Goal: Transaction & Acquisition: Purchase product/service

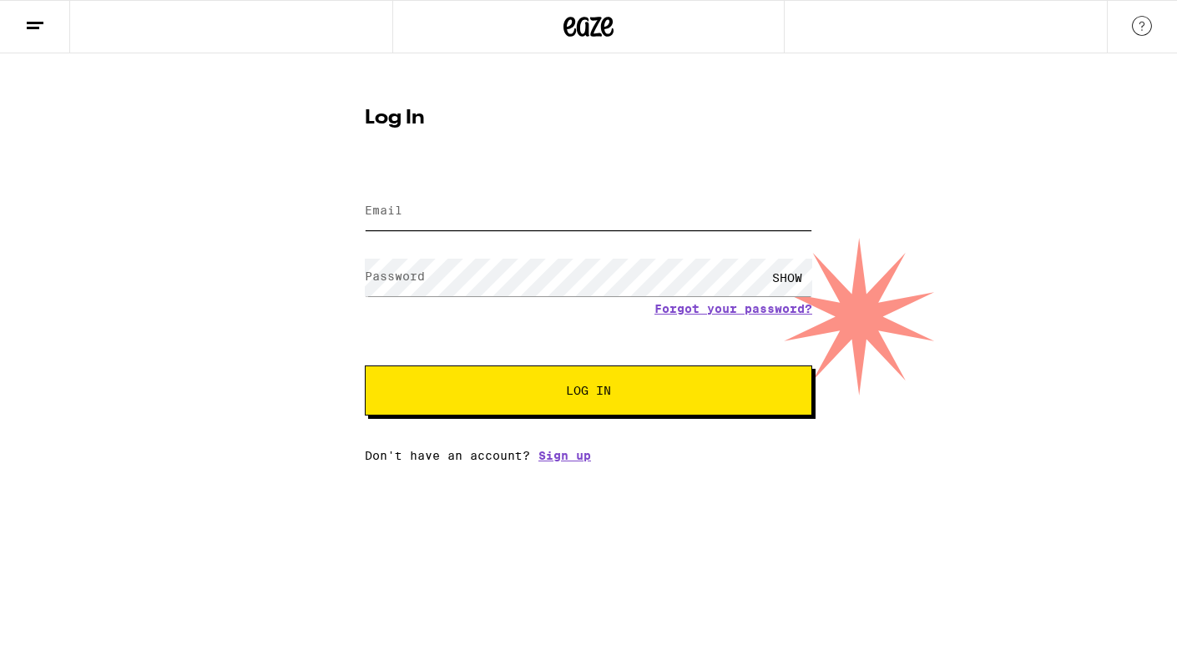
click at [429, 204] on input "Email" at bounding box center [589, 212] width 448 height 38
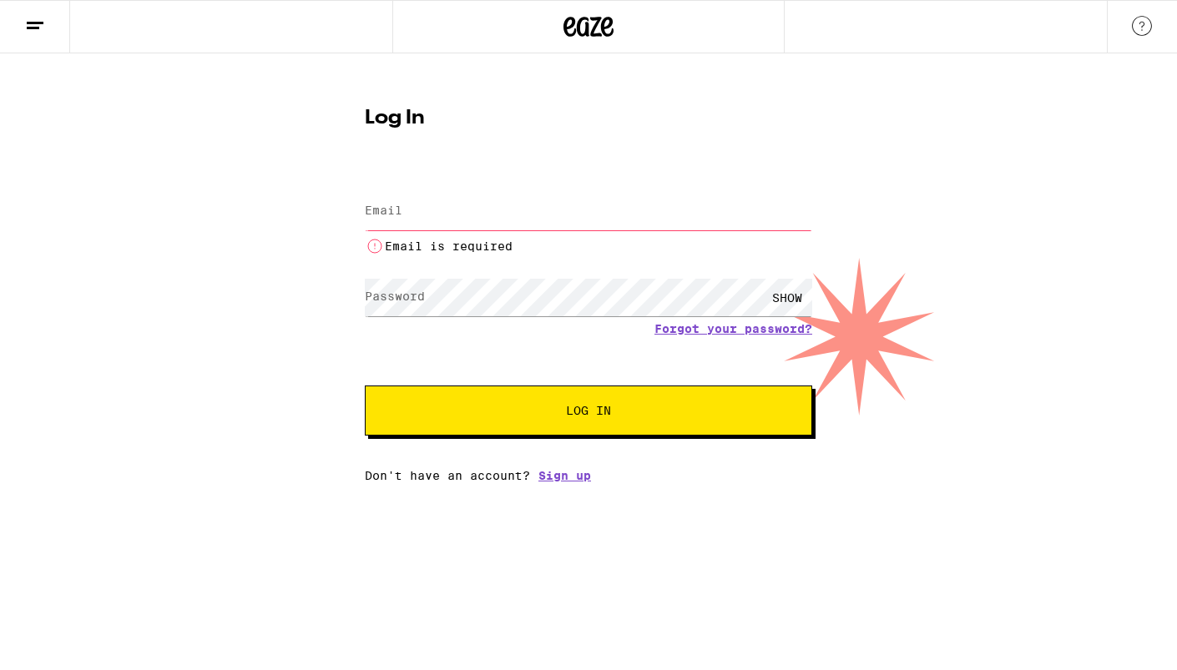
type input "alexandra101lenahansen@gmail.com"
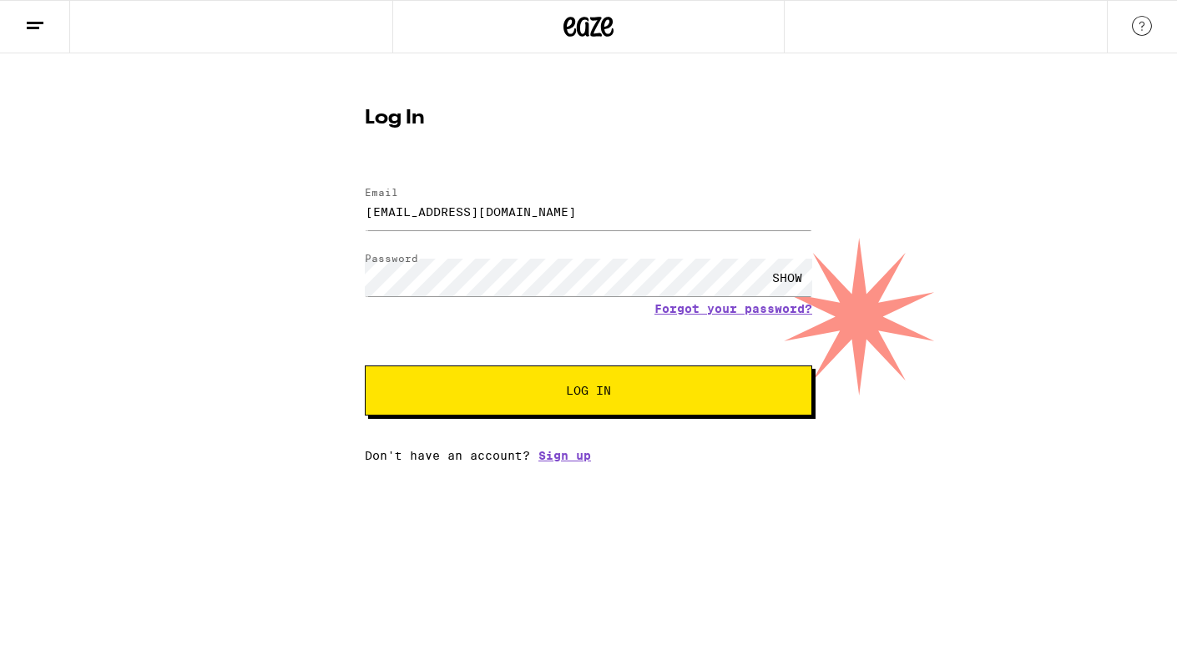
click at [553, 386] on button "Log In" at bounding box center [589, 391] width 448 height 50
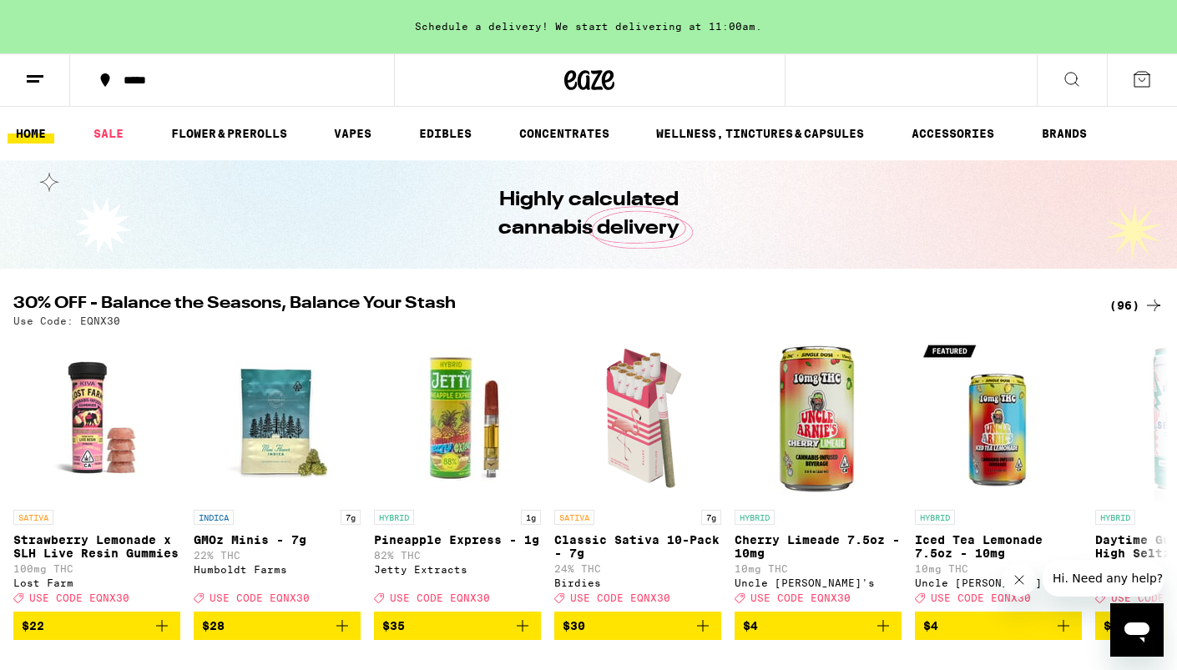
click at [497, 33] on div "Schedule a delivery! We start delivering at 11:00am." at bounding box center [588, 26] width 1177 height 53
click at [147, 78] on div "*****" at bounding box center [242, 80] width 254 height 12
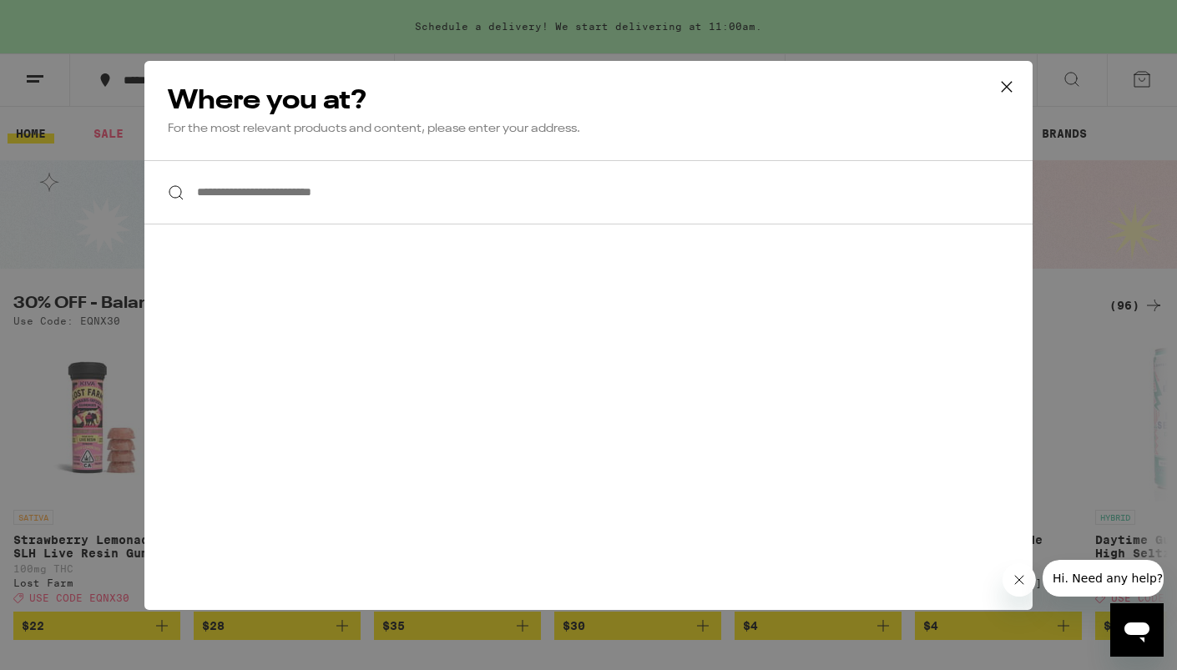
click at [254, 205] on input "**********" at bounding box center [588, 192] width 888 height 64
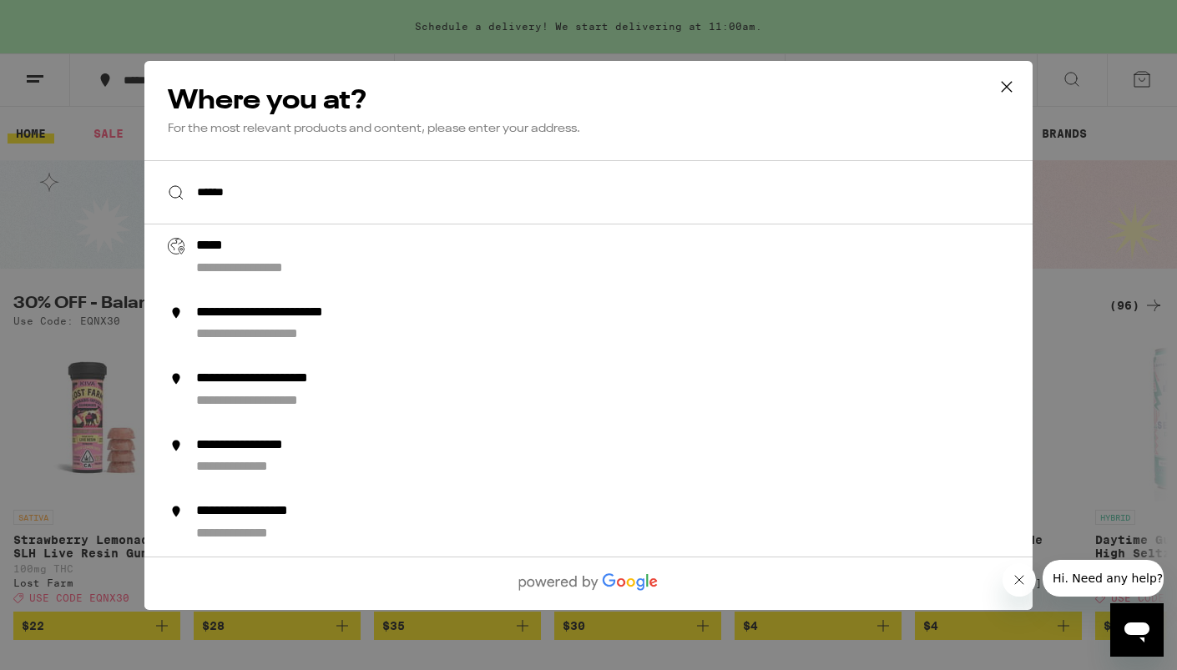
click at [268, 198] on input "*****" at bounding box center [588, 192] width 888 height 64
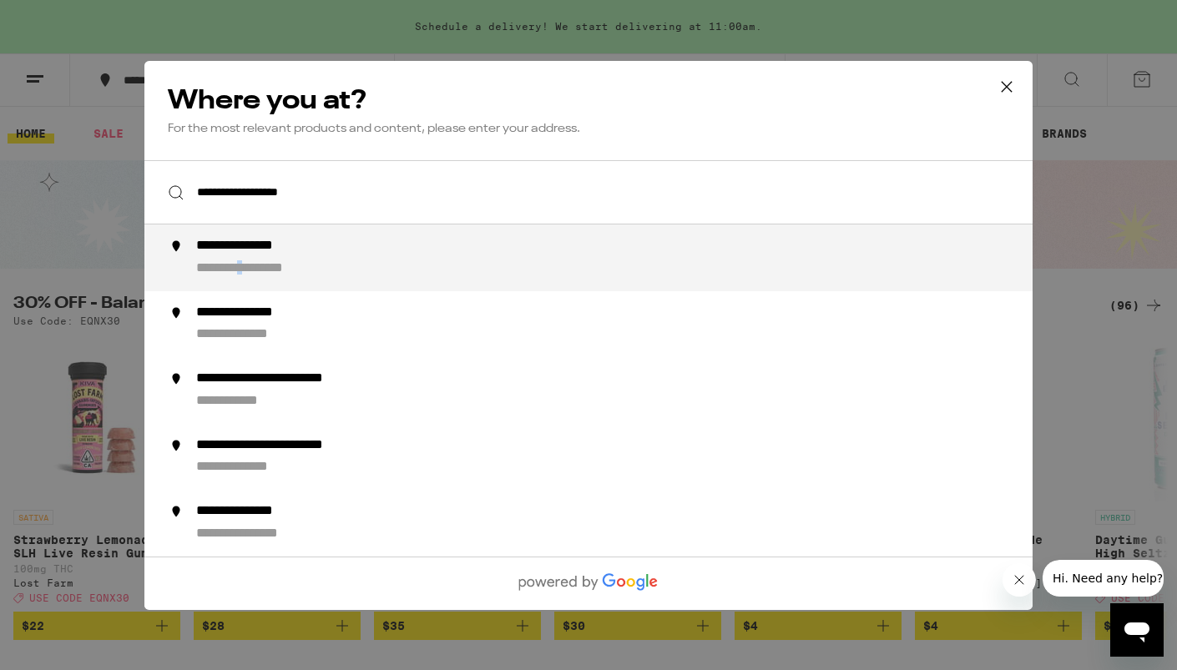
click at [269, 276] on div "**********" at bounding box center [269, 269] width 147 height 18
type input "**********"
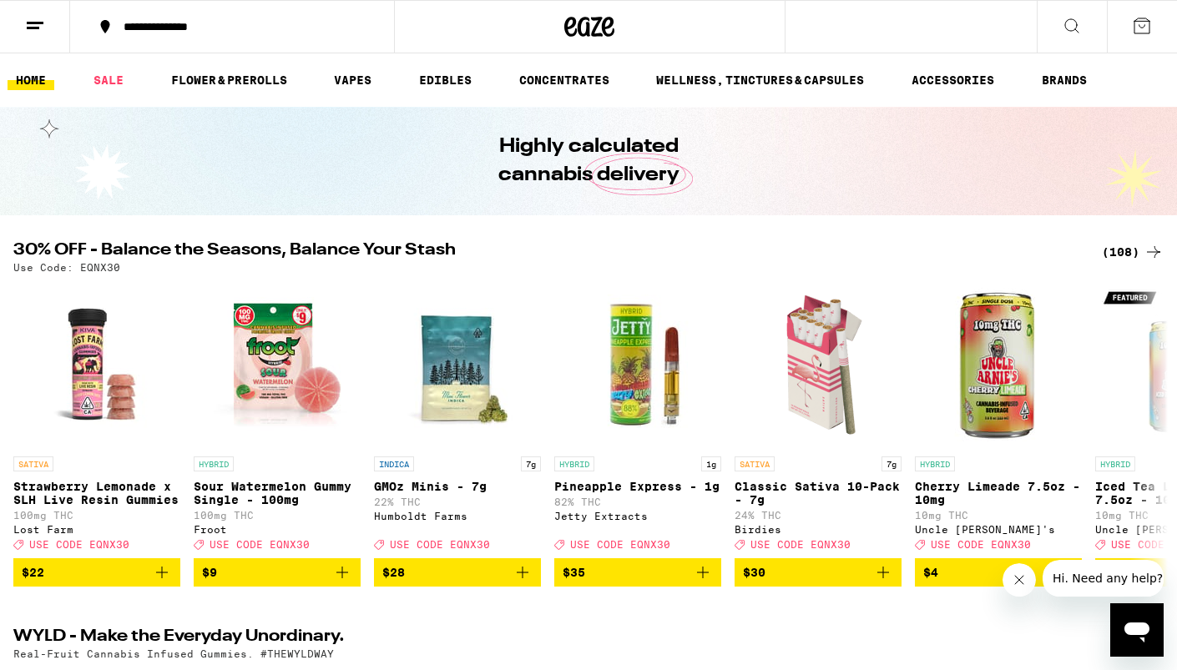
click at [38, 16] on icon at bounding box center [35, 26] width 20 height 20
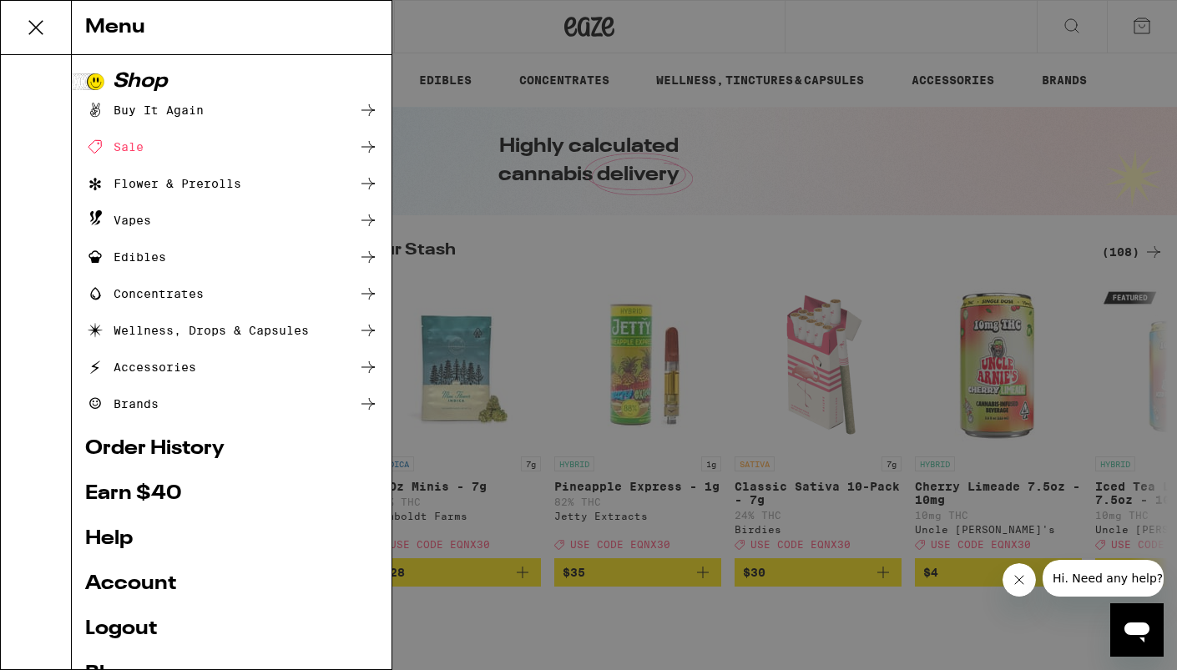
scroll to position [97, 0]
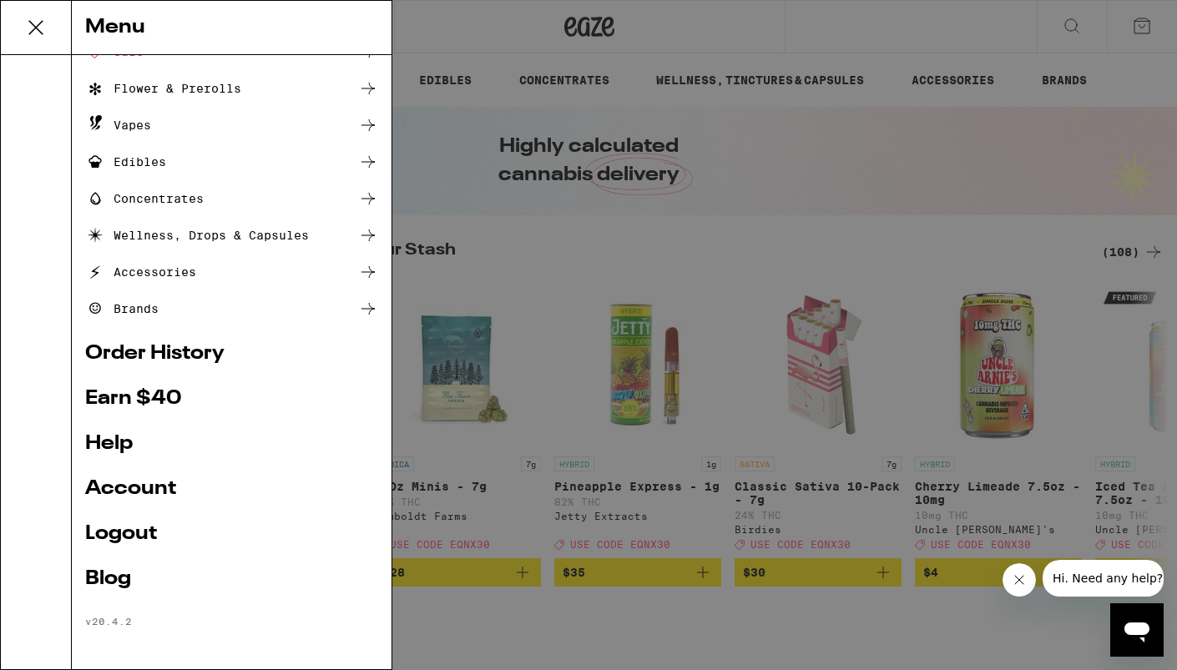
click at [150, 275] on div "Accessories" at bounding box center [140, 272] width 111 height 20
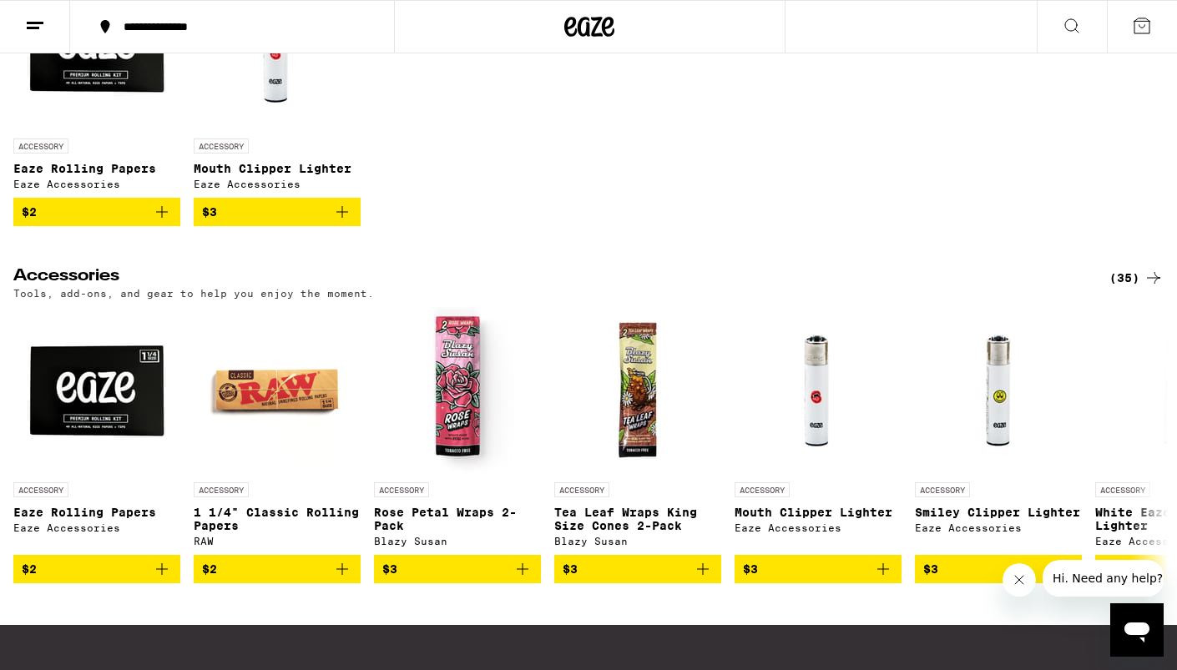
click at [168, 220] on icon "Add to bag" at bounding box center [162, 212] width 20 height 20
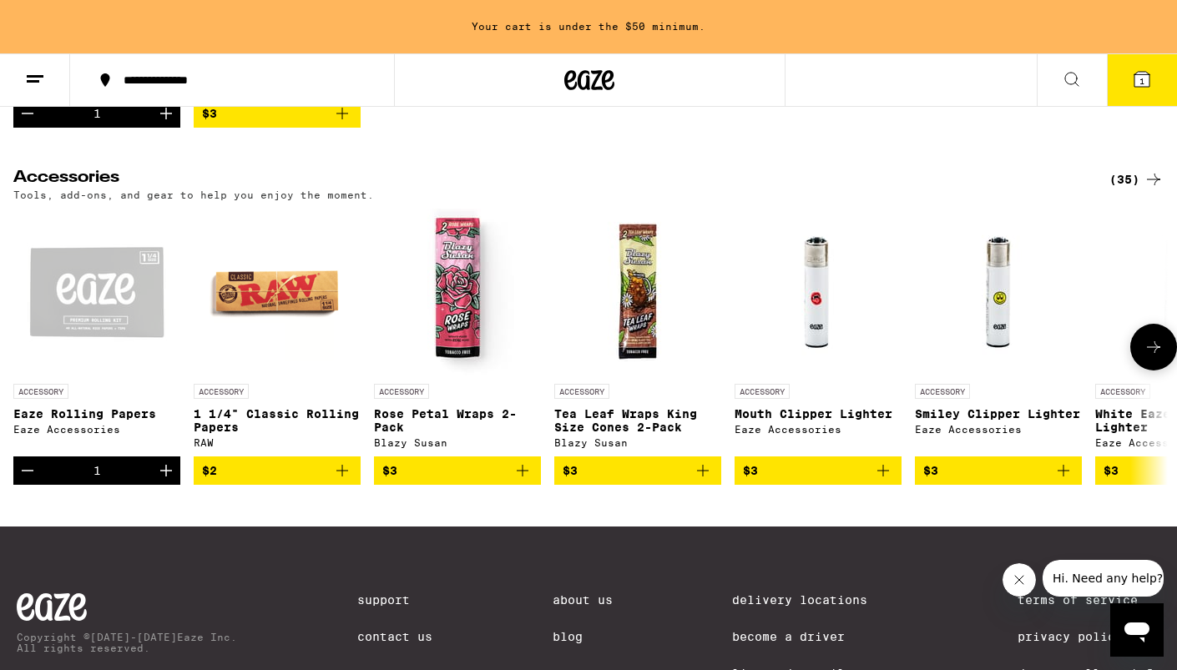
scroll to position [458, 0]
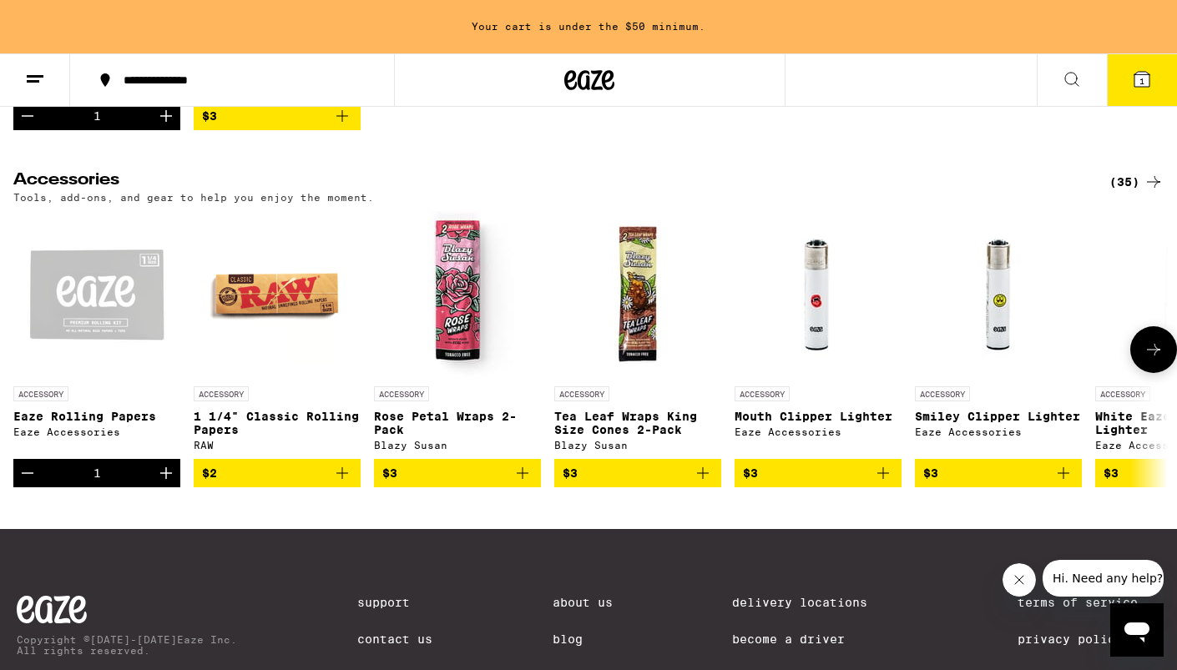
click at [1162, 360] on icon at bounding box center [1154, 350] width 20 height 20
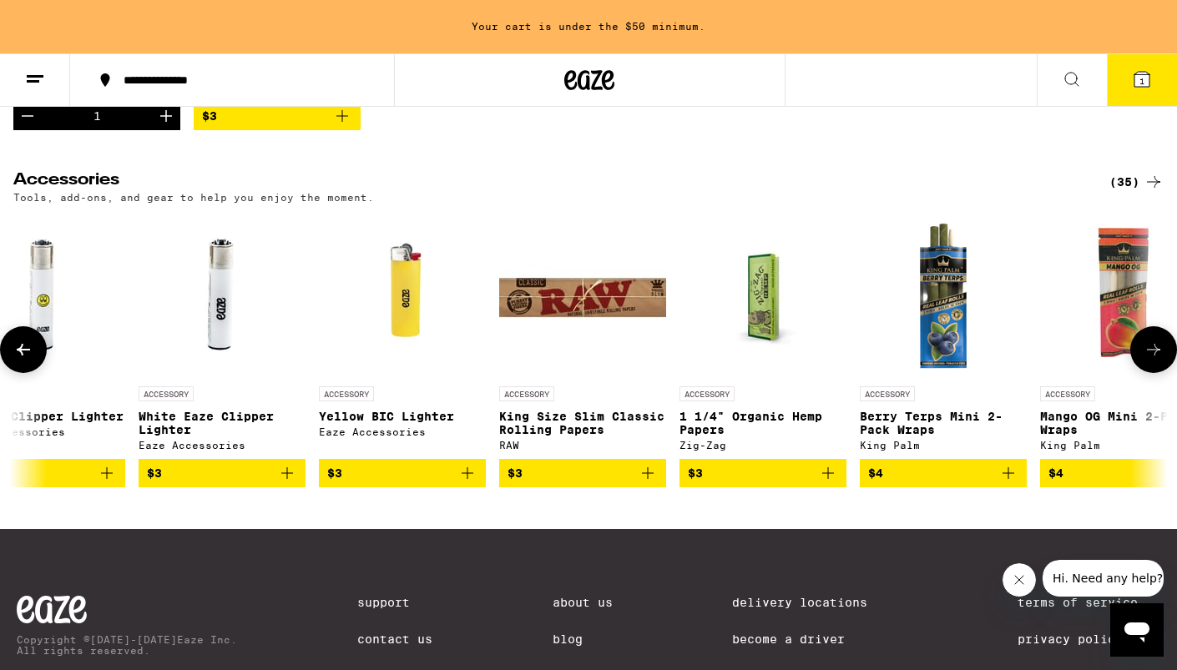
scroll to position [0, 969]
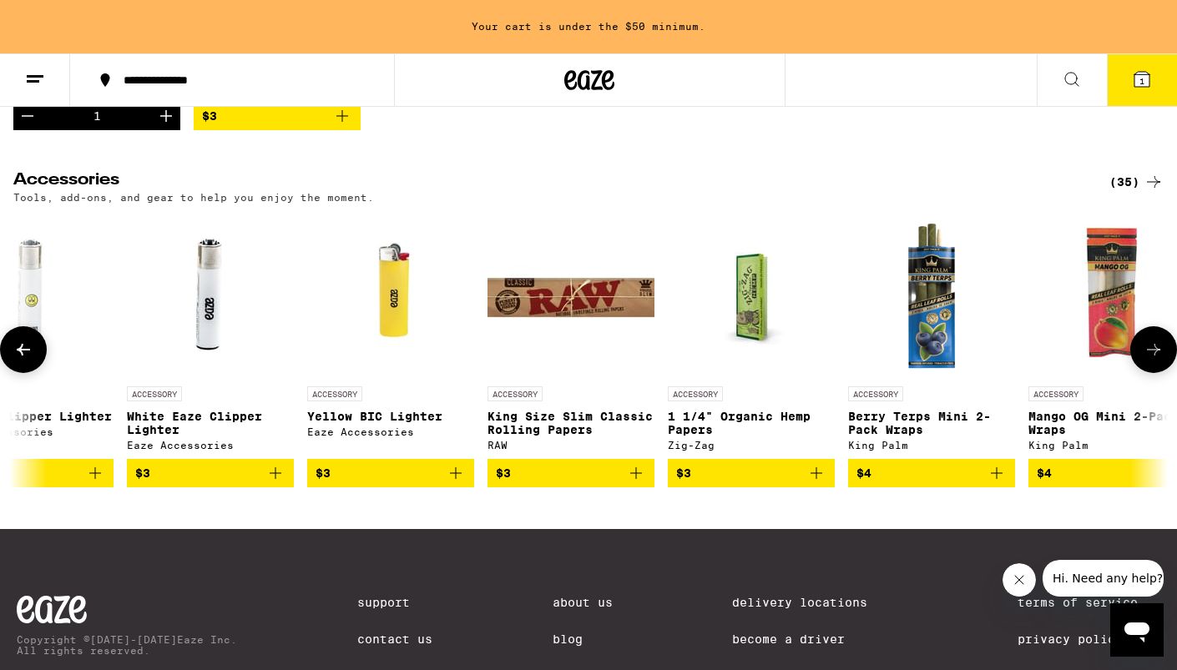
click at [1162, 360] on icon at bounding box center [1154, 350] width 20 height 20
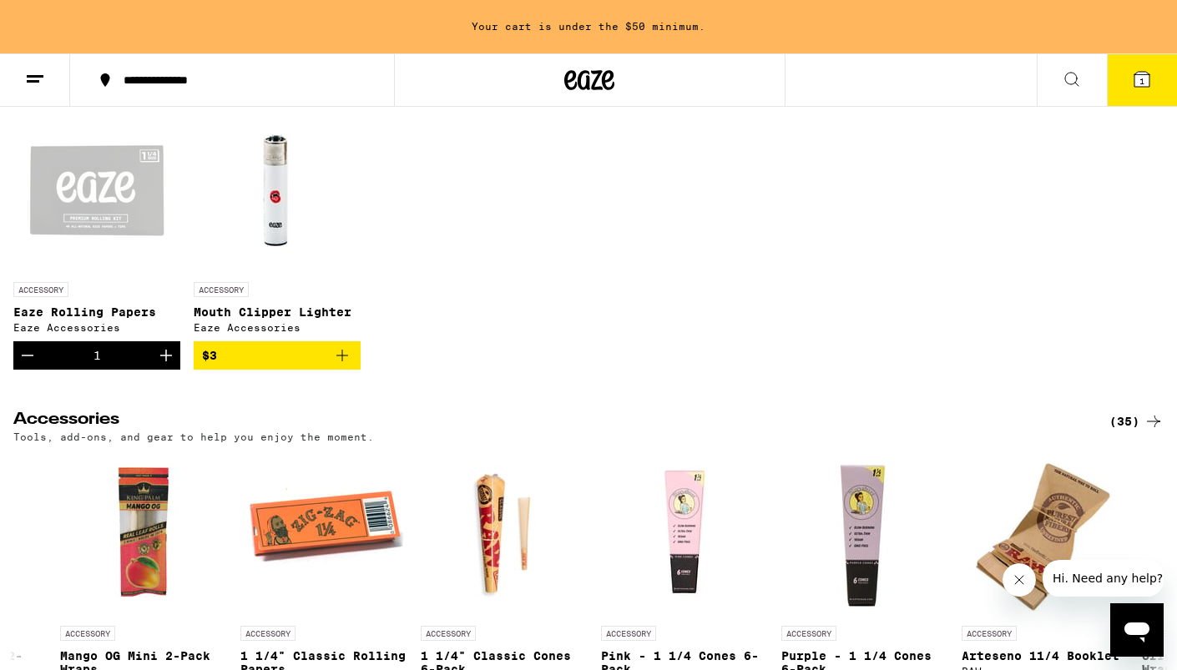
scroll to position [448, 0]
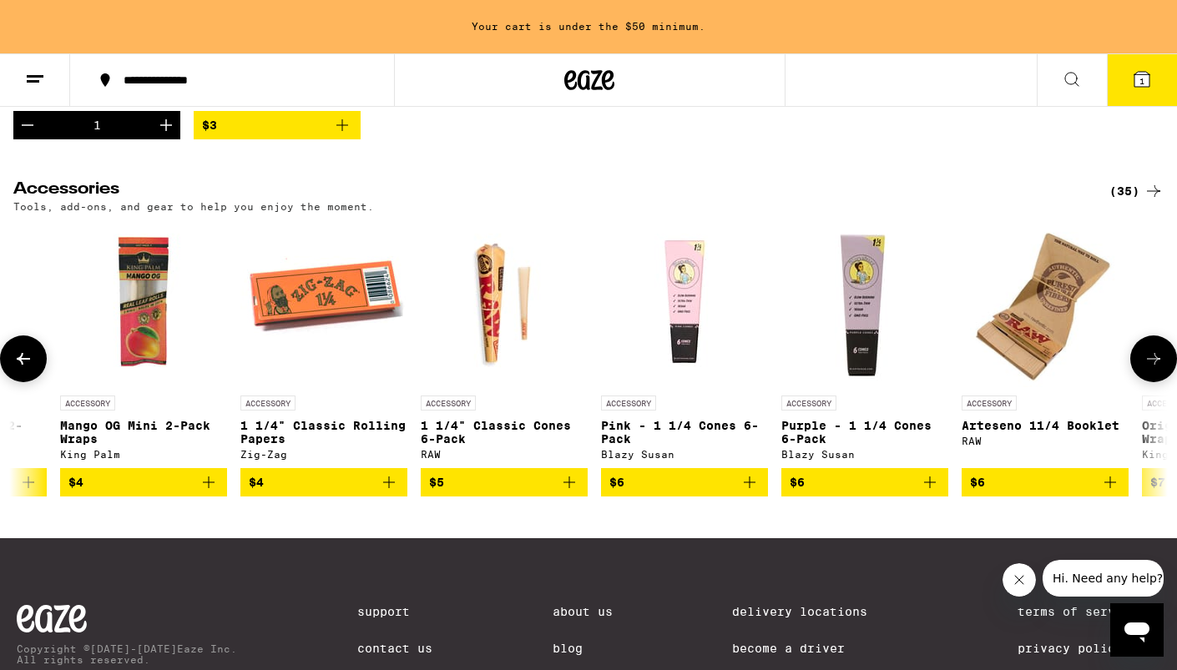
click at [1162, 367] on icon at bounding box center [1154, 359] width 20 height 20
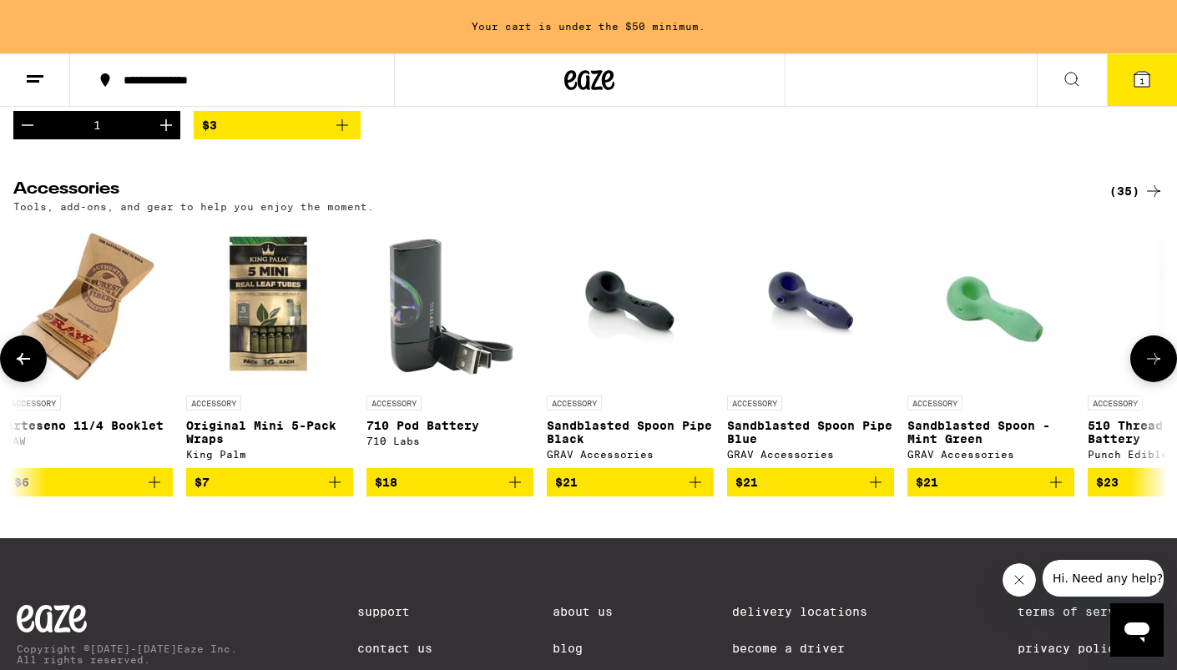
scroll to position [0, 2906]
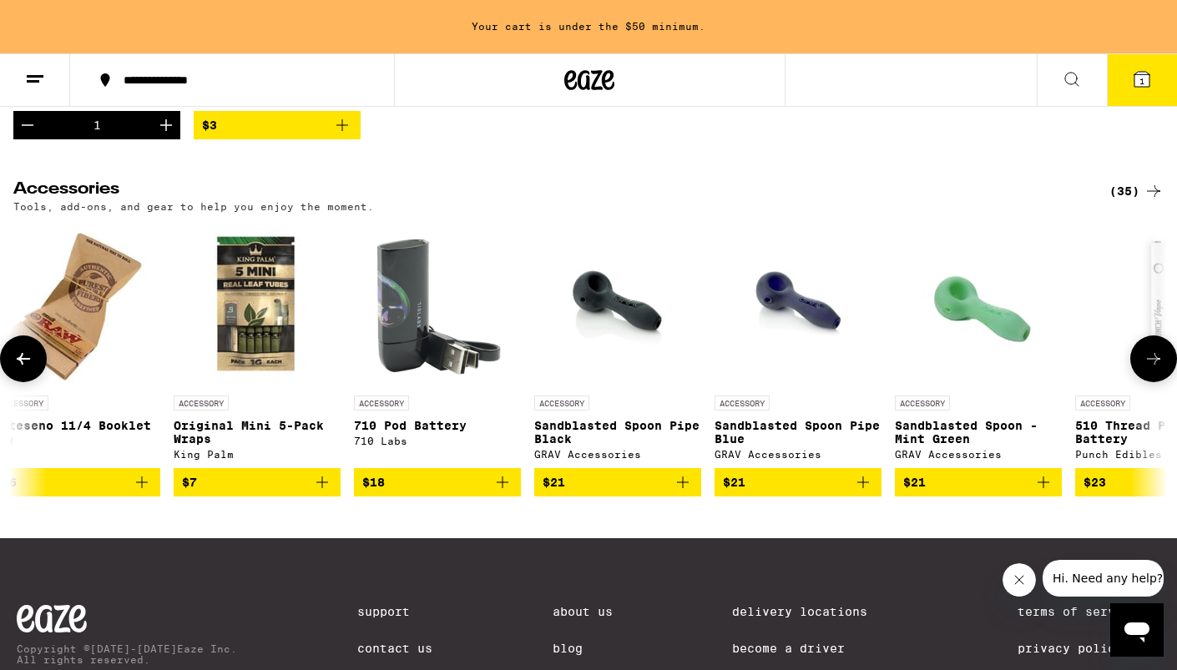
click at [1162, 367] on icon at bounding box center [1154, 359] width 20 height 20
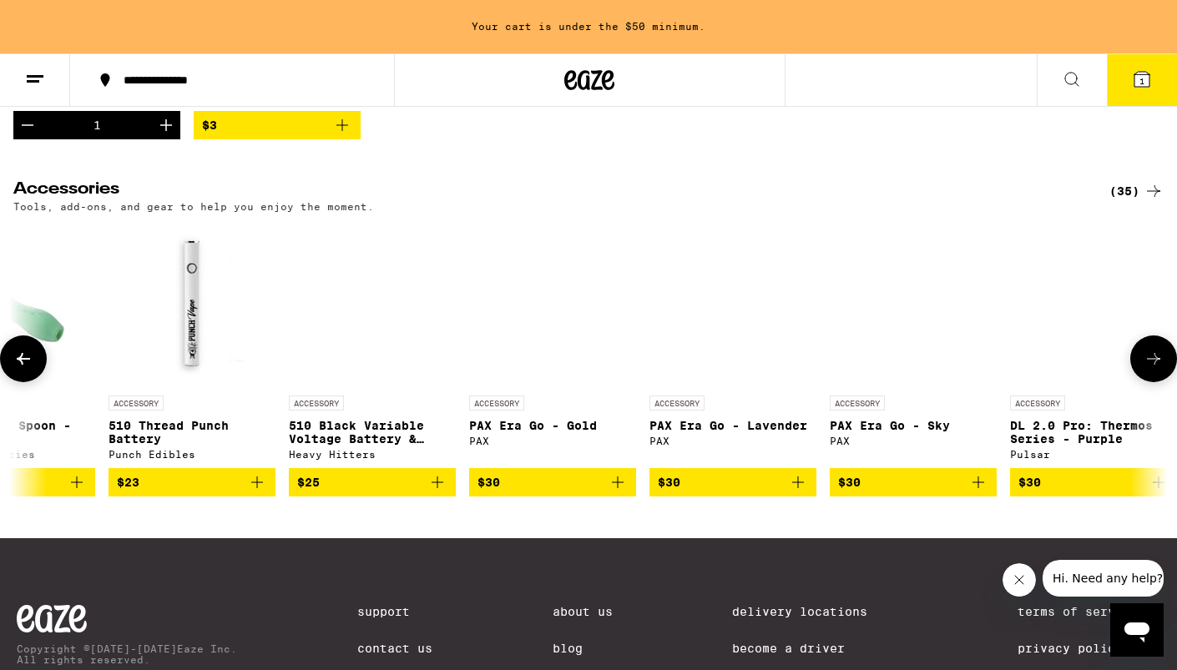
scroll to position [0, 3874]
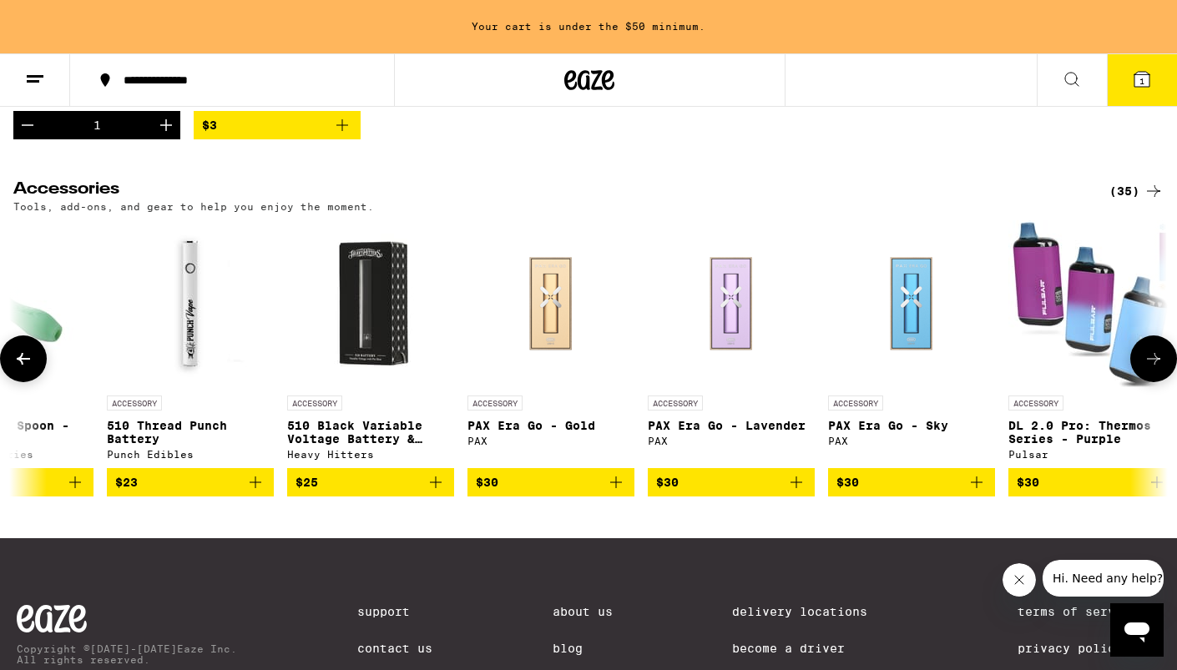
click at [1162, 367] on icon at bounding box center [1154, 359] width 20 height 20
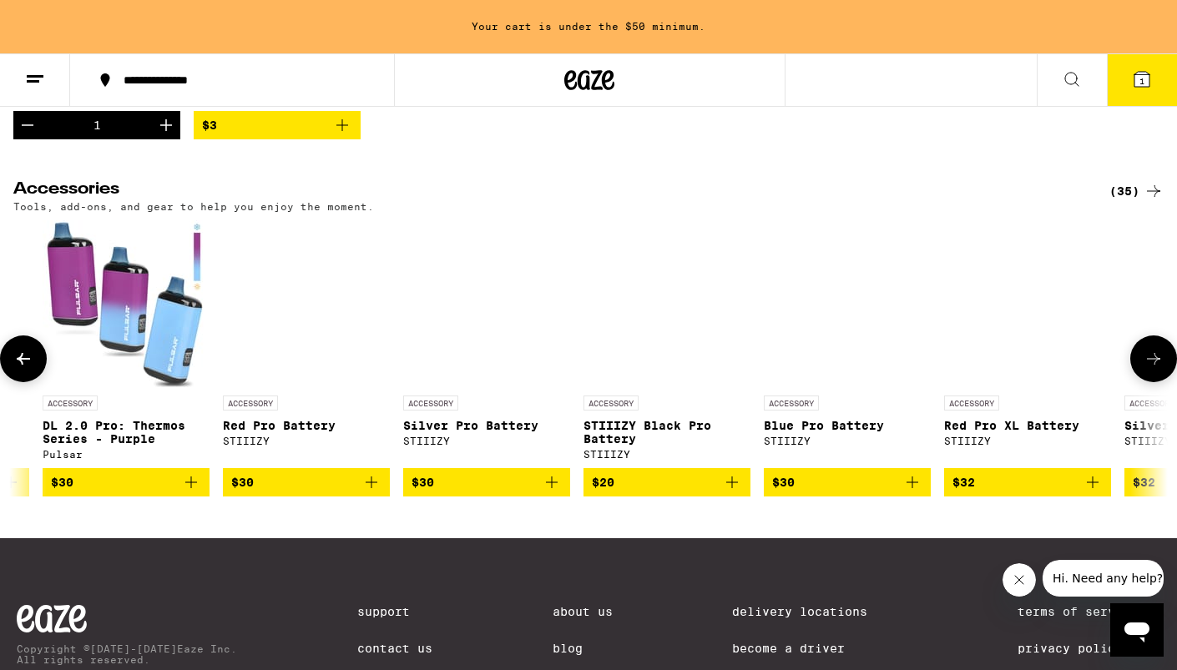
scroll to position [0, 4843]
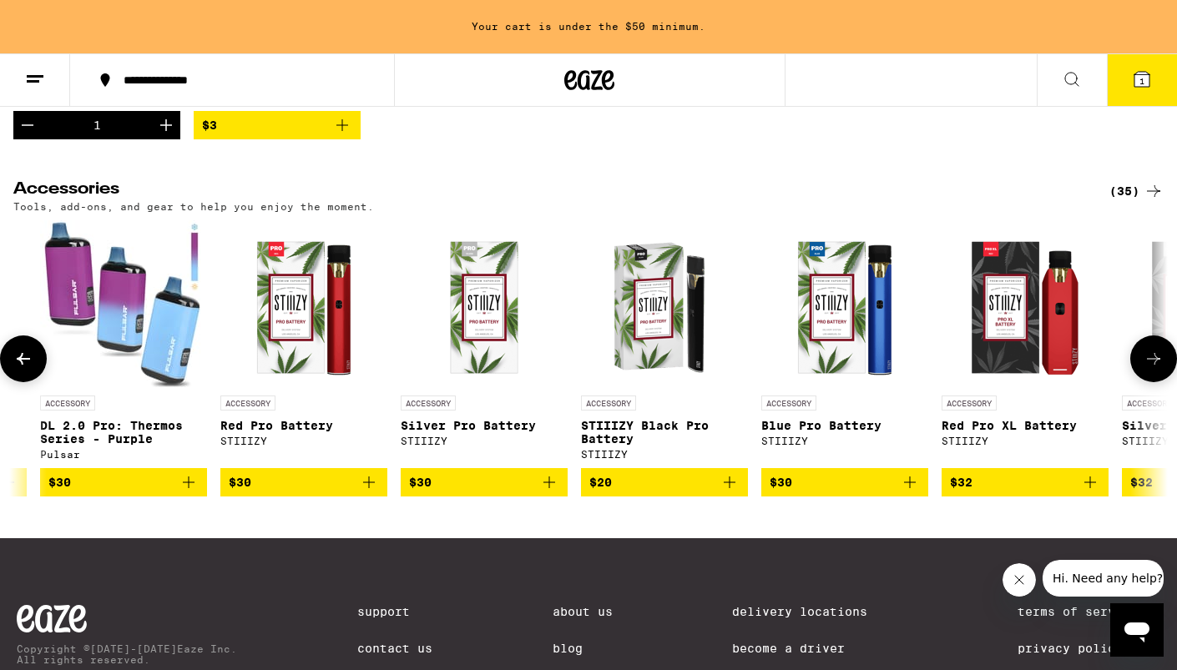
click at [1162, 367] on icon at bounding box center [1154, 359] width 20 height 20
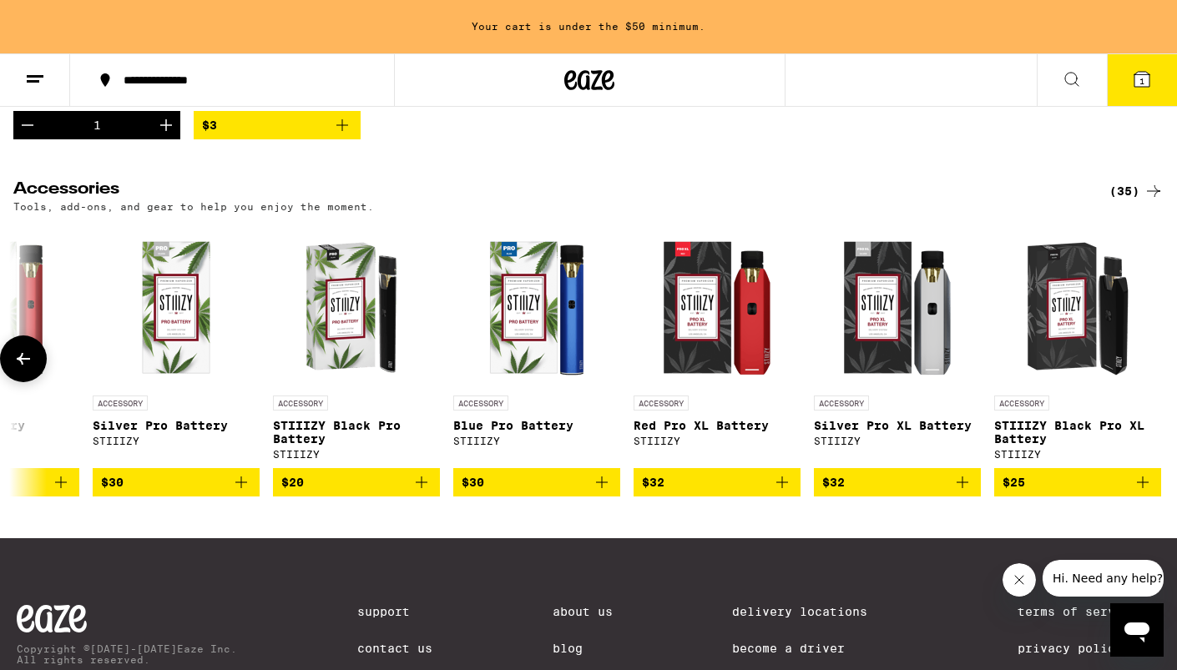
scroll to position [0, 5162]
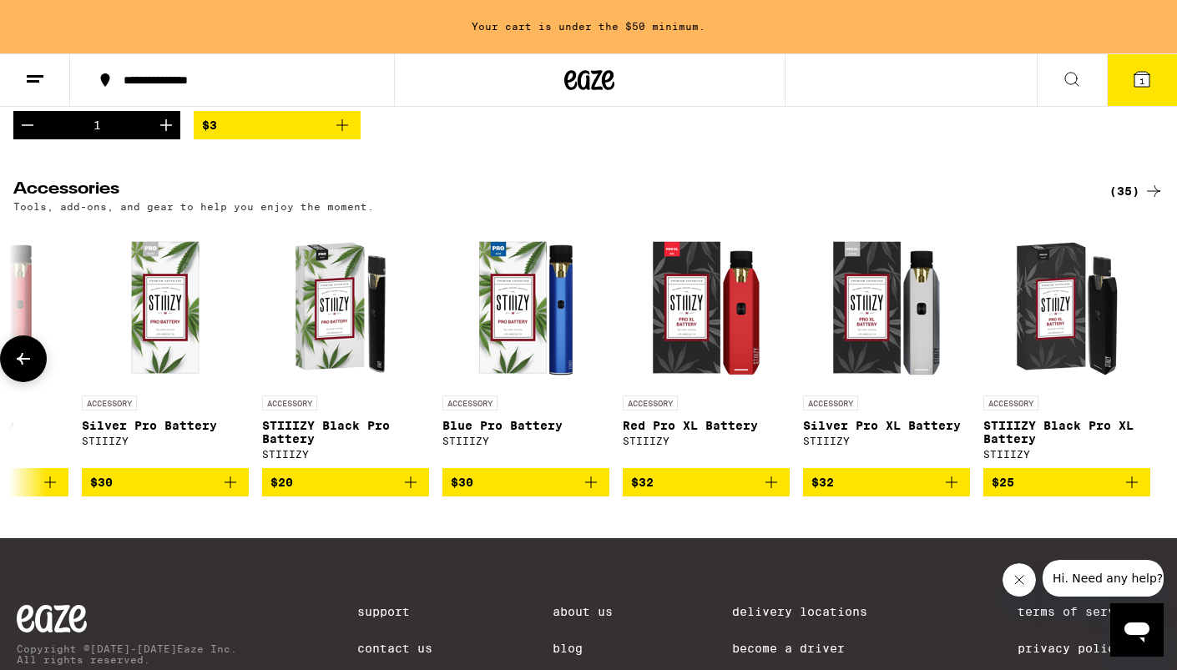
click at [23, 369] on icon at bounding box center [23, 359] width 20 height 20
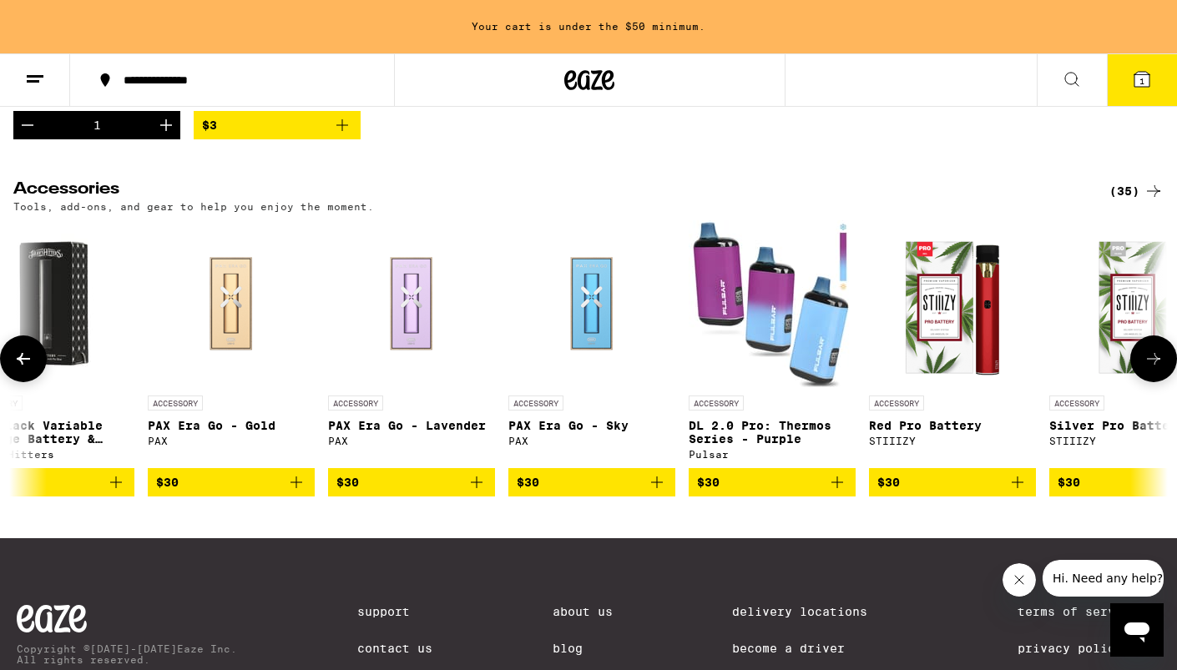
scroll to position [0, 4193]
click at [23, 369] on icon at bounding box center [23, 359] width 20 height 20
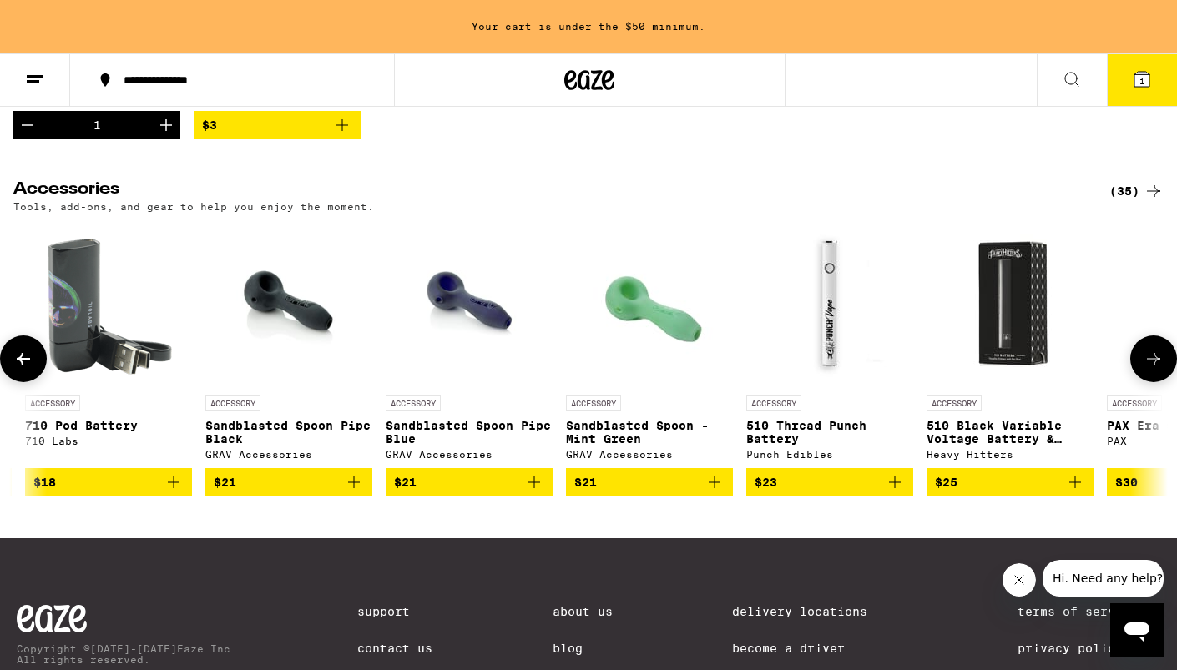
scroll to position [0, 3225]
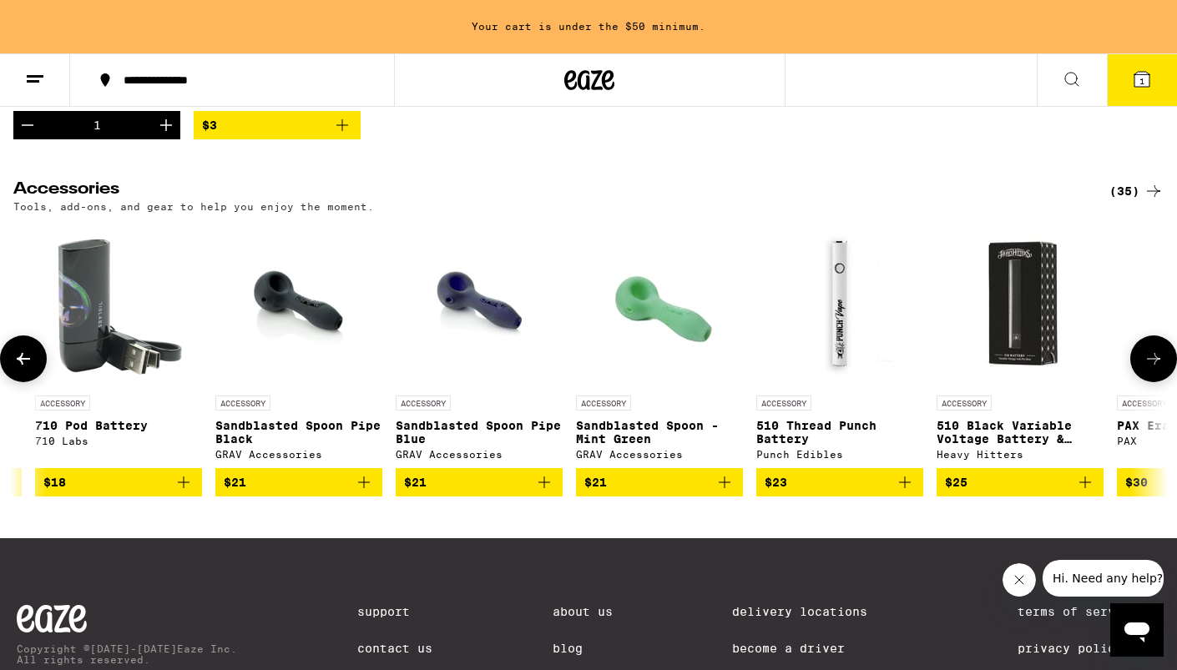
click at [862, 493] on span "$23" at bounding box center [840, 483] width 150 height 20
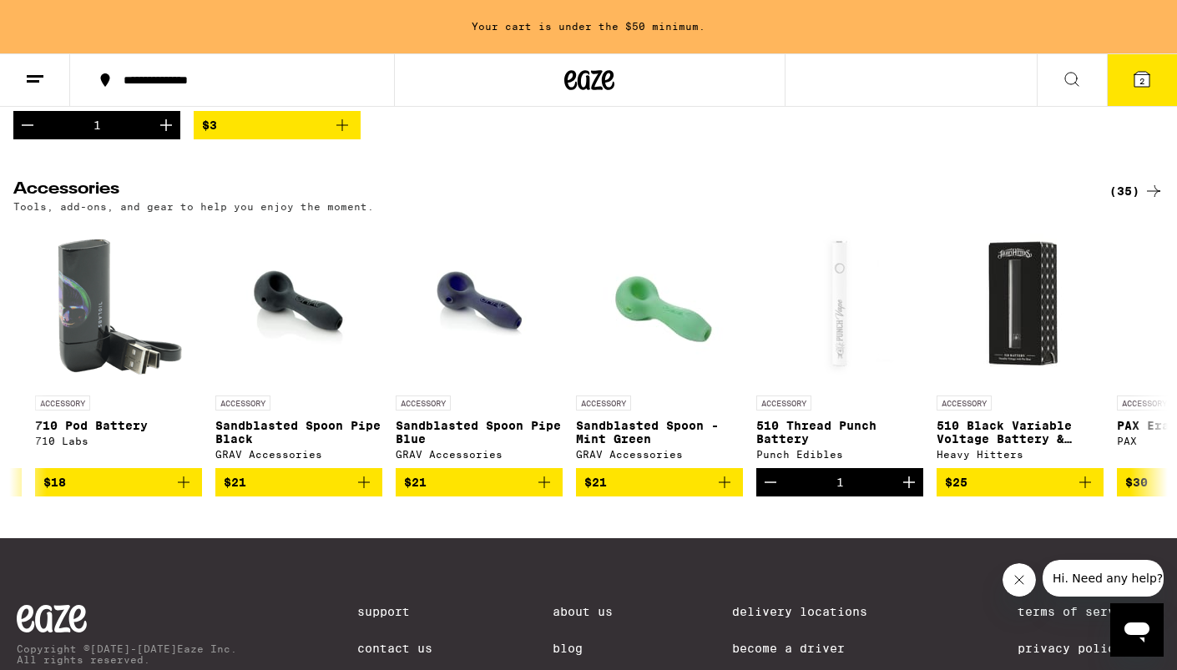
scroll to position [450, 0]
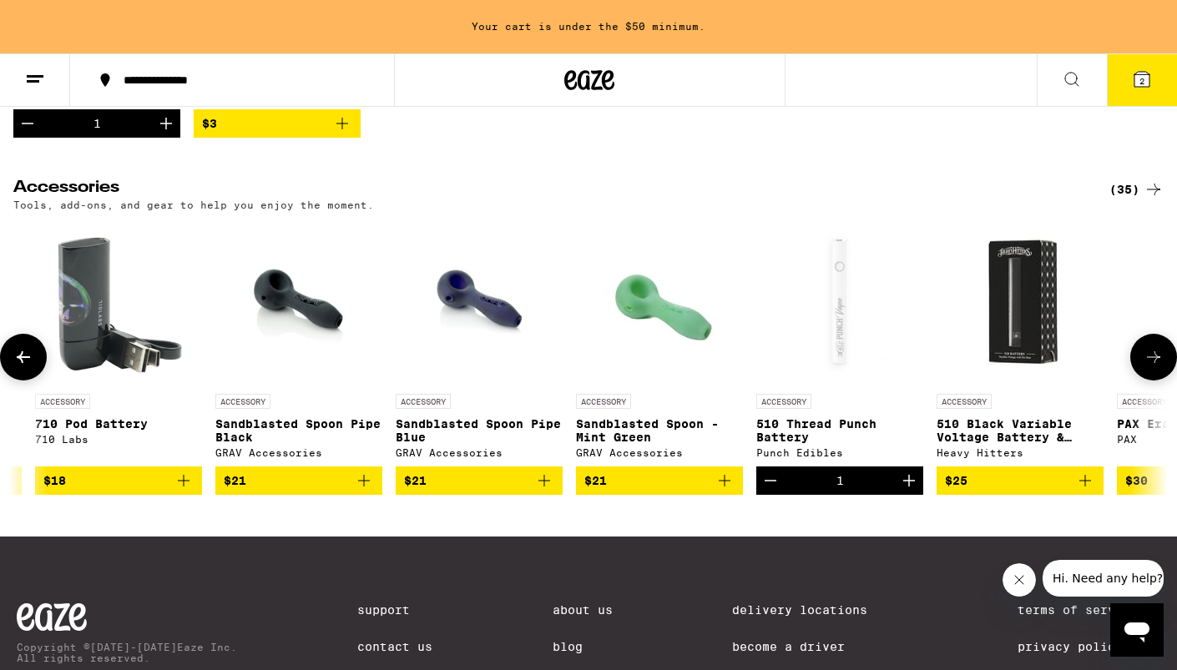
click at [766, 491] on icon "Decrement" at bounding box center [771, 481] width 20 height 20
click at [1026, 355] on img "Open page for 510 Black Variable Voltage Battery & Charger from Heavy Hitters" at bounding box center [1020, 302] width 167 height 167
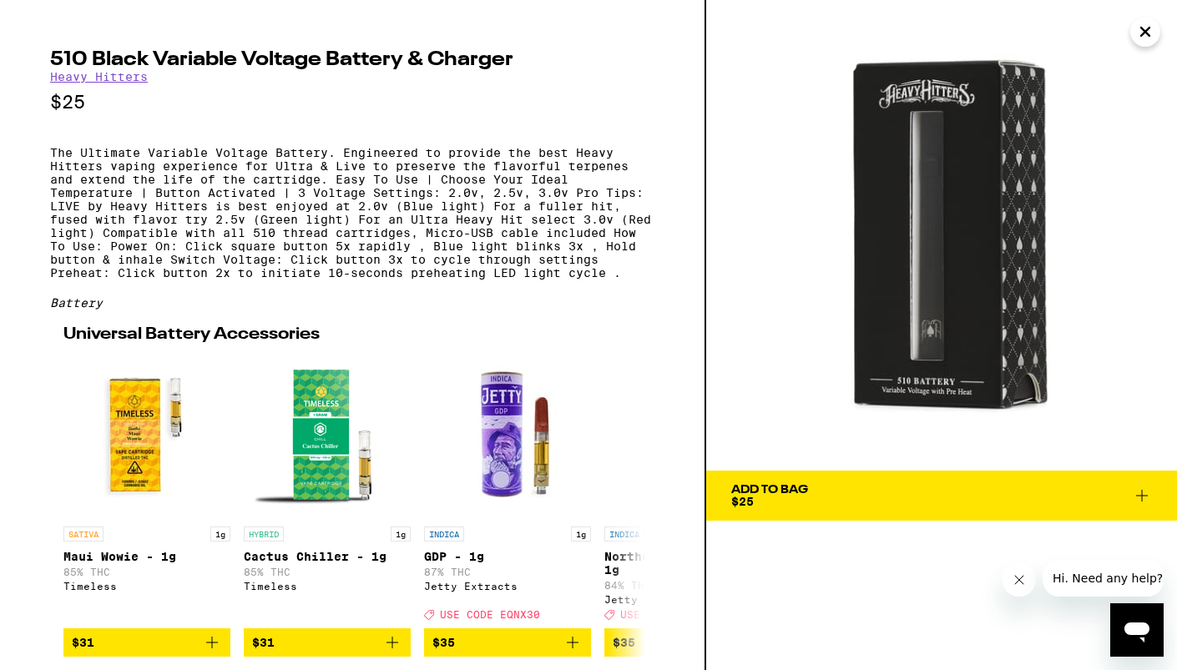
click at [1132, 488] on icon at bounding box center [1142, 496] width 20 height 20
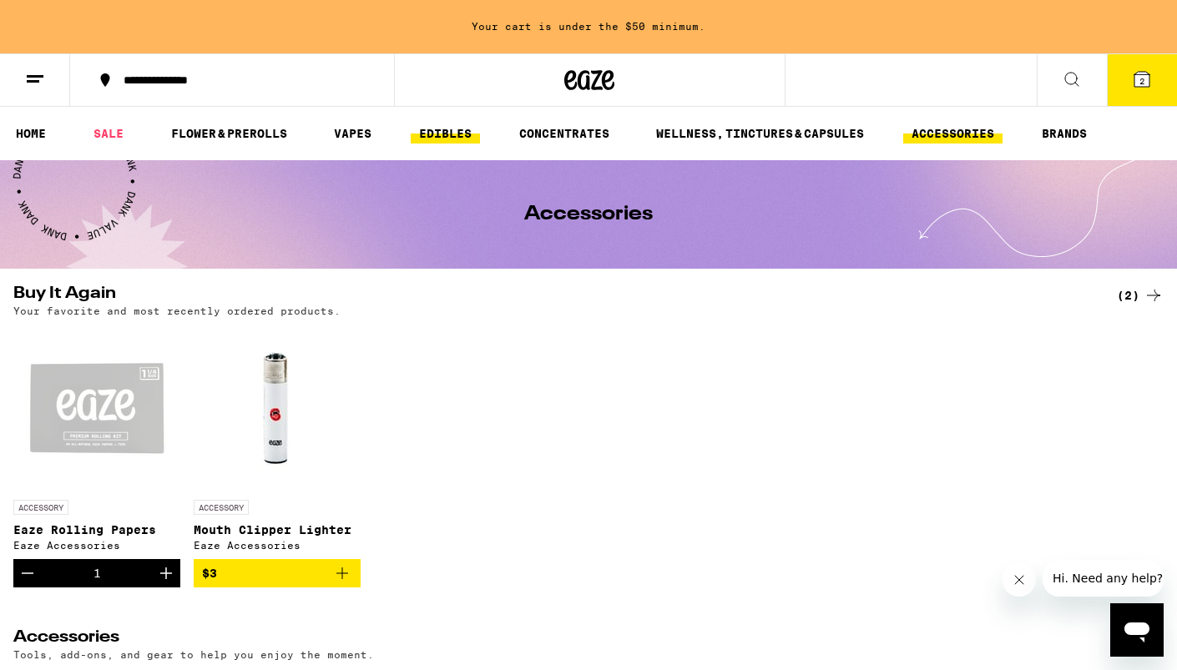
click at [463, 127] on link "EDIBLES" at bounding box center [445, 134] width 69 height 20
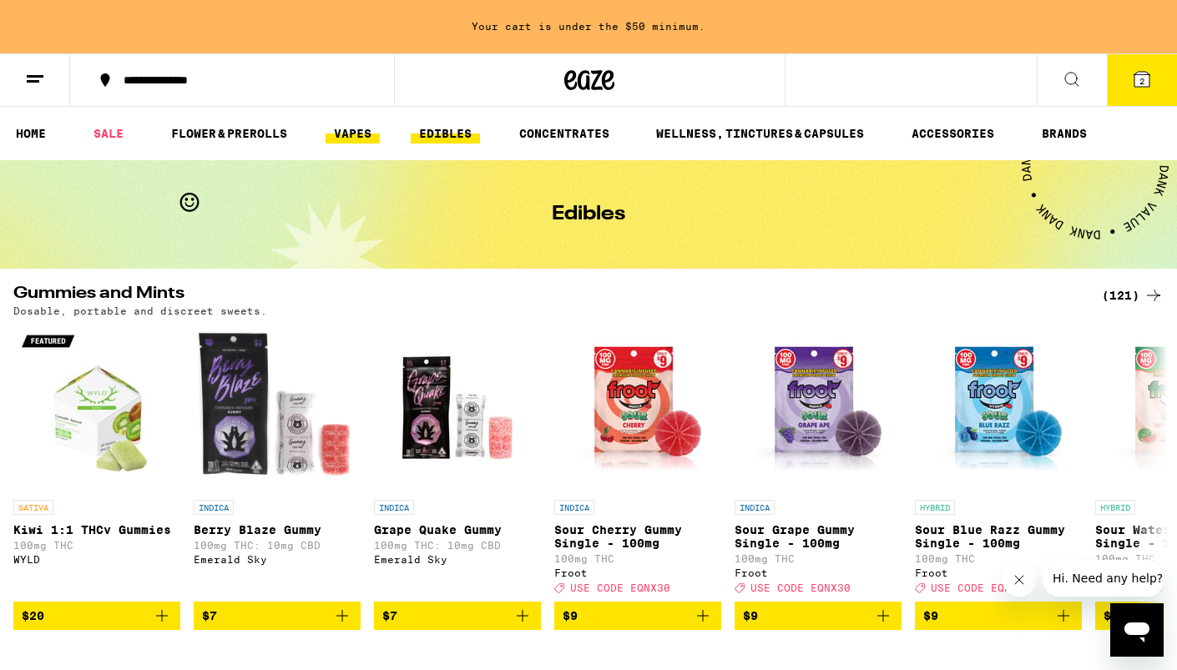
click at [364, 132] on link "VAPES" at bounding box center [353, 134] width 54 height 20
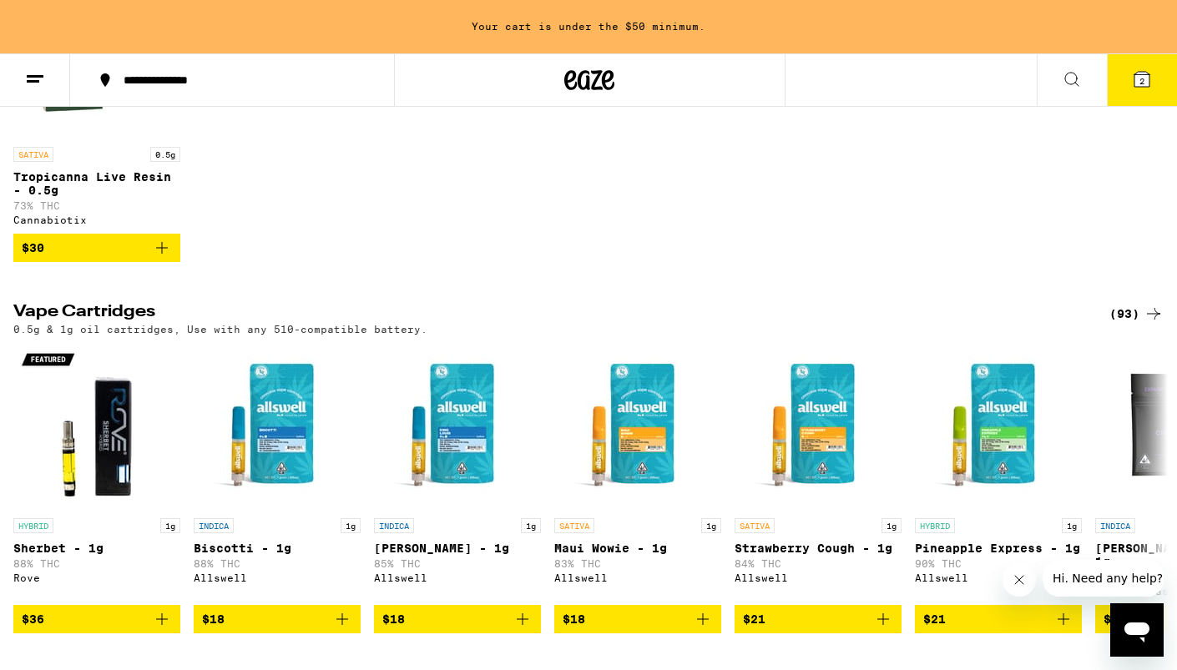
scroll to position [760, 0]
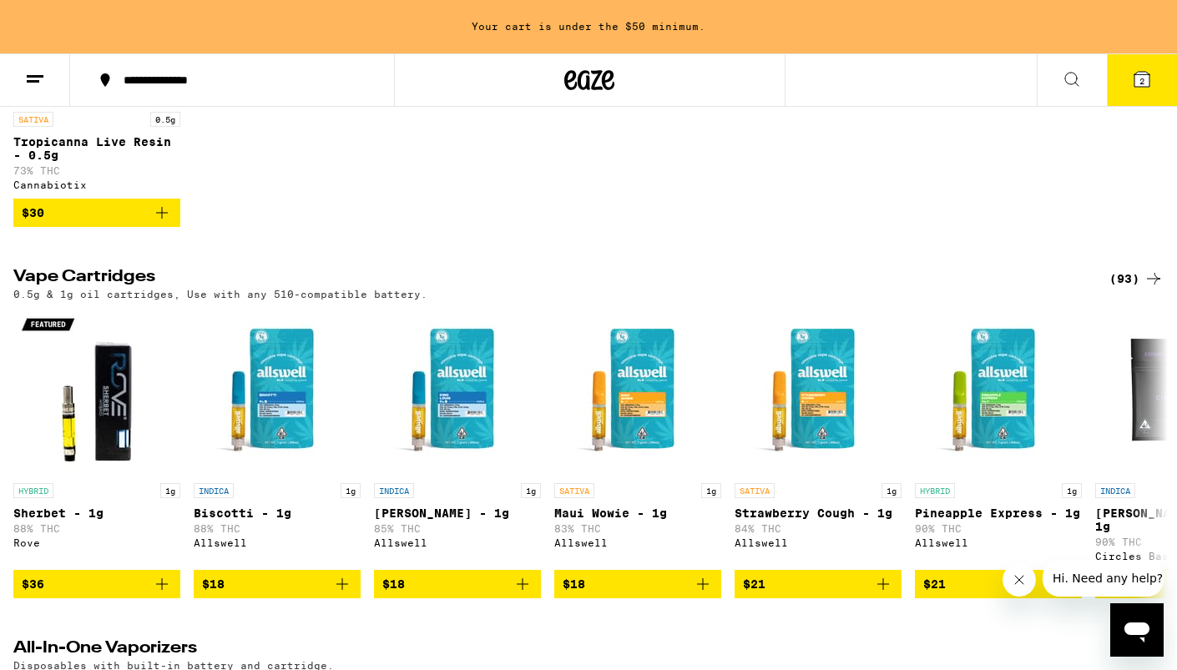
click at [92, 289] on h2 "Vape Cartridges" at bounding box center [547, 279] width 1069 height 20
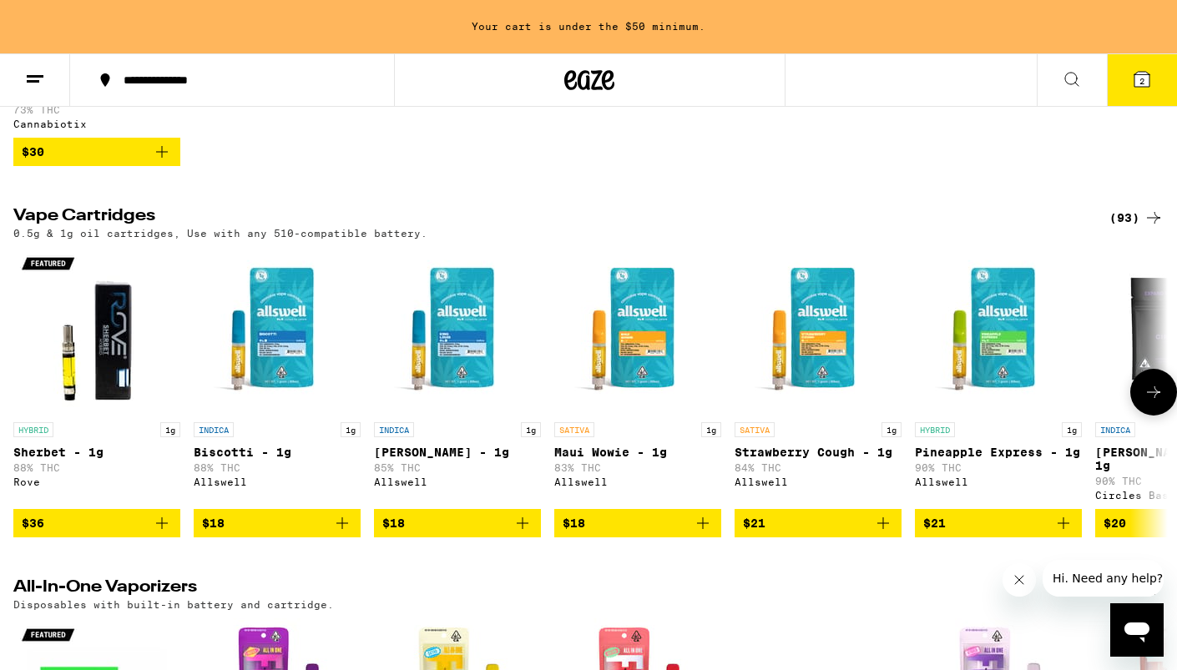
scroll to position [826, 0]
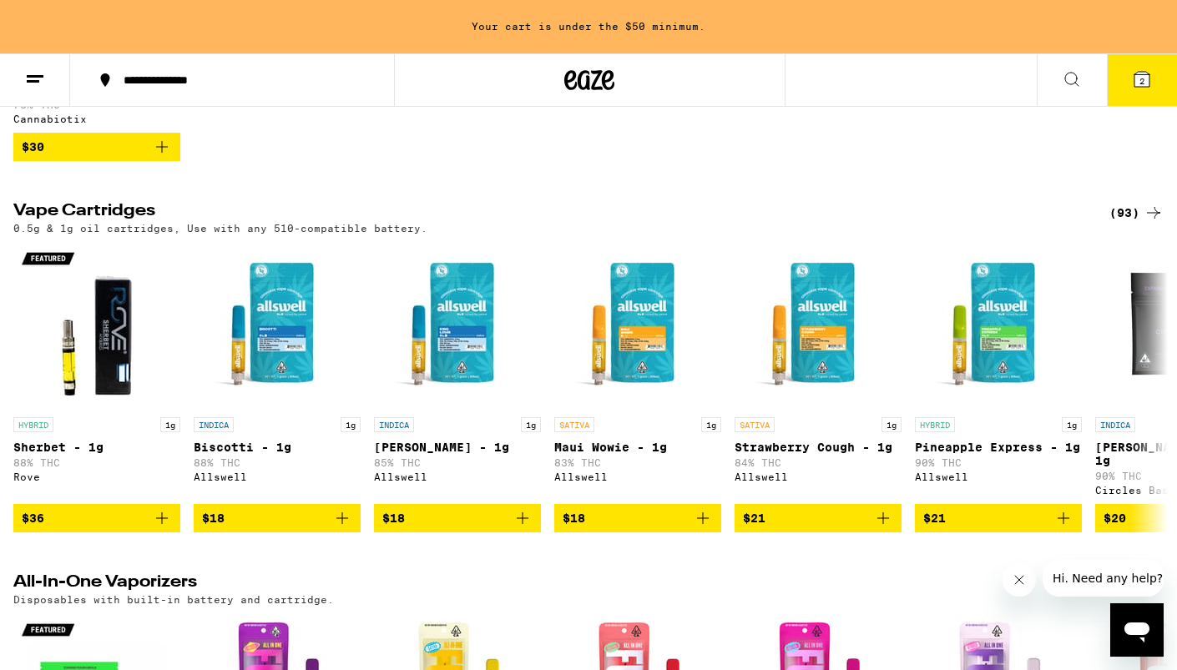
click at [1127, 223] on div "(93)" at bounding box center [1137, 213] width 54 height 20
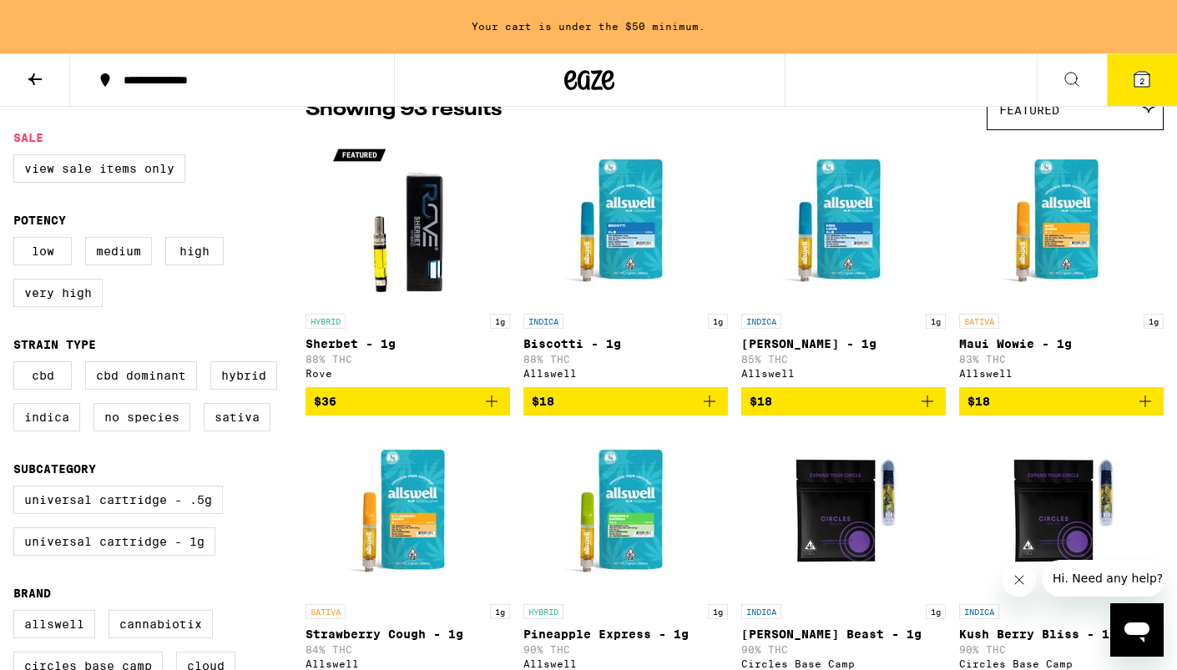
scroll to position [172, 0]
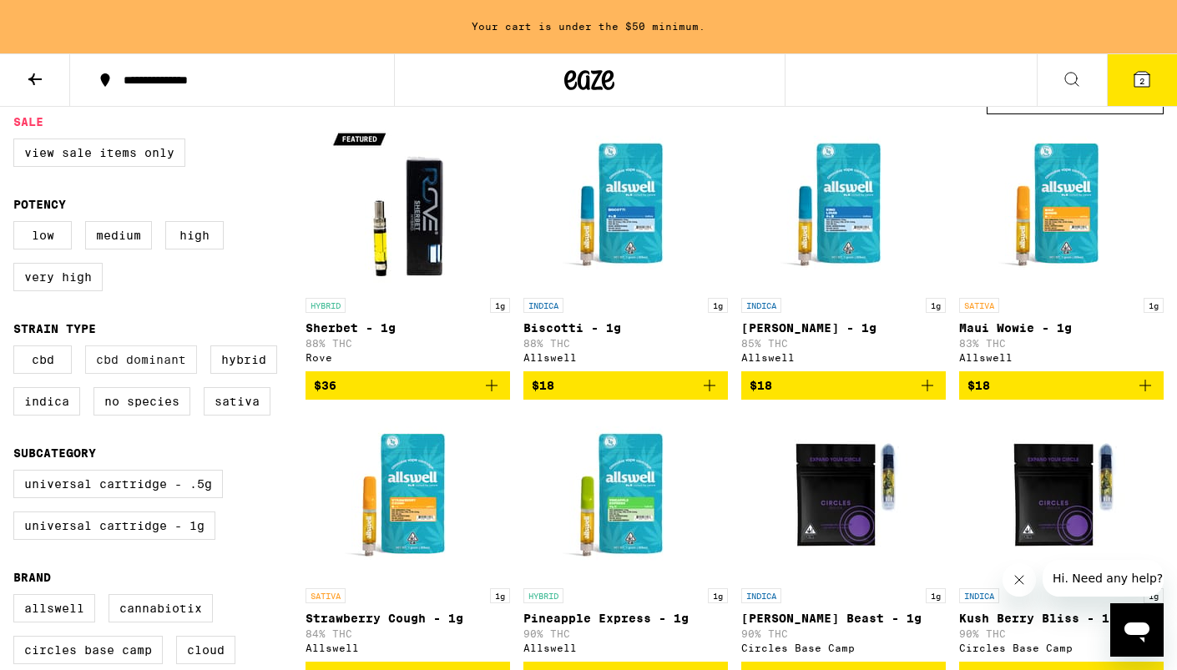
click at [127, 374] on label "CBD Dominant" at bounding box center [141, 360] width 112 height 28
click at [18, 349] on input "CBD Dominant" at bounding box center [17, 348] width 1 height 1
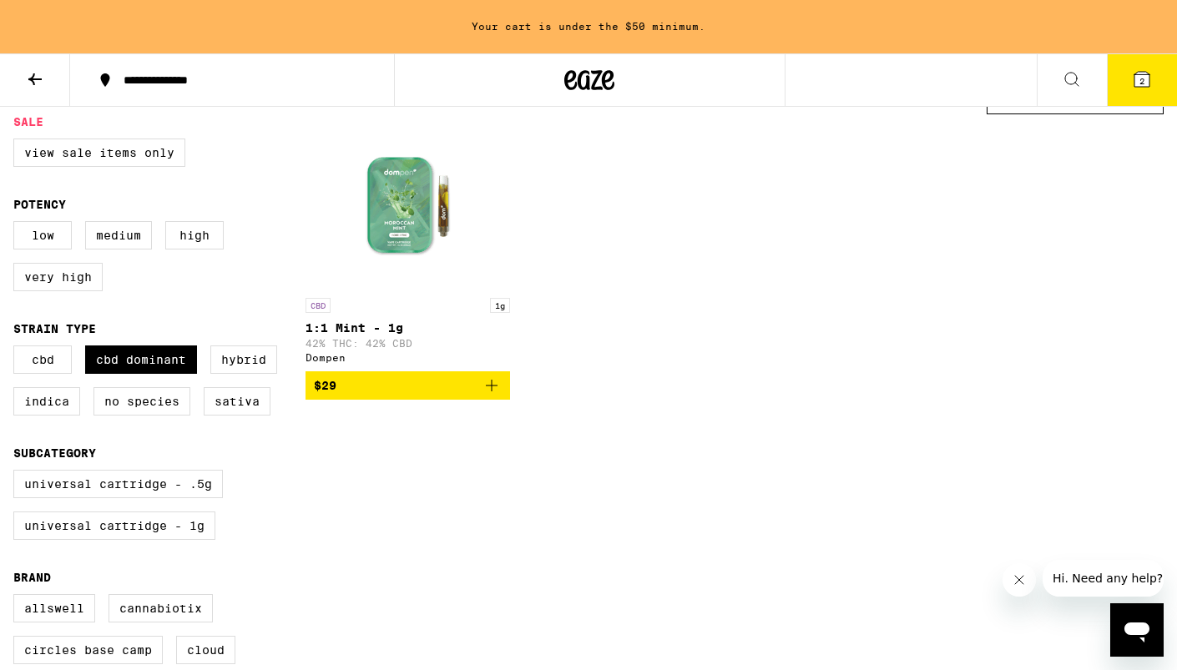
checkbox input "false"
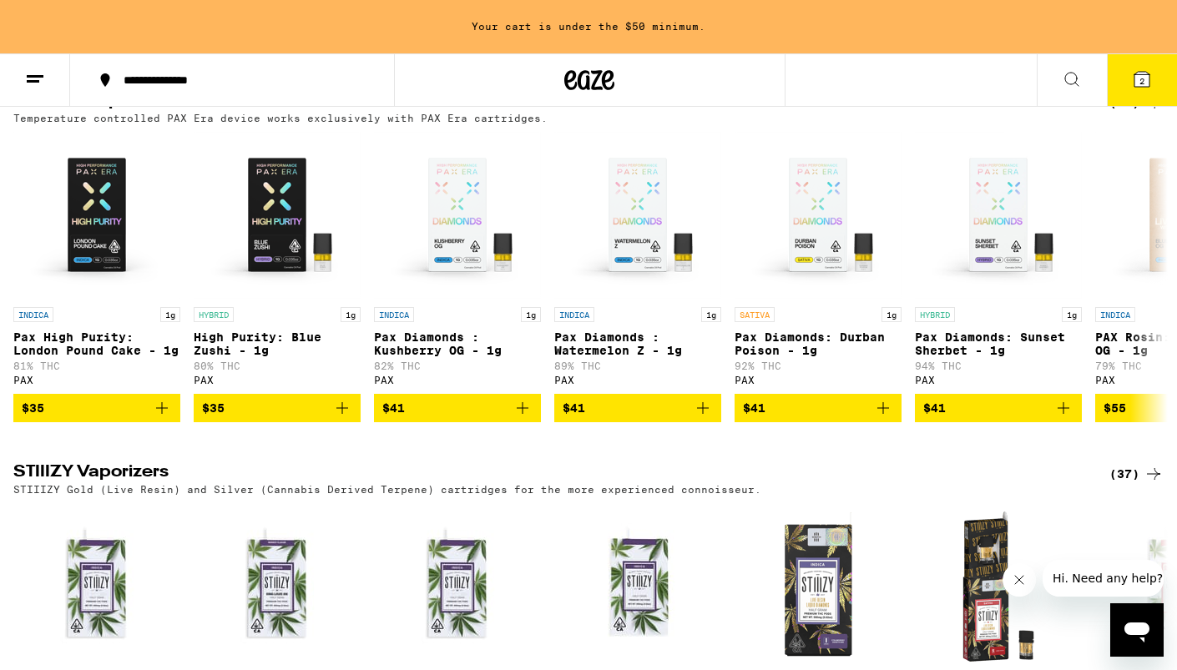
scroll to position [1573, 0]
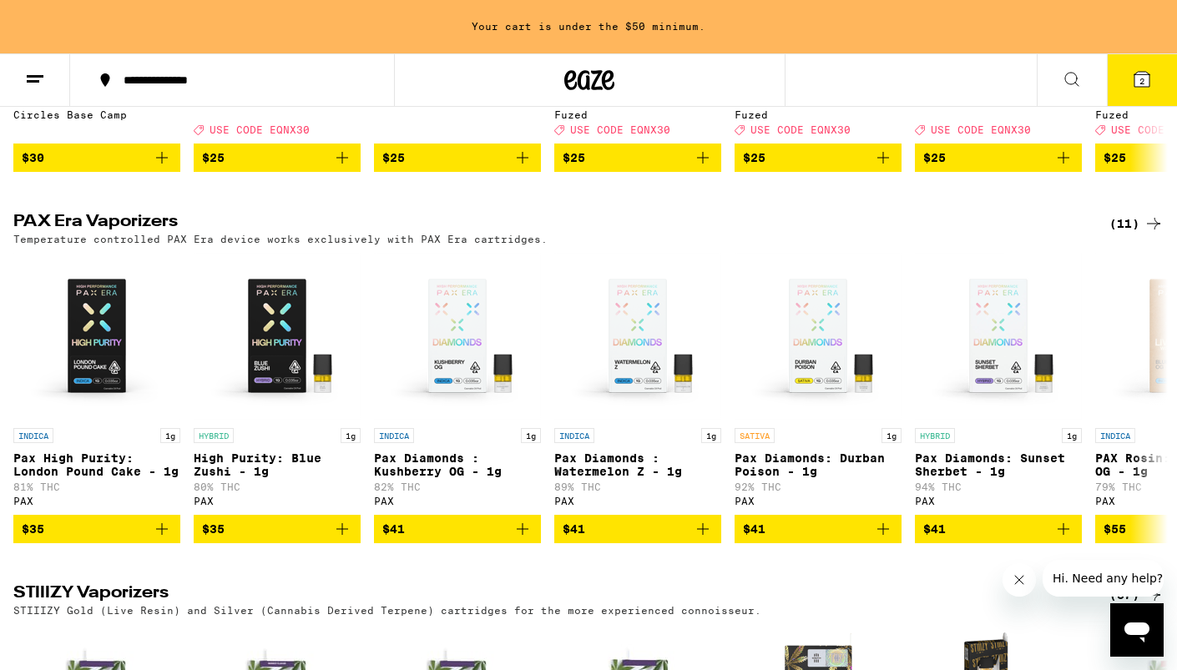
click at [1137, 234] on div "(11)" at bounding box center [1137, 224] width 54 height 20
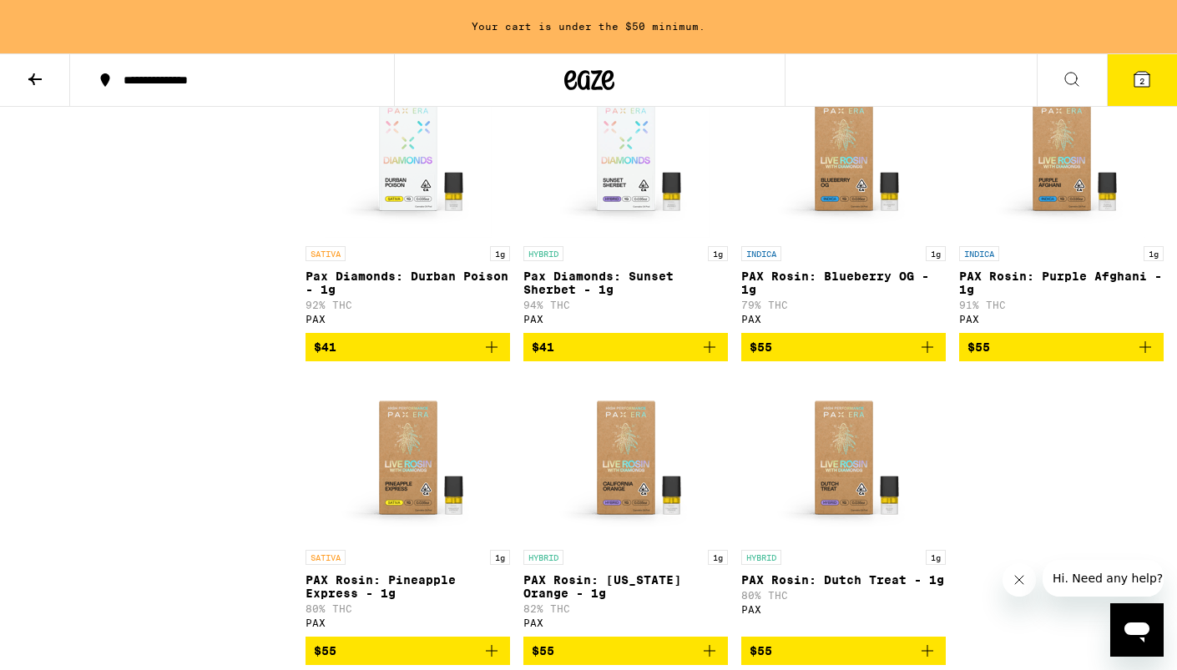
scroll to position [859, 0]
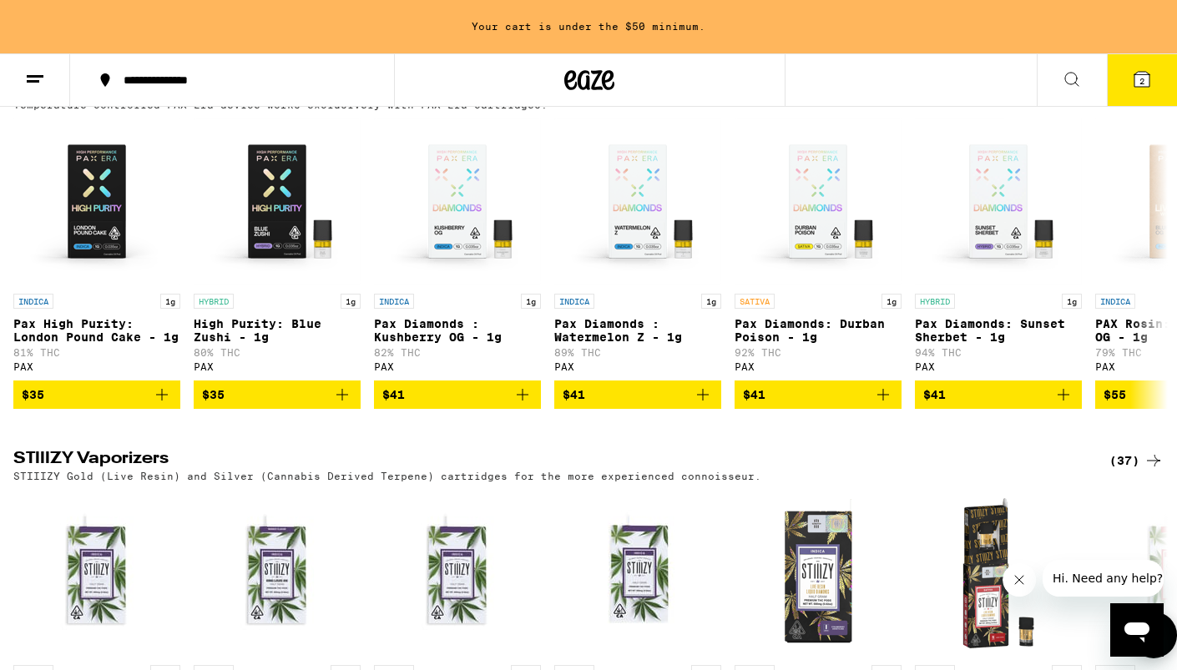
scroll to position [1778, 0]
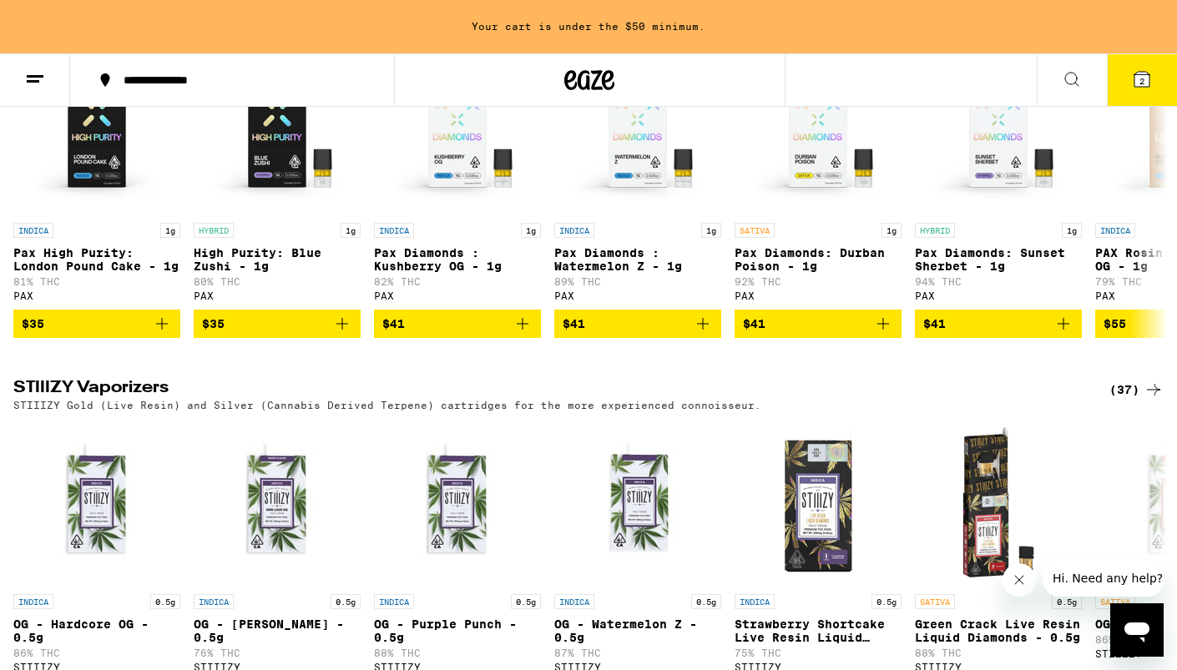
click at [1119, 400] on div "(37)" at bounding box center [1137, 390] width 54 height 20
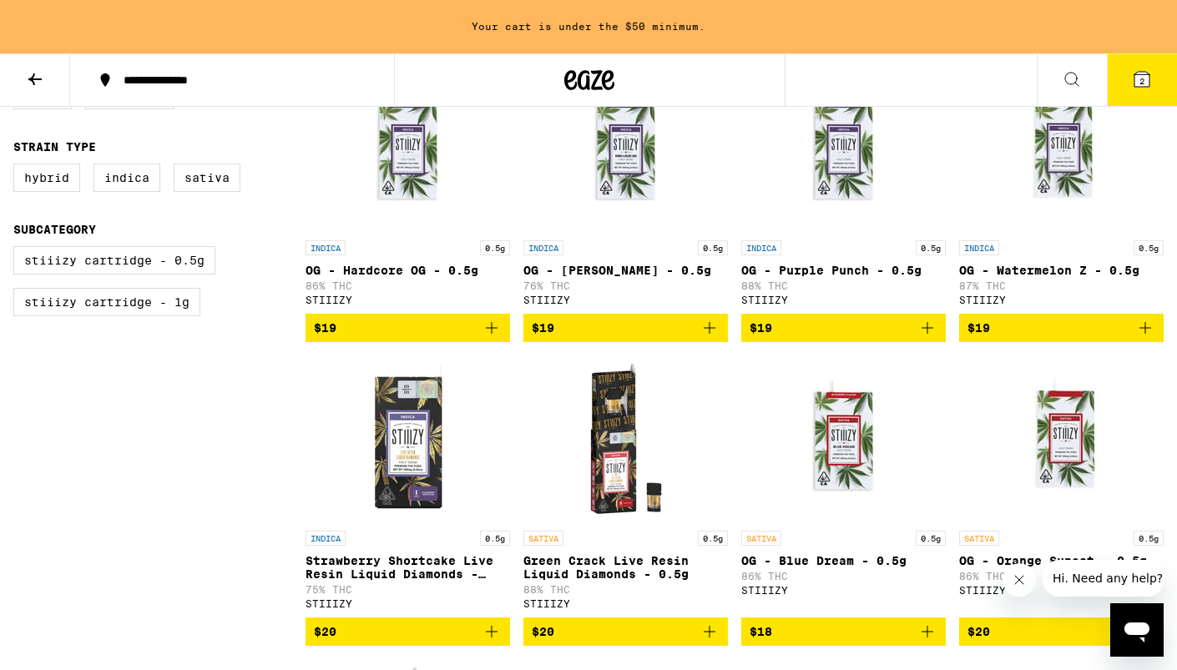
scroll to position [248, 0]
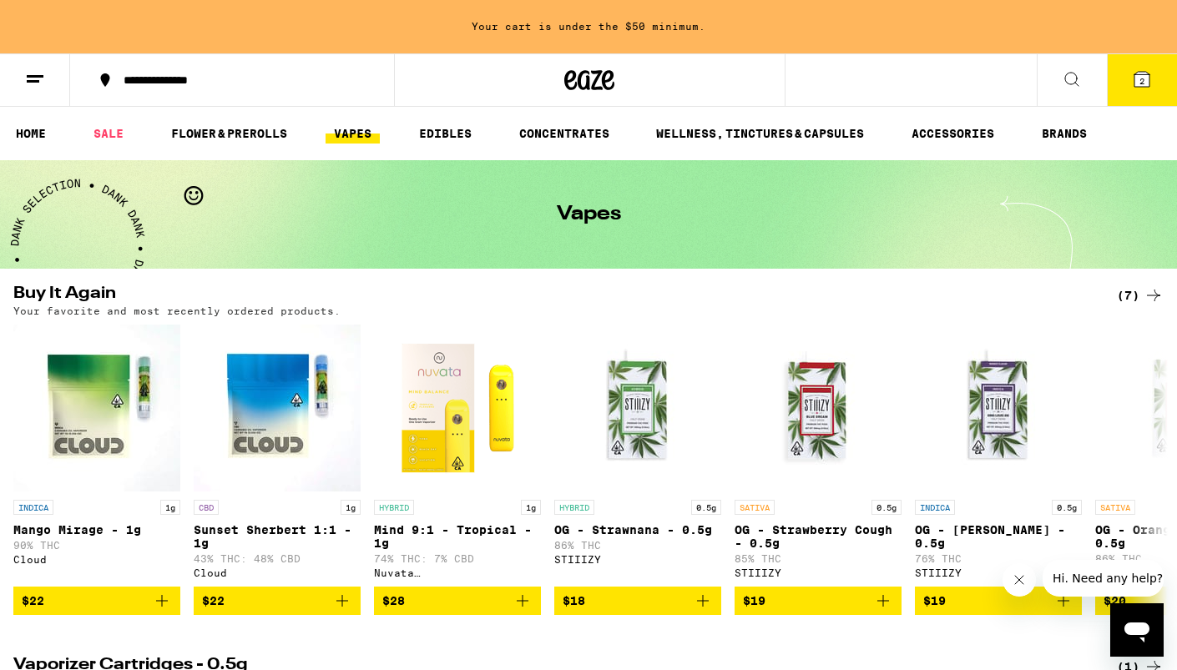
click at [1060, 77] on button at bounding box center [1072, 80] width 70 height 53
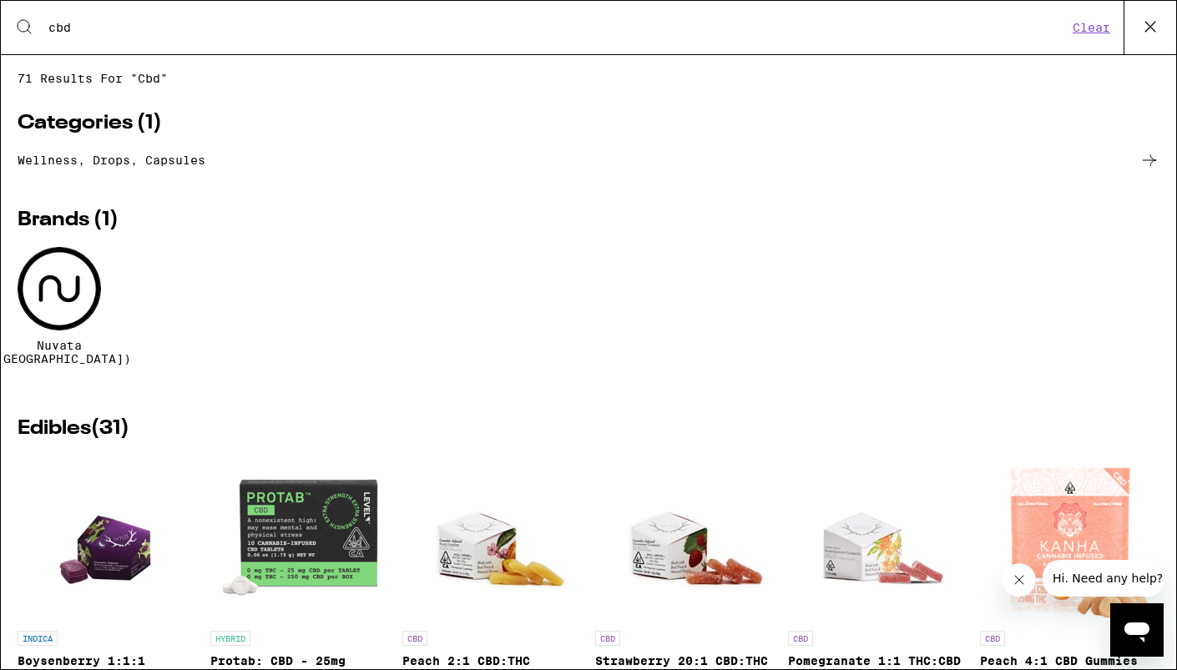
type input "cbd"
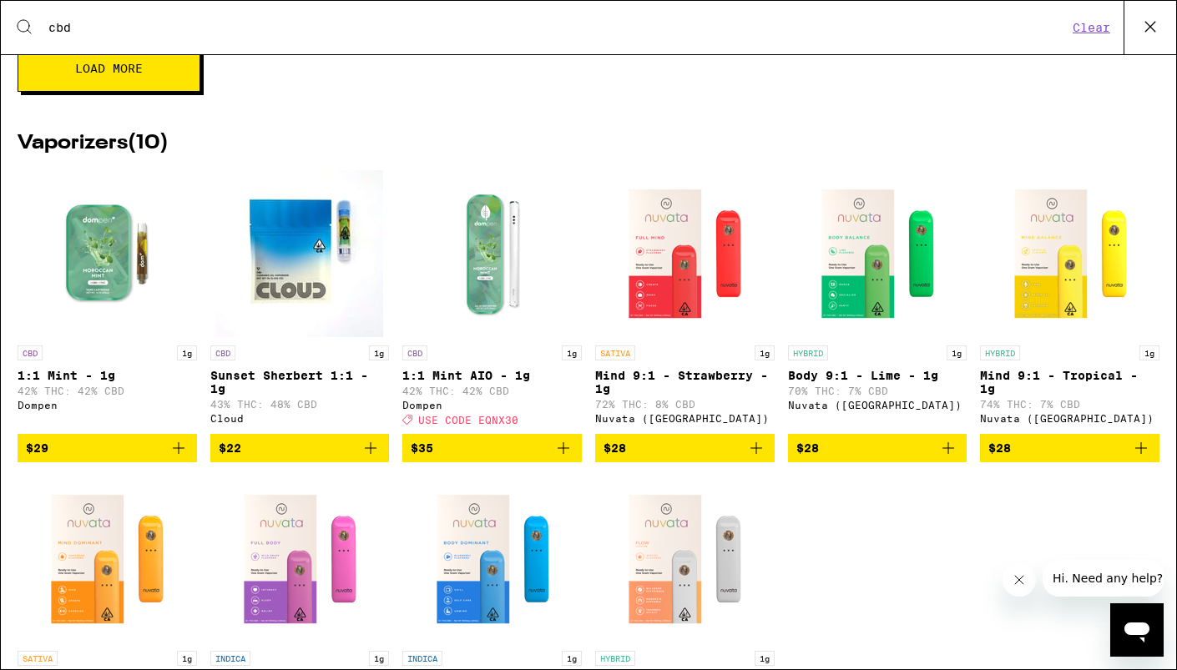
scroll to position [1828, 0]
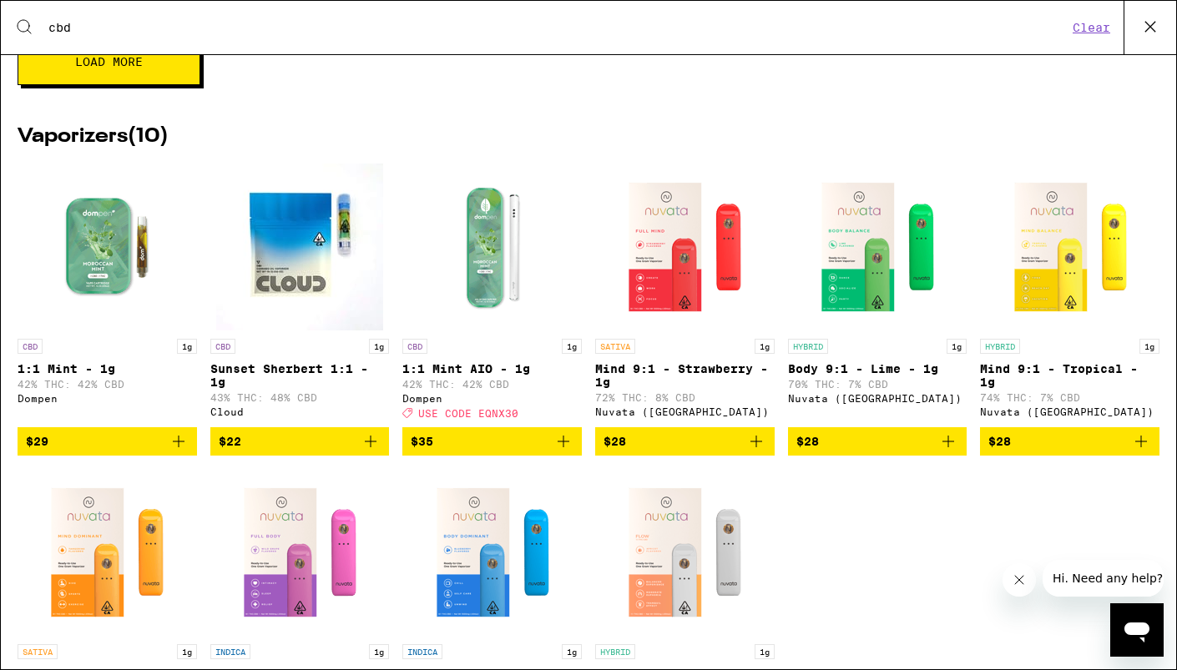
click at [105, 147] on h2 "Vaporizers ( 10 )" at bounding box center [589, 137] width 1142 height 20
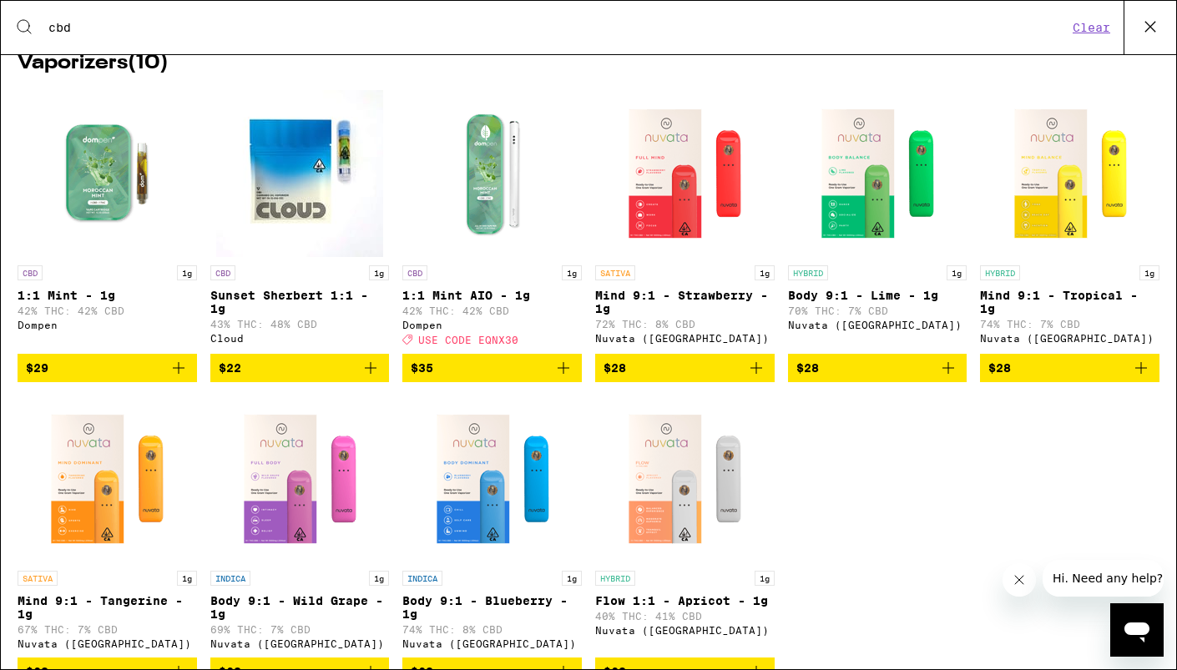
scroll to position [1905, 0]
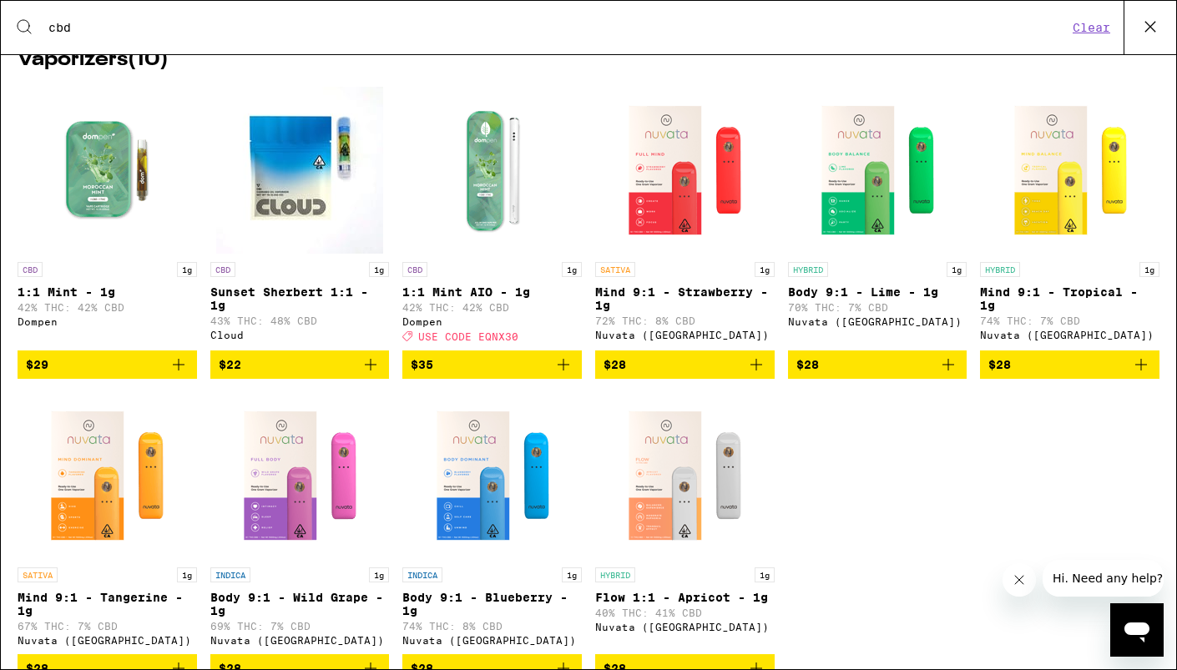
click at [182, 375] on icon "Add to bag" at bounding box center [179, 365] width 20 height 20
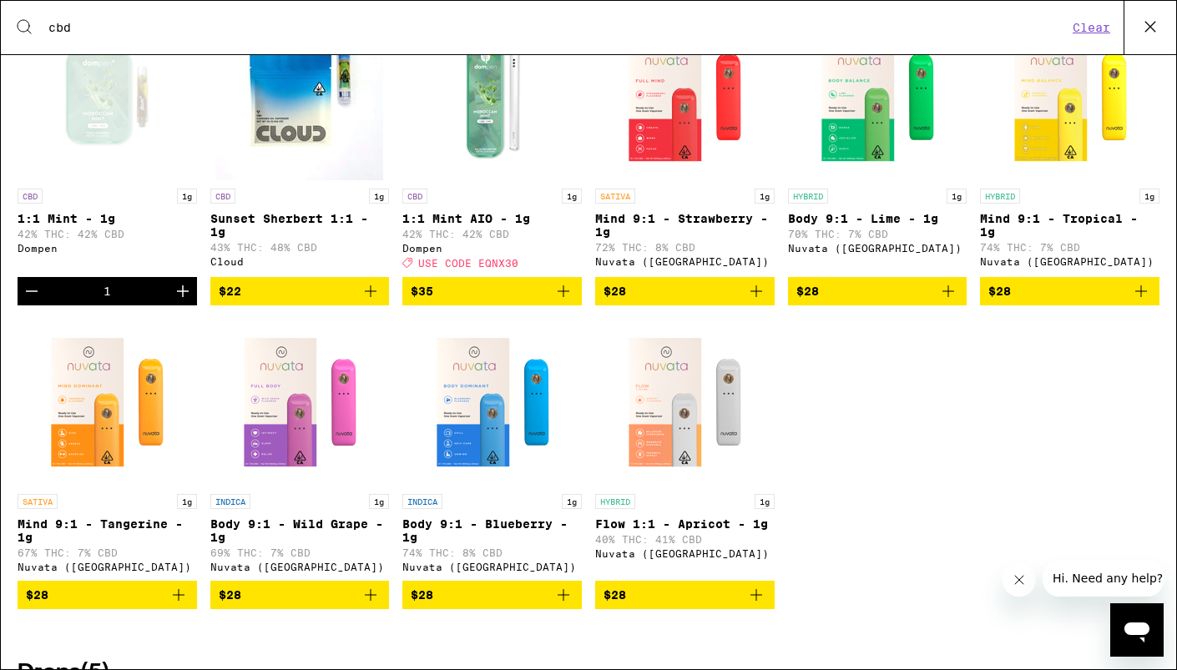
scroll to position [1979, 0]
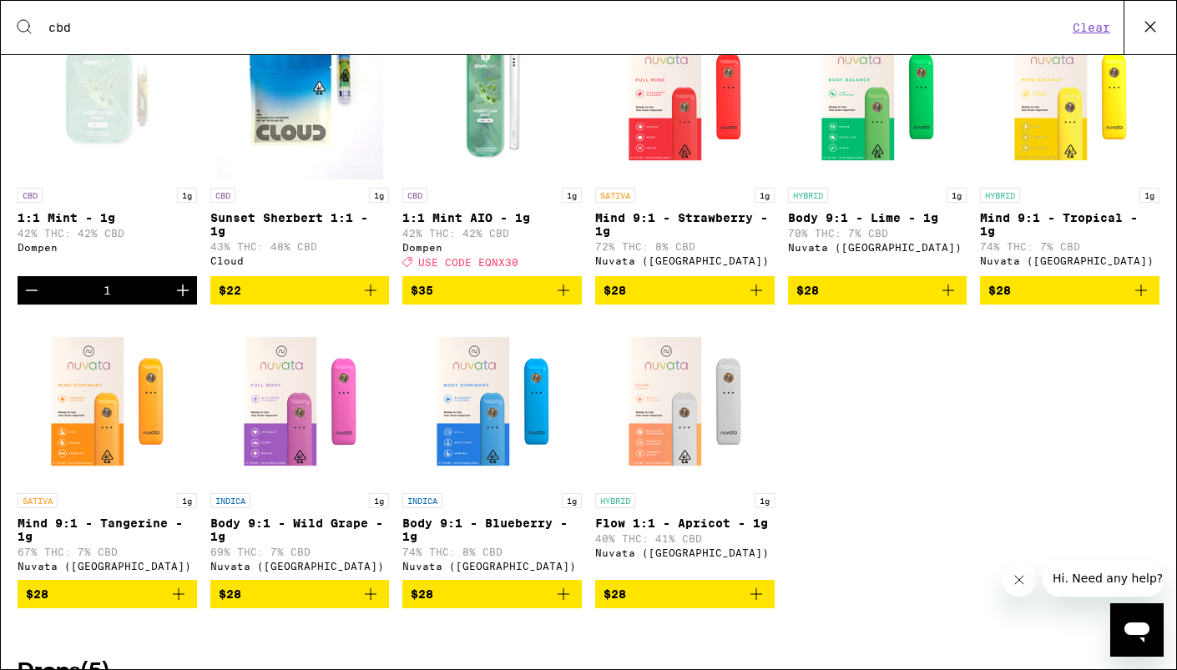
click at [27, 301] on icon "Decrement" at bounding box center [32, 291] width 20 height 20
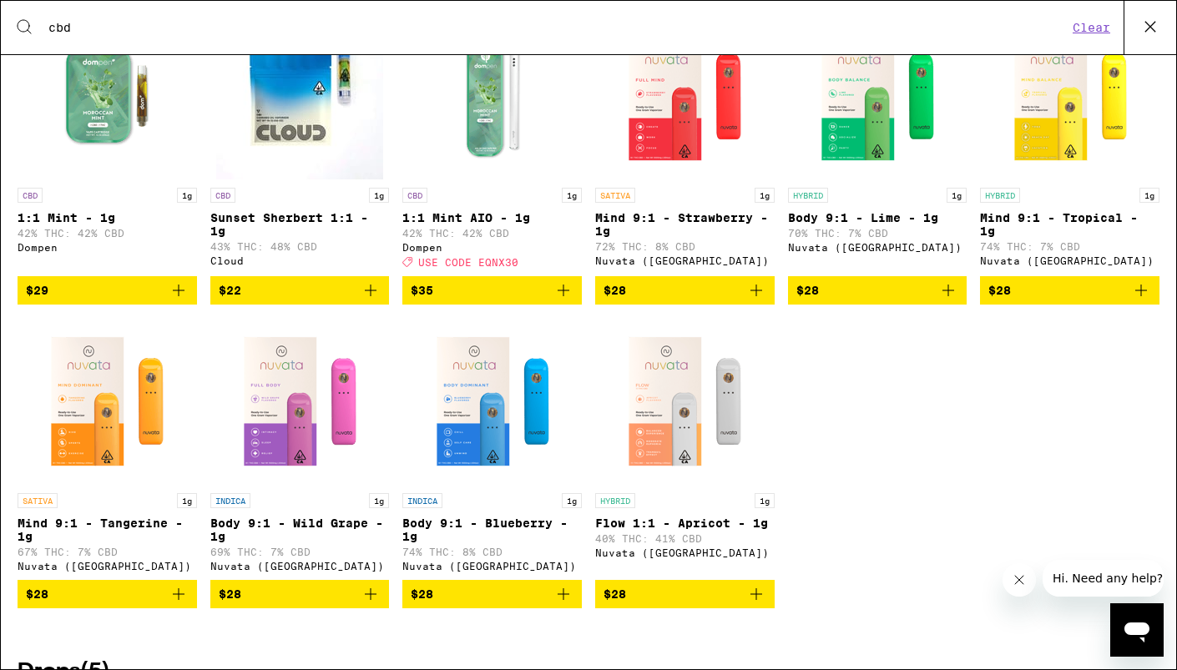
click at [455, 268] on span "USE CODE EQNX30" at bounding box center [468, 262] width 100 height 11
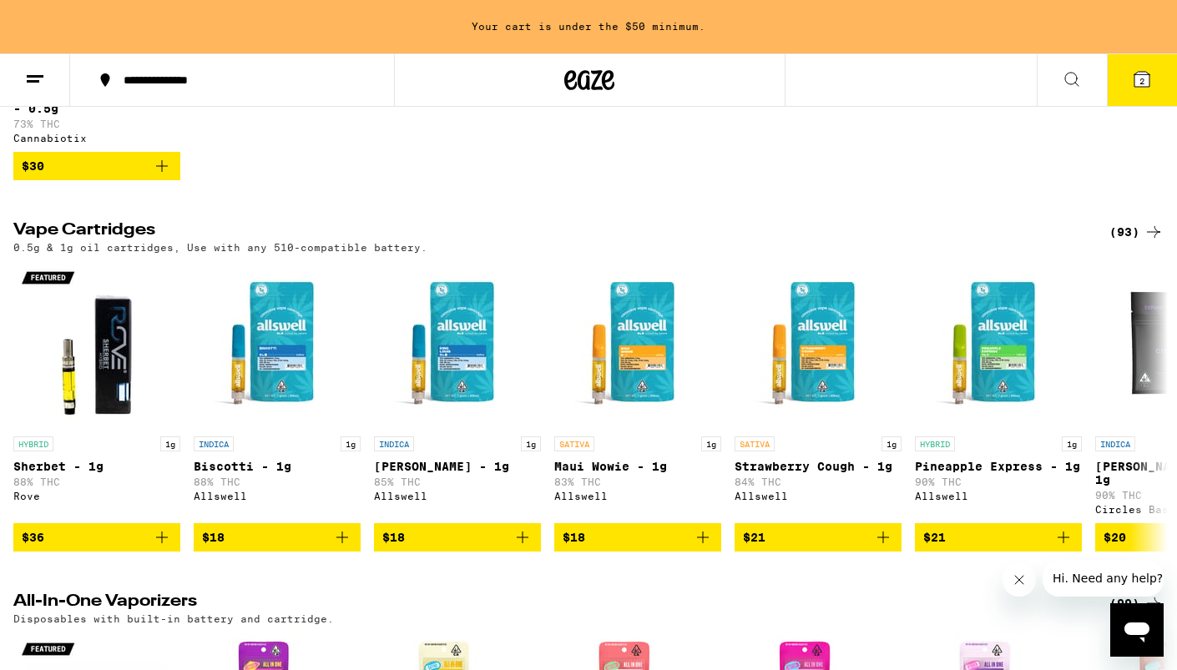
scroll to position [950, 0]
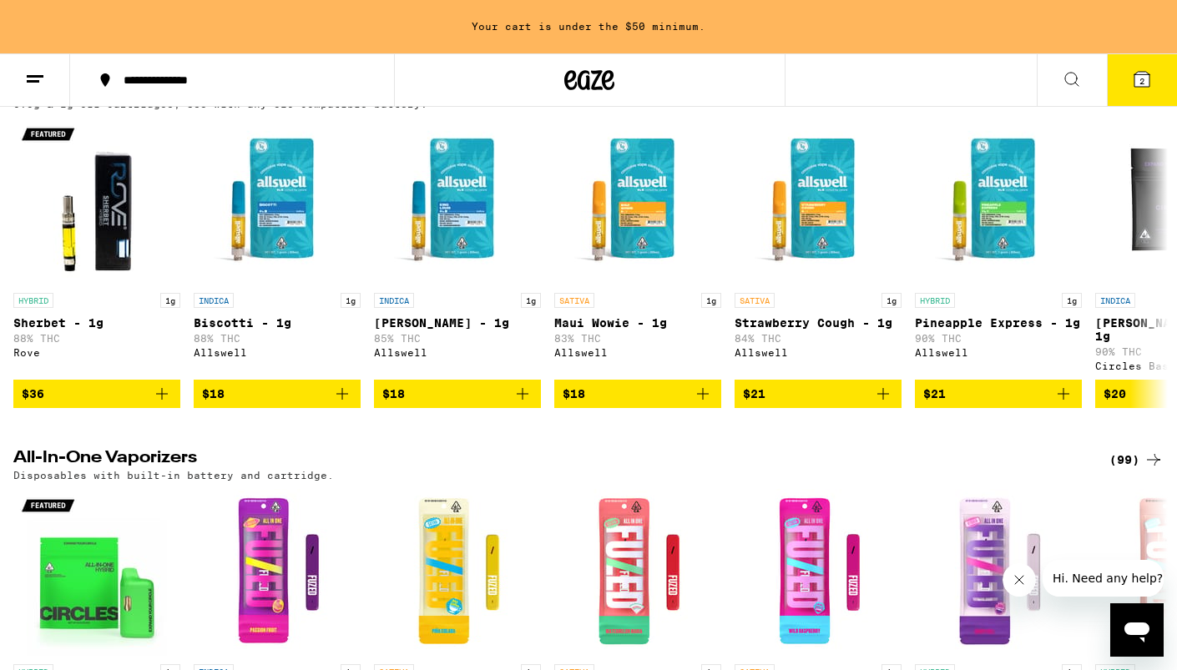
click at [1087, 77] on button at bounding box center [1072, 80] width 70 height 53
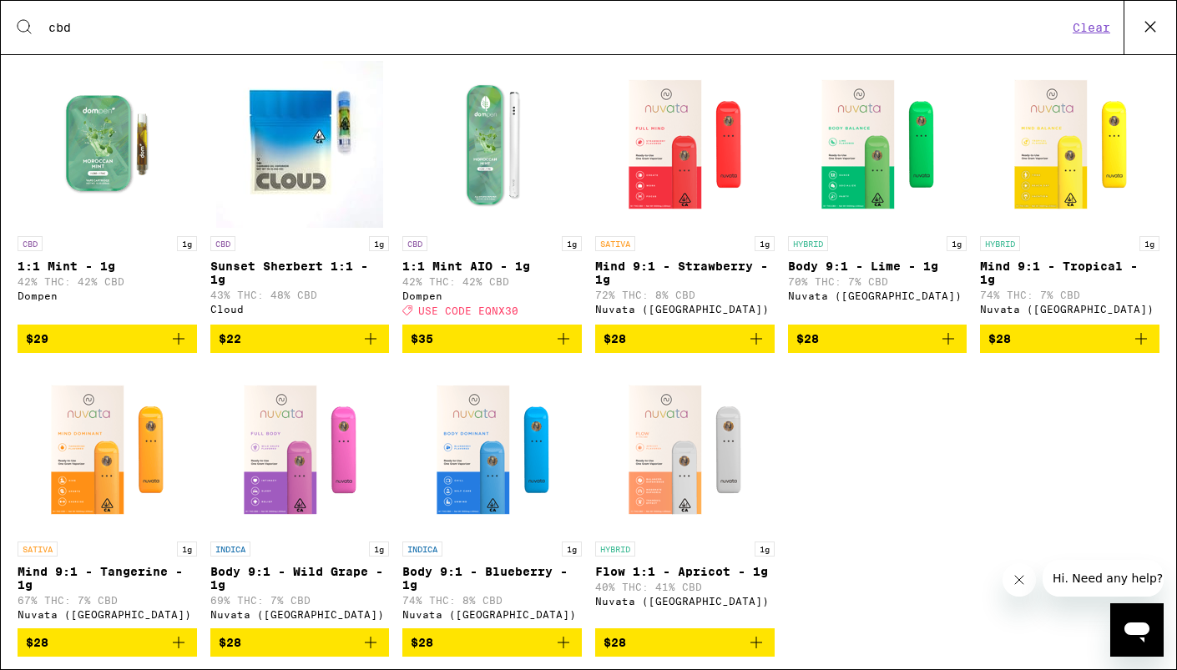
scroll to position [1921, 0]
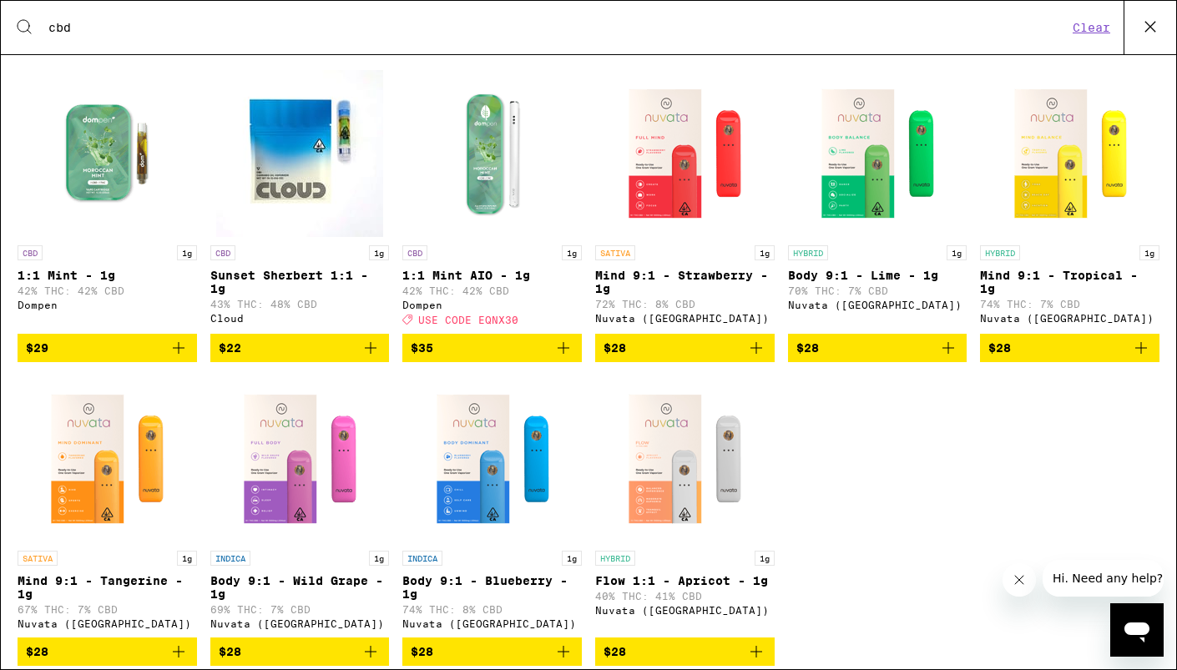
type input "cbd"
click at [186, 358] on icon "Add to bag" at bounding box center [179, 348] width 20 height 20
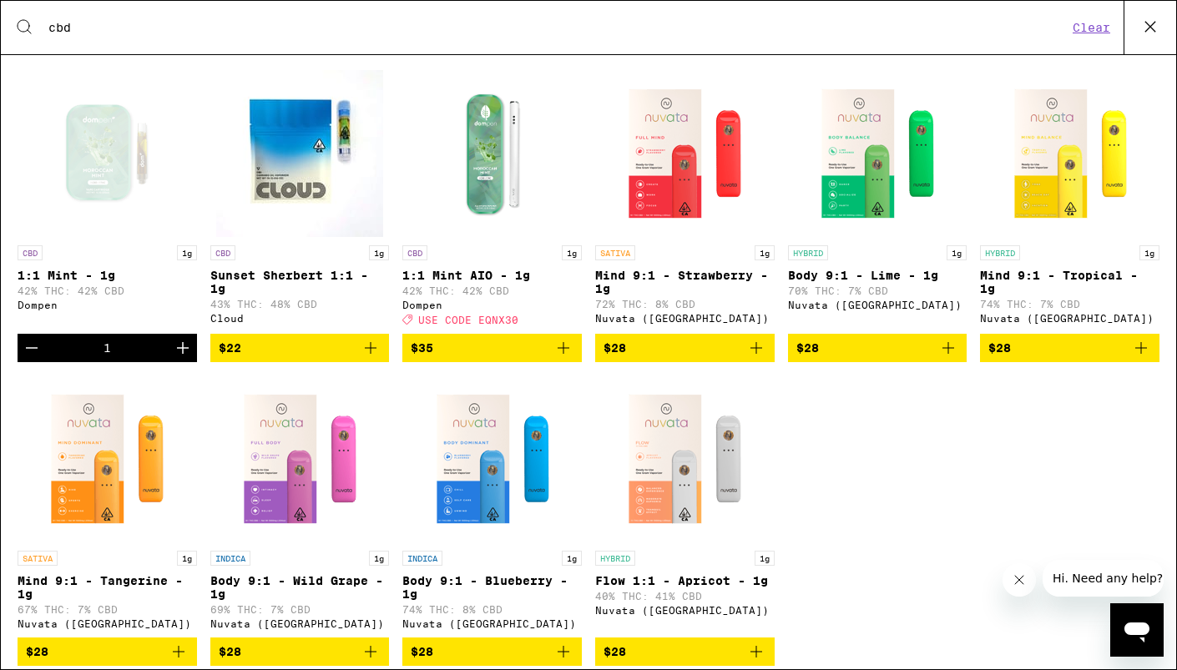
click at [1147, 24] on icon at bounding box center [1151, 27] width 10 height 10
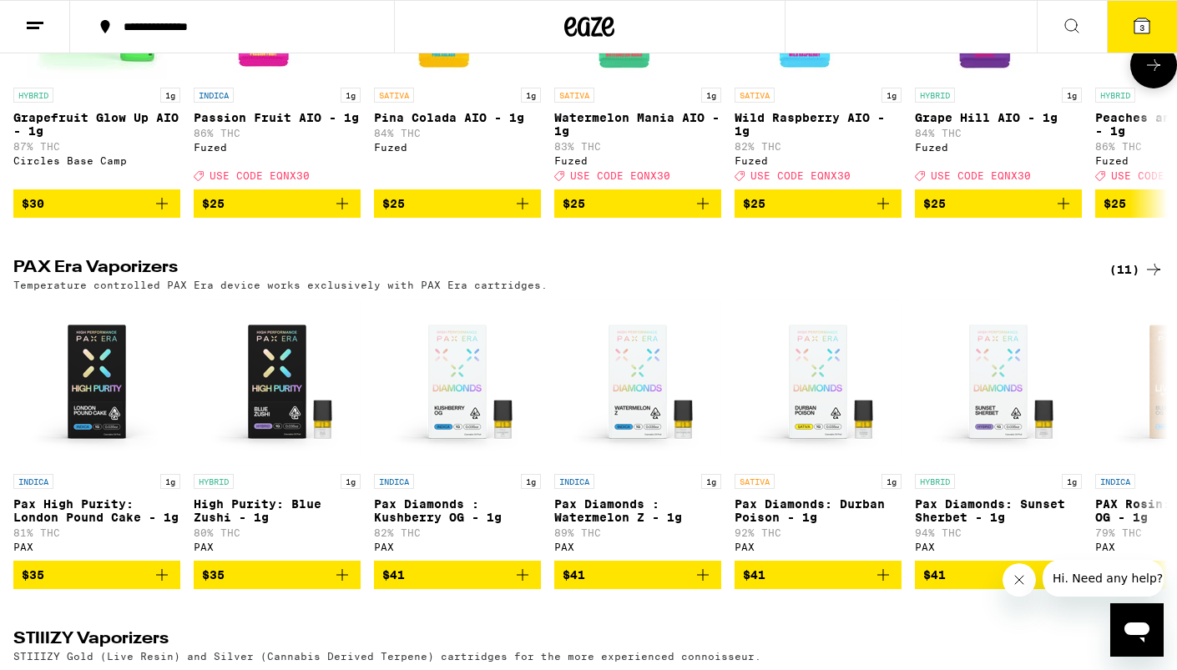
scroll to position [1865, 0]
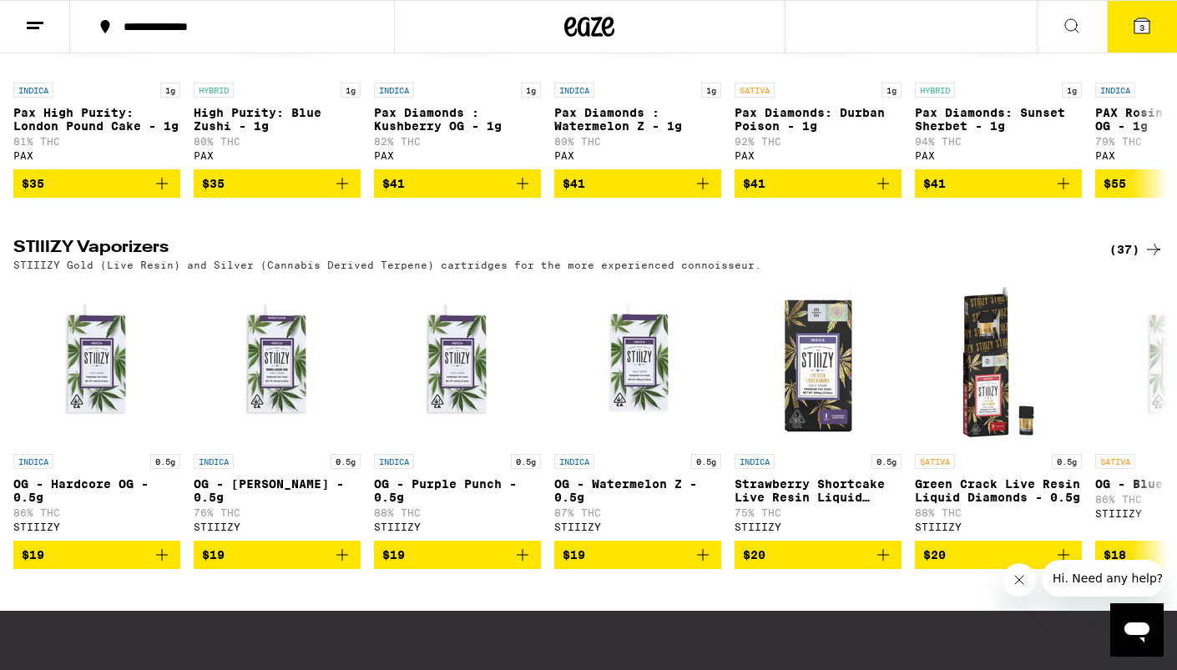
click at [1137, 31] on icon at bounding box center [1142, 25] width 15 height 15
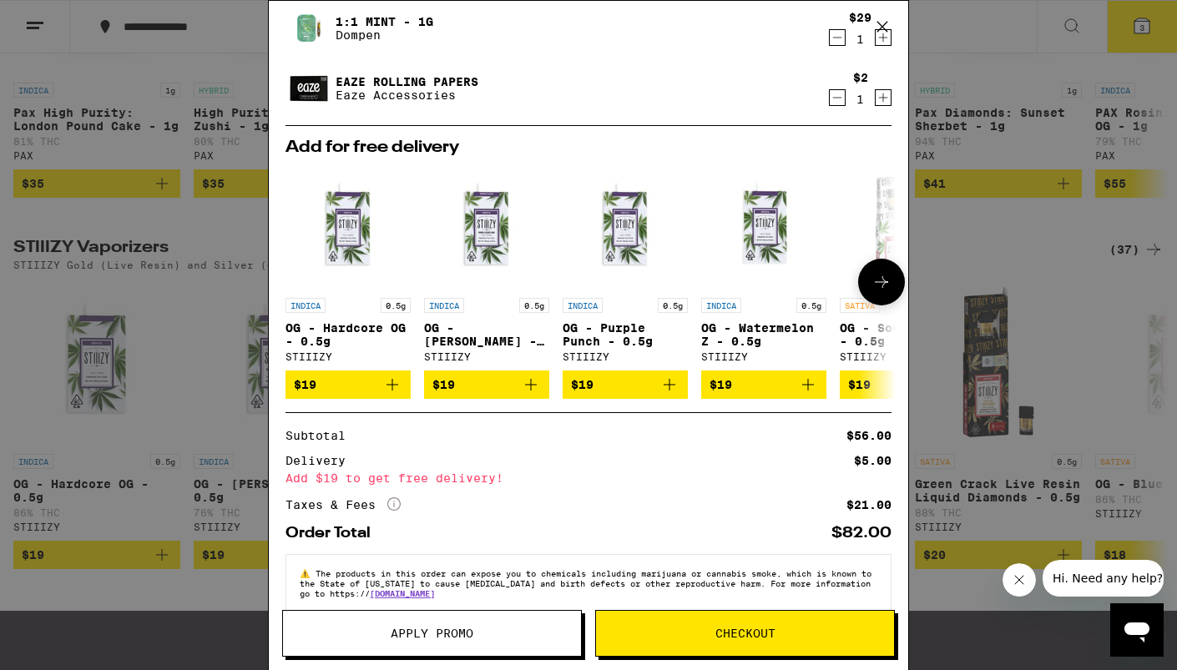
scroll to position [143, 0]
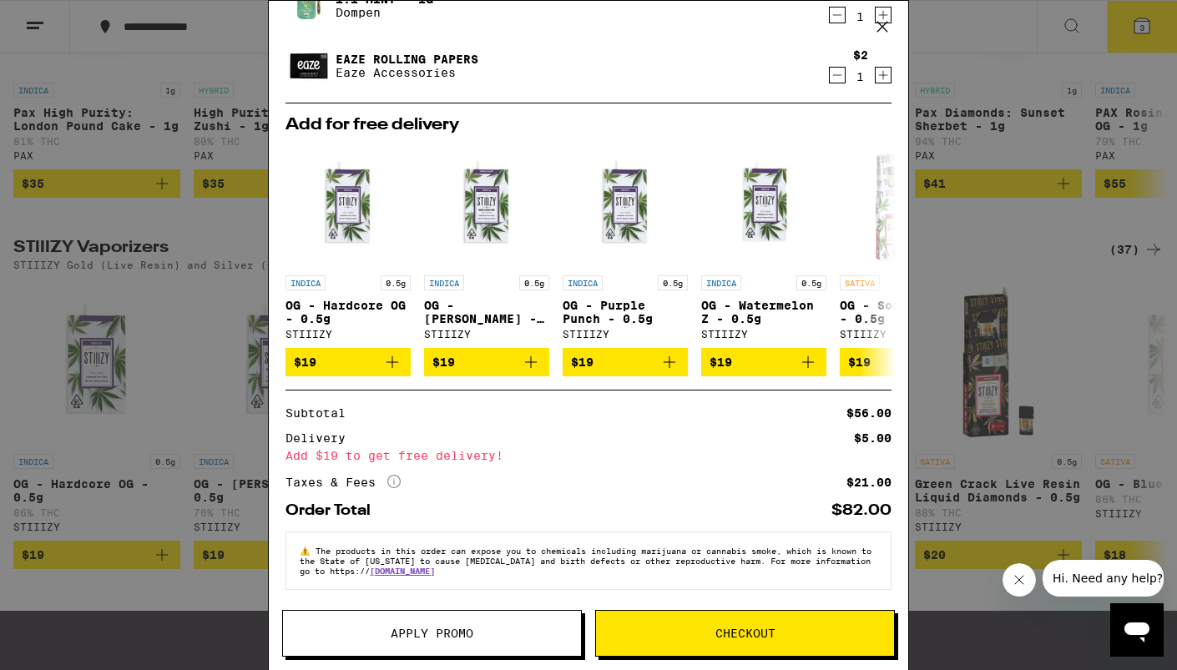
click at [389, 475] on icon "More Info" at bounding box center [393, 481] width 13 height 13
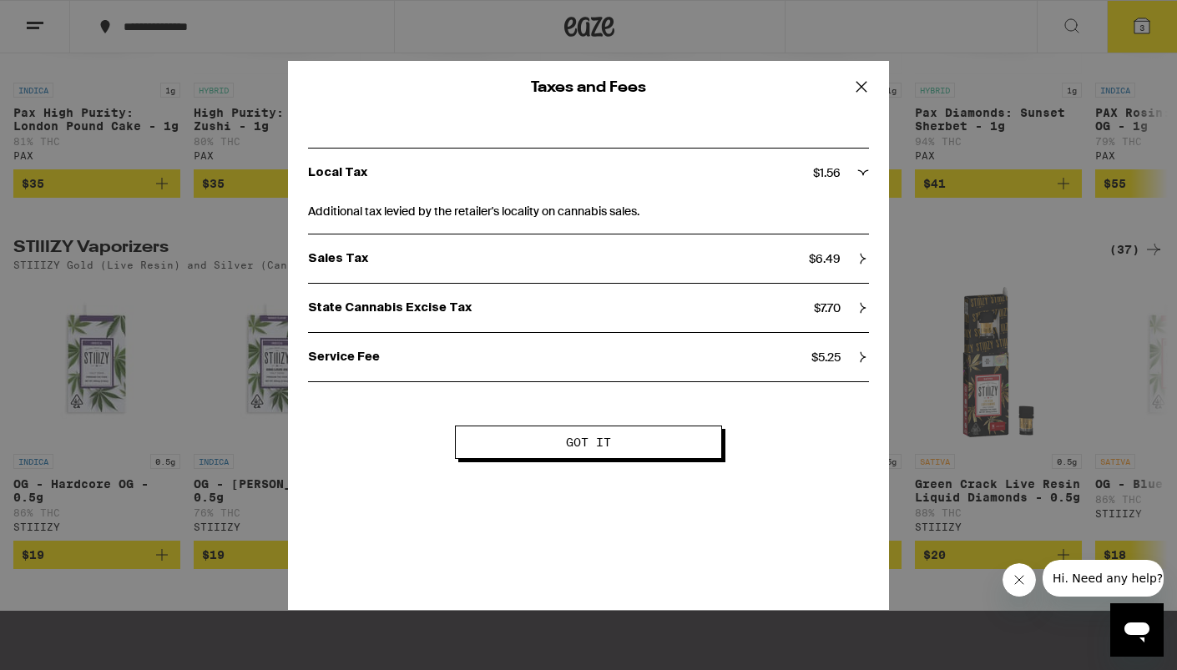
click at [838, 307] on span "$ 7.70" at bounding box center [827, 308] width 27 height 15
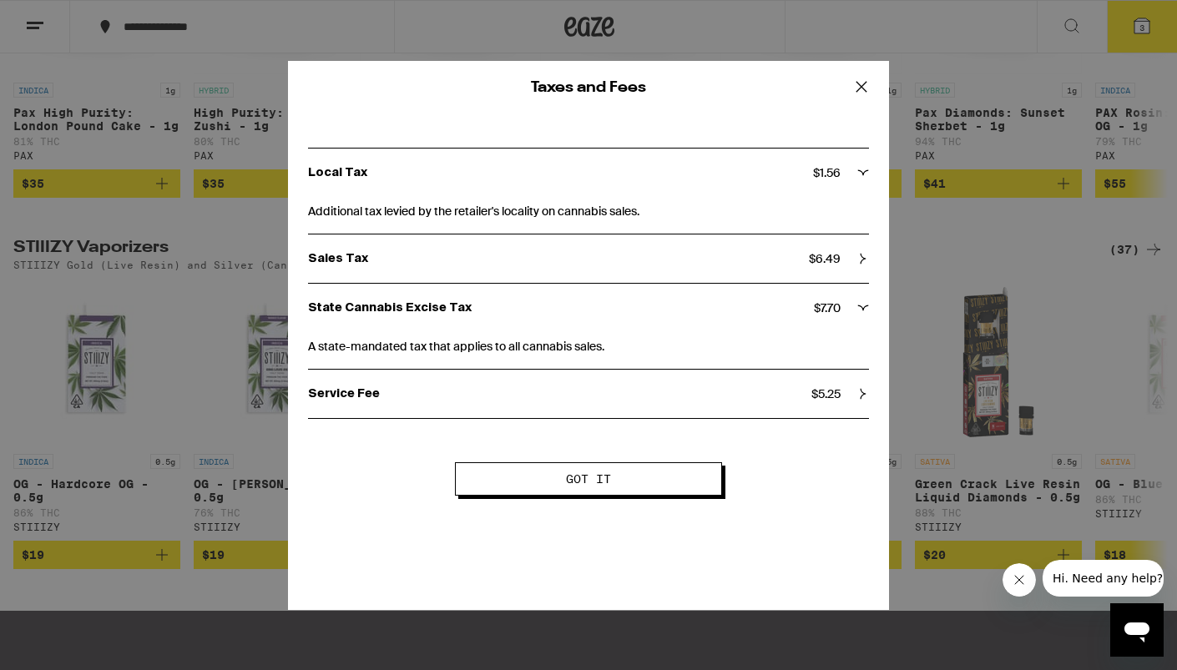
click at [837, 309] on span "$ 7.70" at bounding box center [827, 308] width 27 height 15
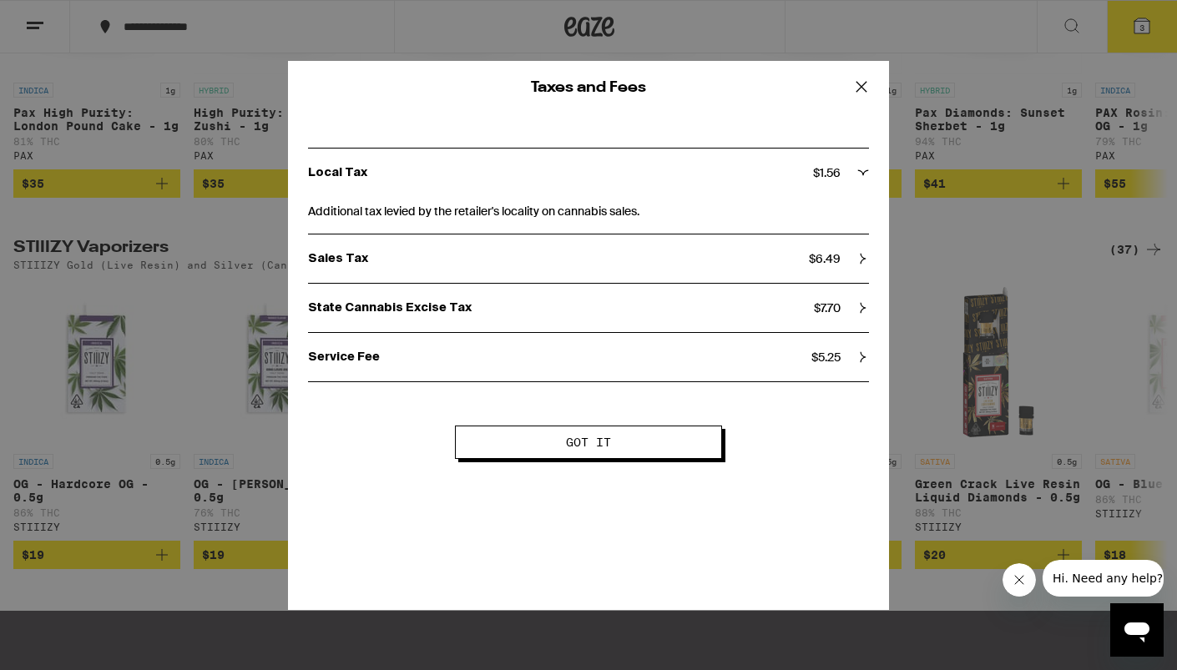
click at [837, 258] on span "$ 6.49" at bounding box center [825, 258] width 32 height 15
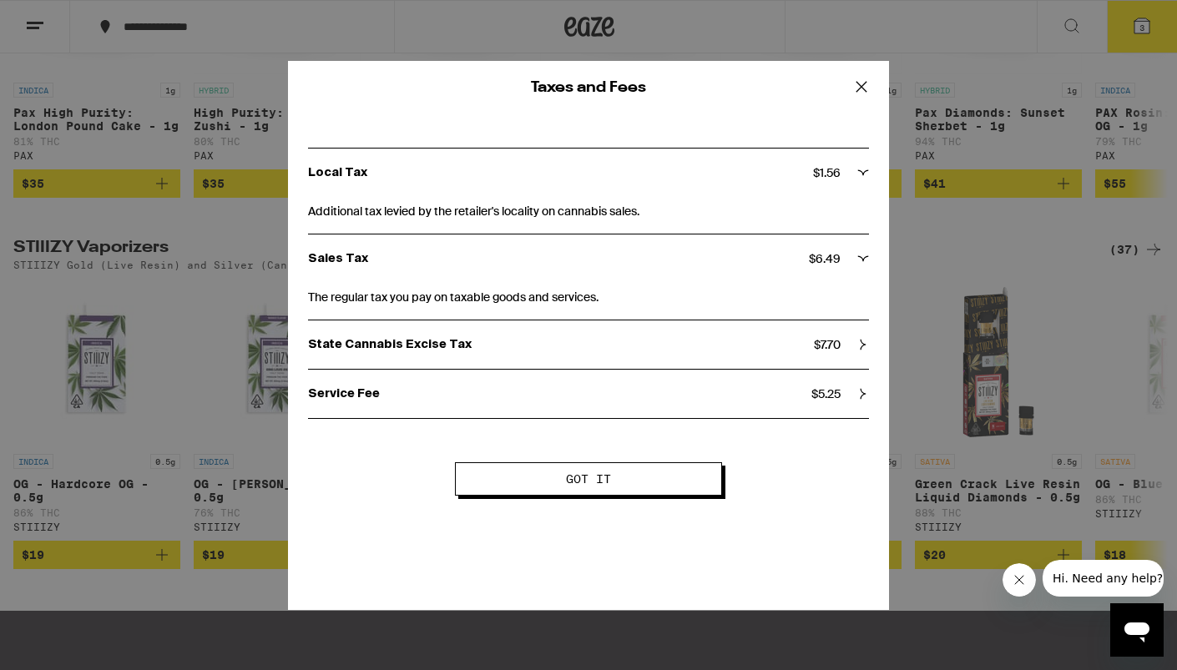
click at [837, 258] on span "$ 6.49" at bounding box center [825, 258] width 32 height 15
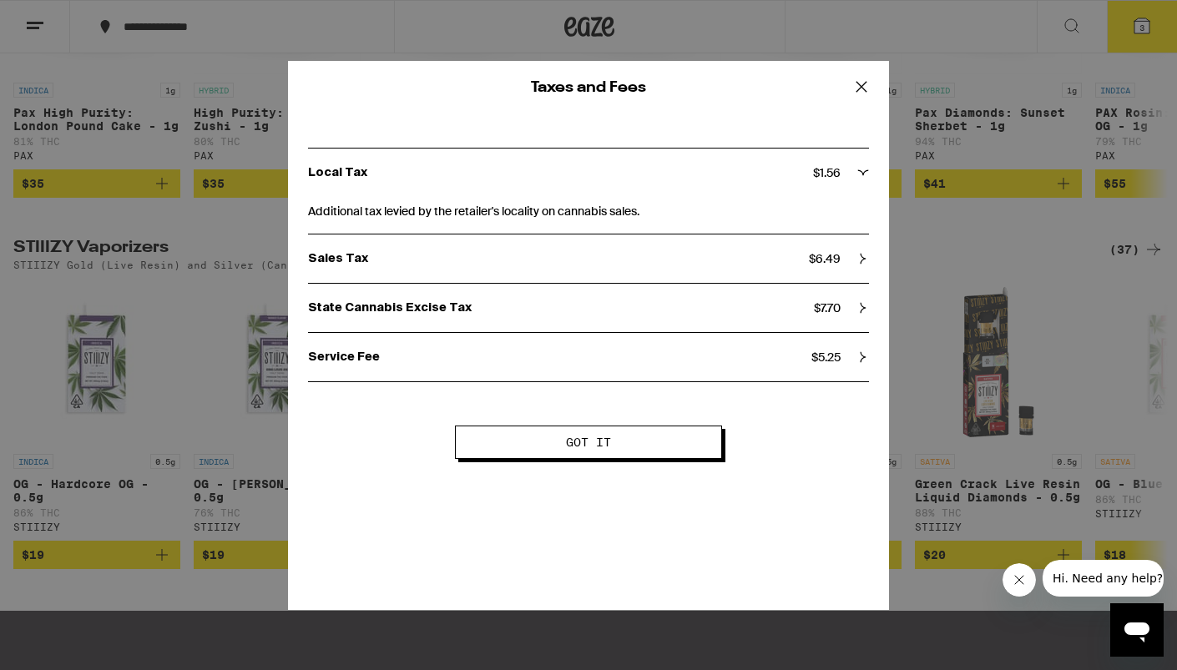
click at [861, 83] on icon at bounding box center [861, 86] width 25 height 25
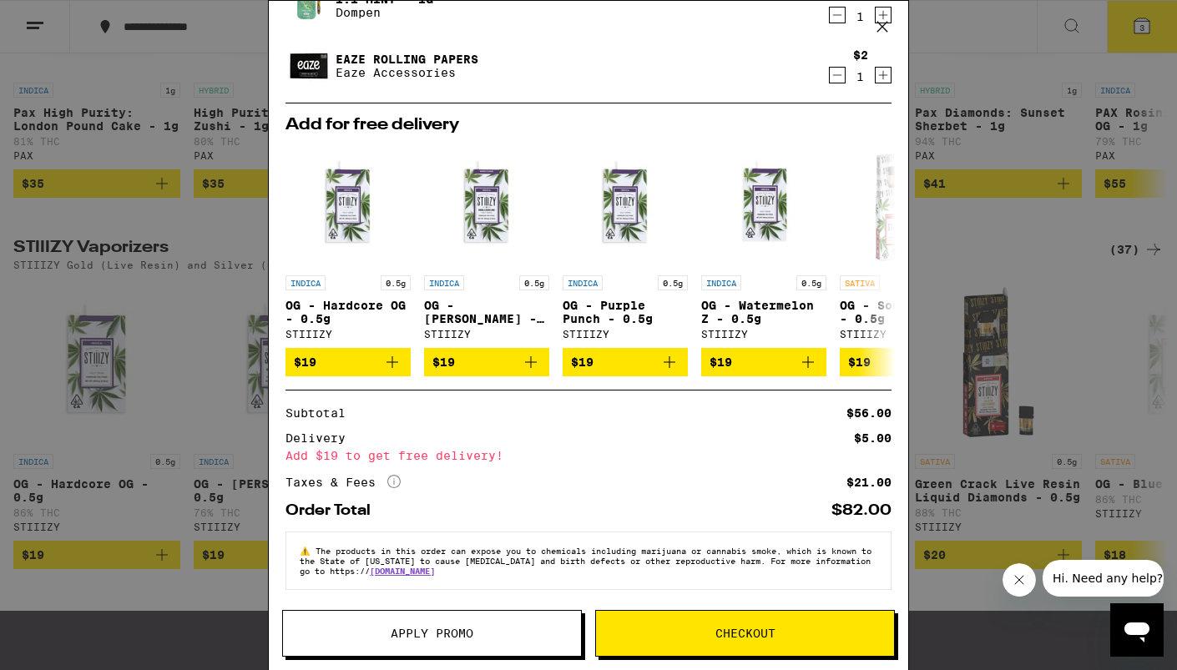
click at [881, 23] on icon at bounding box center [882, 26] width 25 height 25
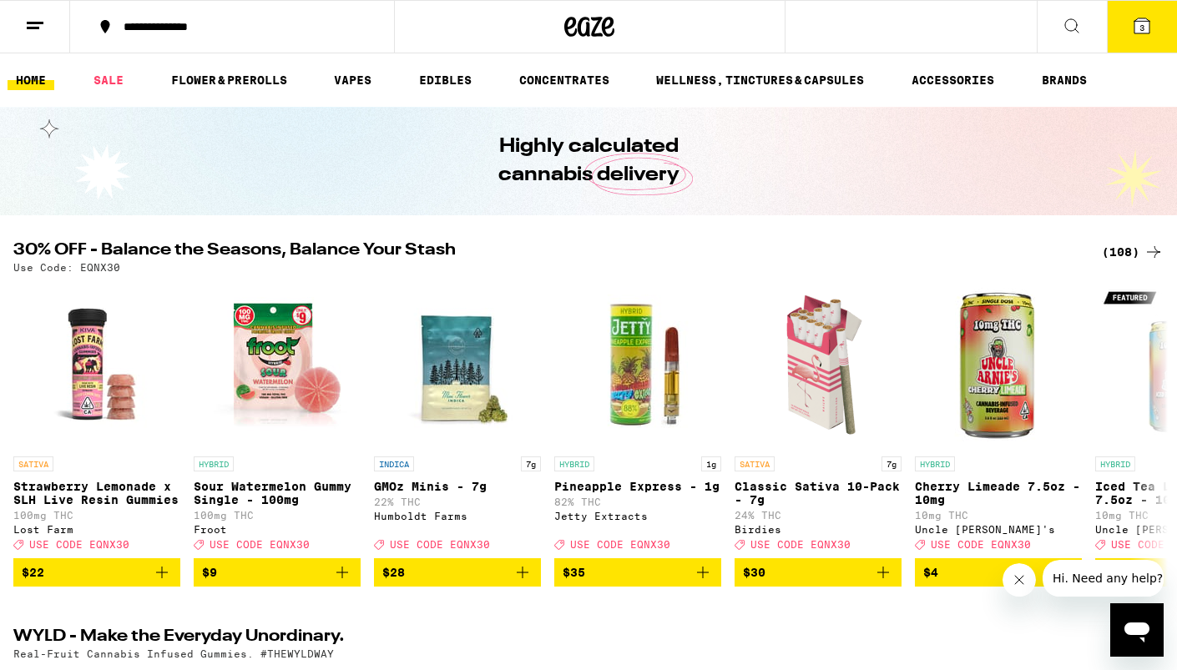
click at [1133, 14] on button "3" at bounding box center [1142, 27] width 70 height 52
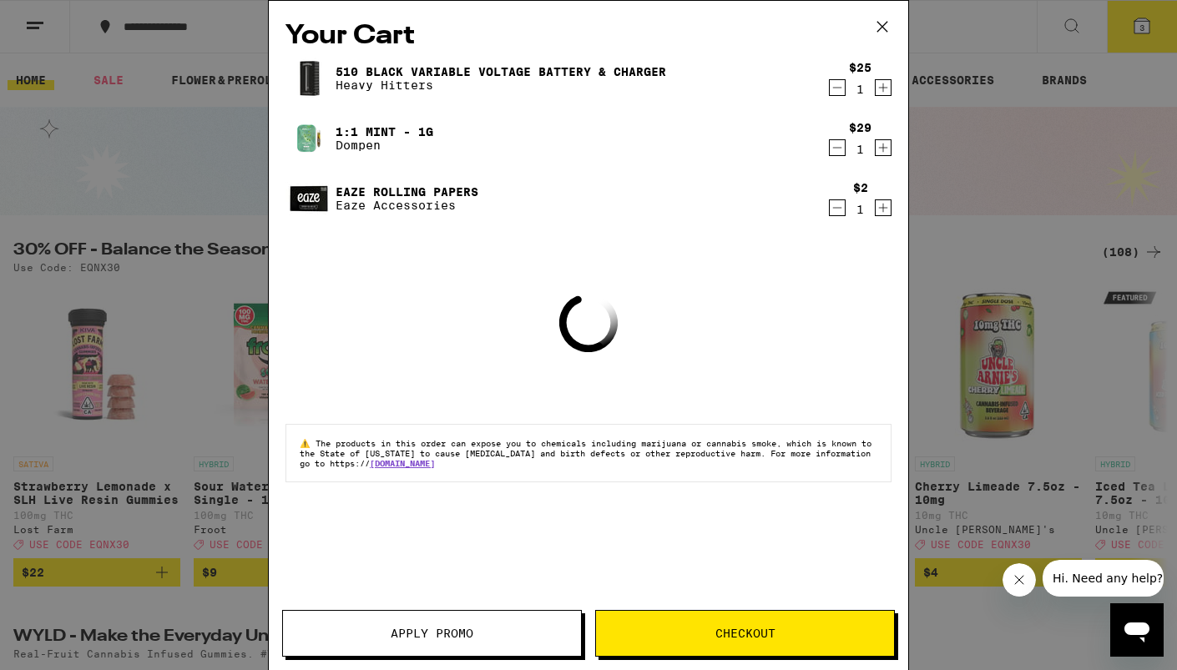
click at [452, 634] on span "Apply Promo" at bounding box center [432, 634] width 83 height 12
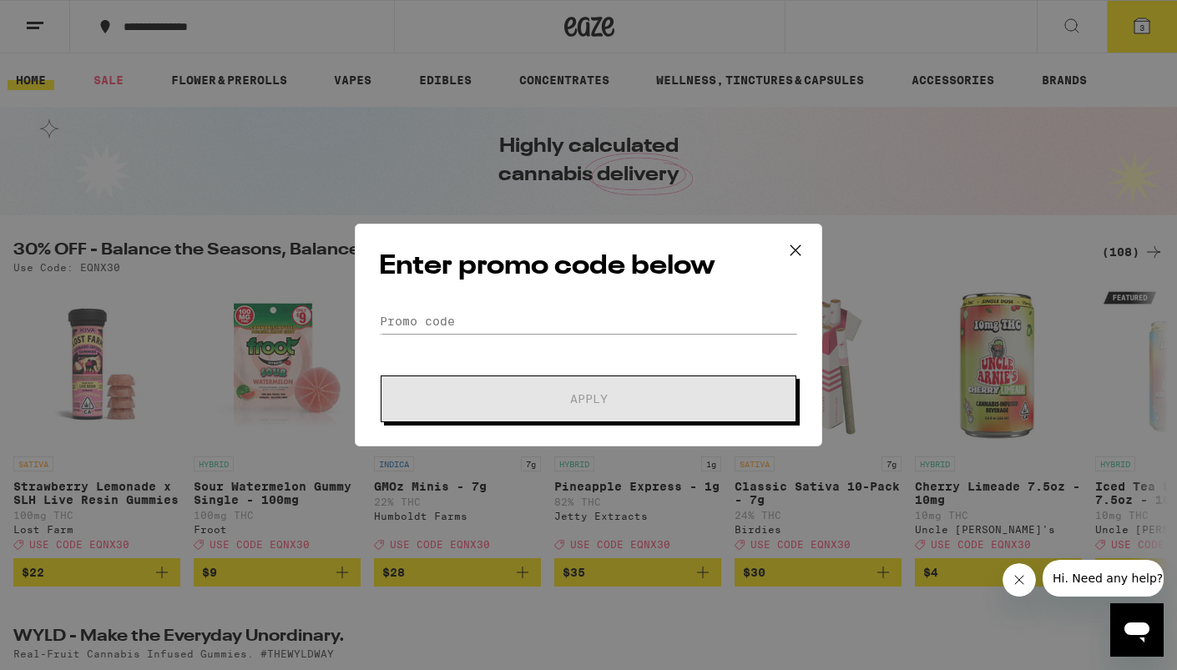
click at [443, 307] on div "Enter promo code below Promo Code Apply" at bounding box center [589, 335] width 468 height 223
click at [411, 321] on input "Promo Code" at bounding box center [588, 321] width 419 height 25
paste input "TERPS"
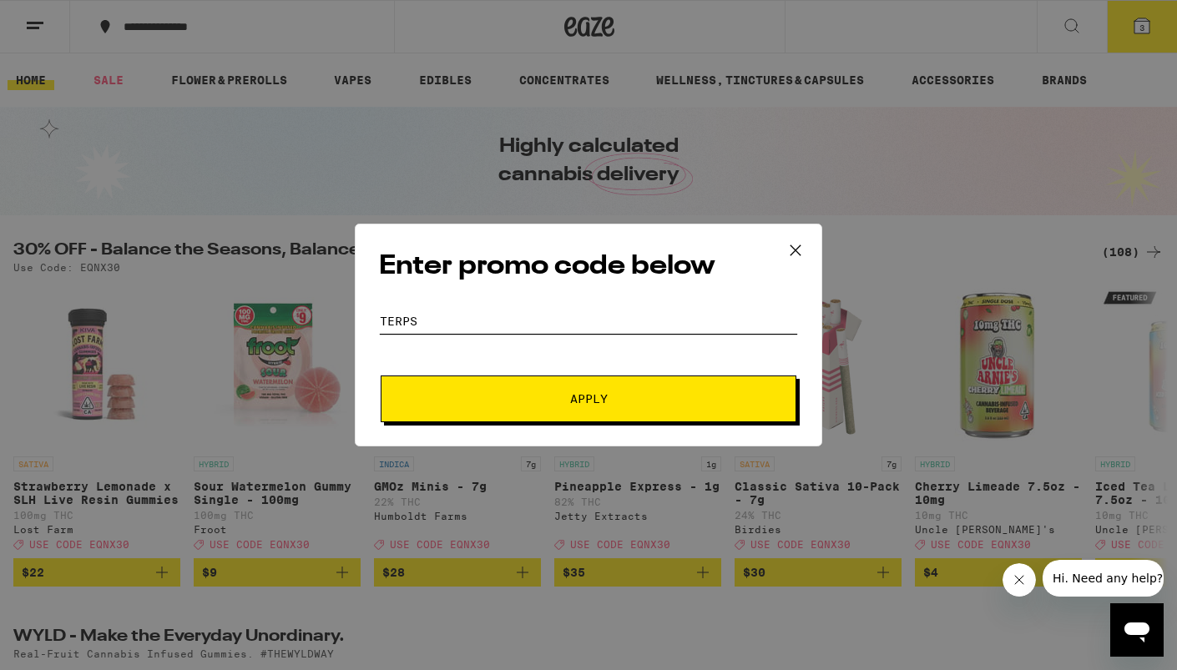
type input "TERPS"
click at [534, 398] on span "Apply" at bounding box center [588, 399] width 301 height 12
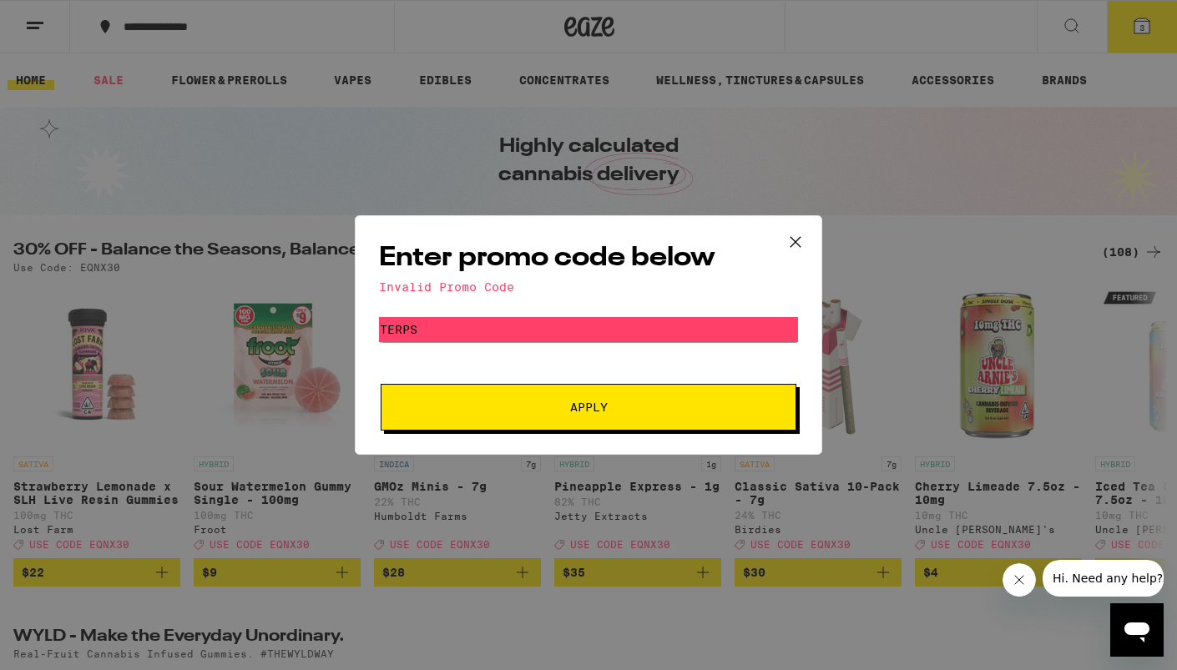
click at [797, 237] on icon at bounding box center [795, 242] width 25 height 25
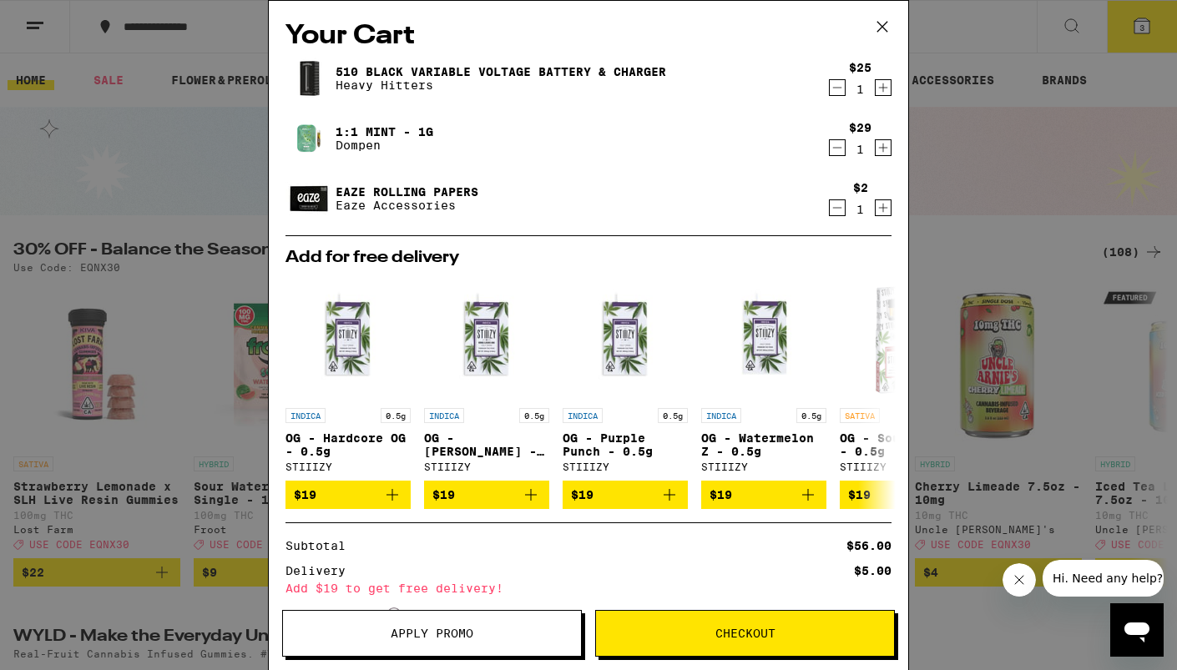
click at [447, 645] on button "Apply Promo" at bounding box center [432, 633] width 300 height 47
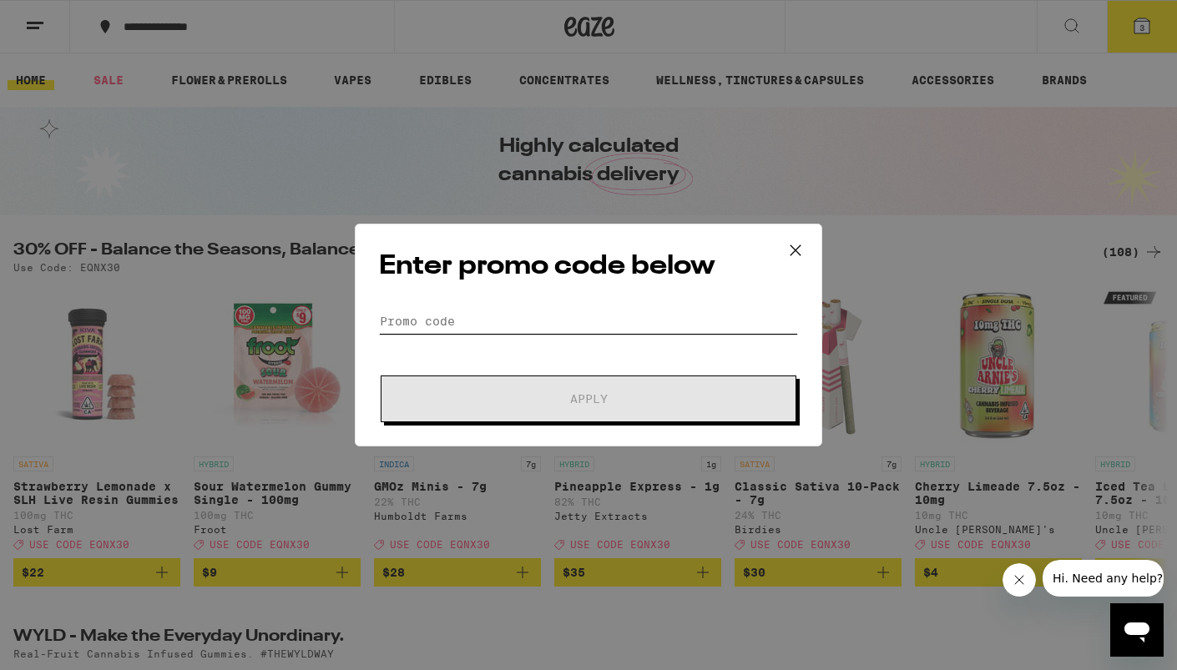
click at [462, 312] on input "Promo Code" at bounding box center [588, 321] width 419 height 25
paste input "GETLIT"
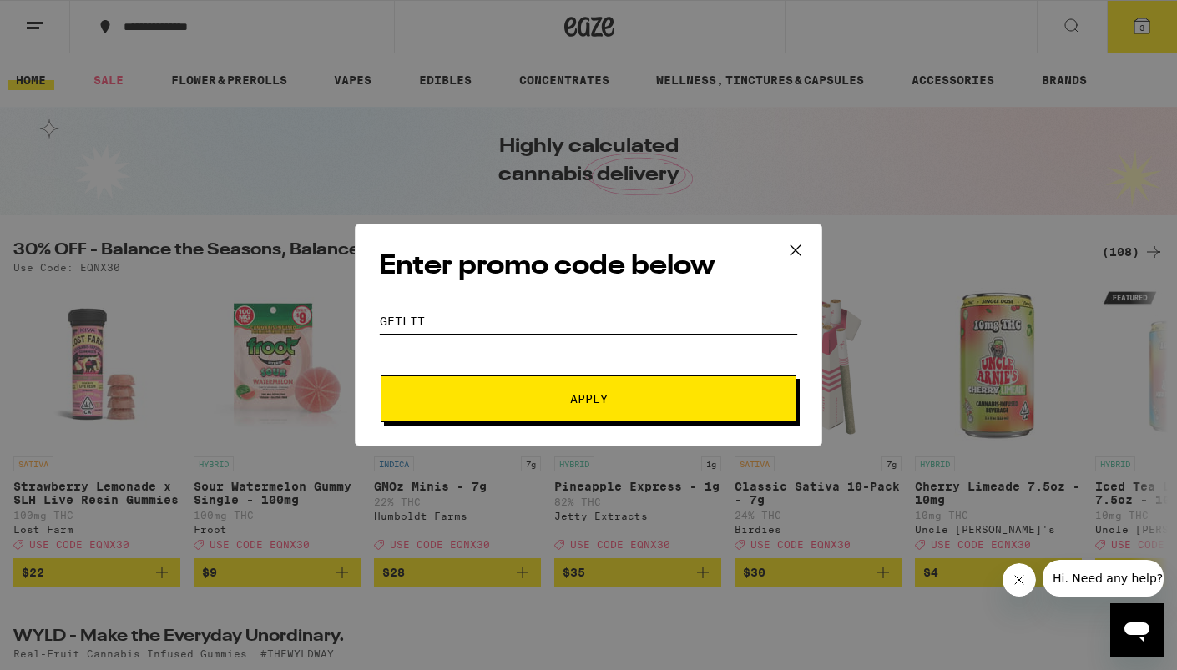
type input "GETLIT"
click at [514, 396] on span "Apply" at bounding box center [588, 399] width 301 height 12
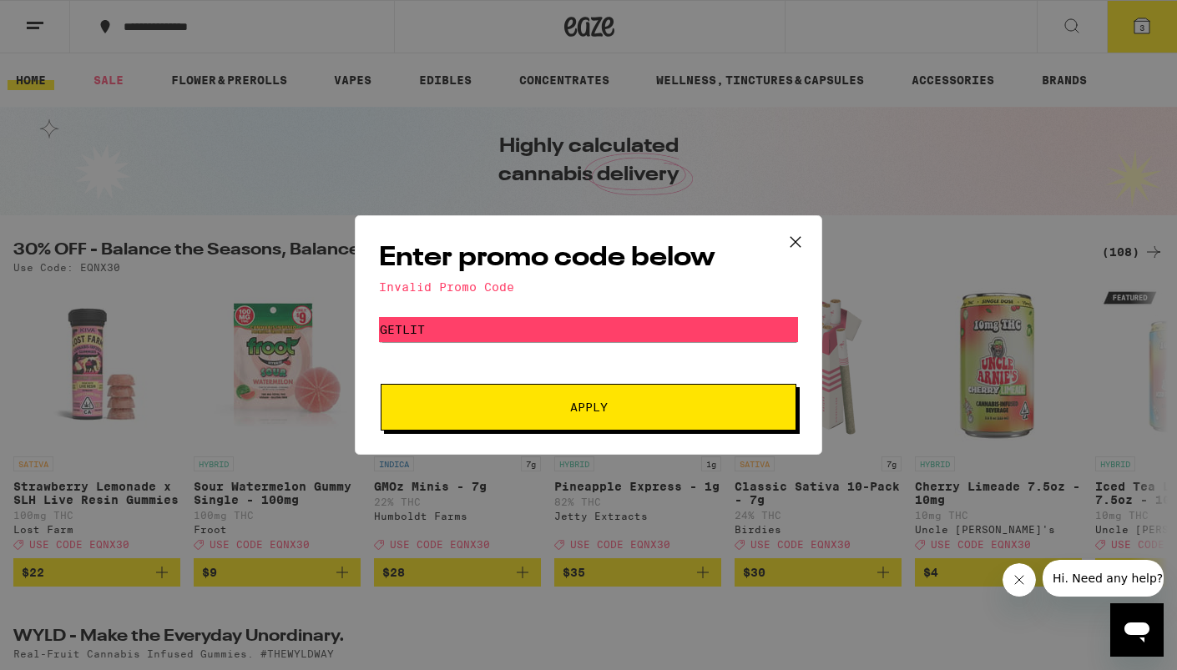
click at [795, 240] on icon at bounding box center [795, 242] width 25 height 25
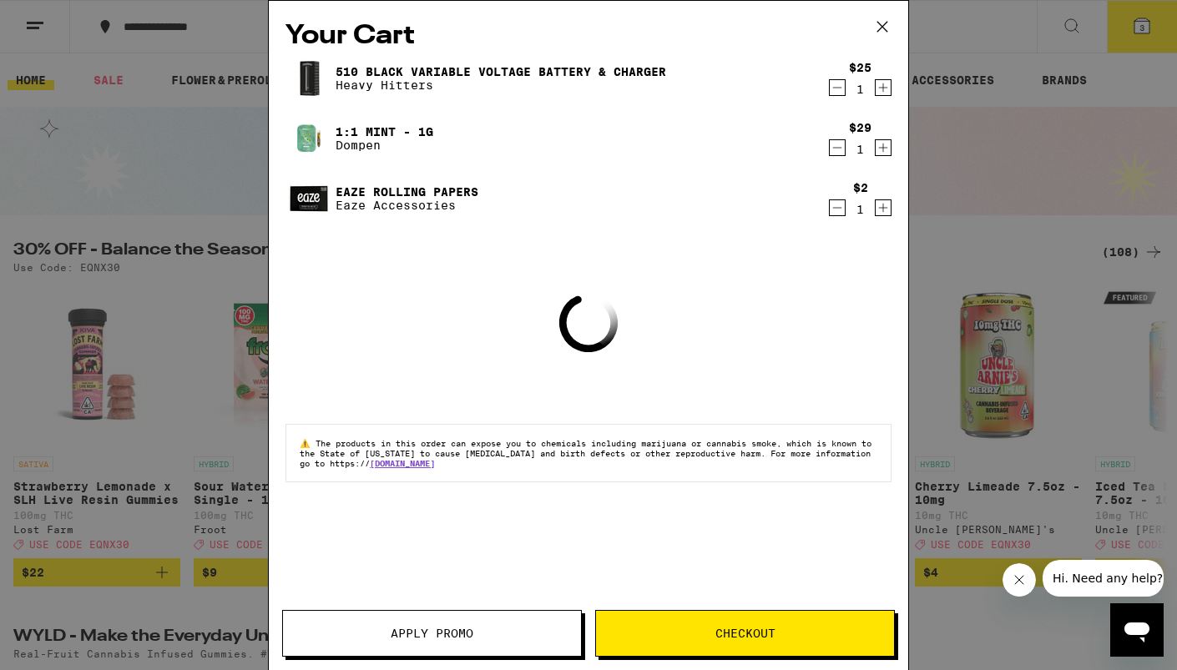
click at [395, 634] on span "Apply Promo" at bounding box center [432, 634] width 83 height 12
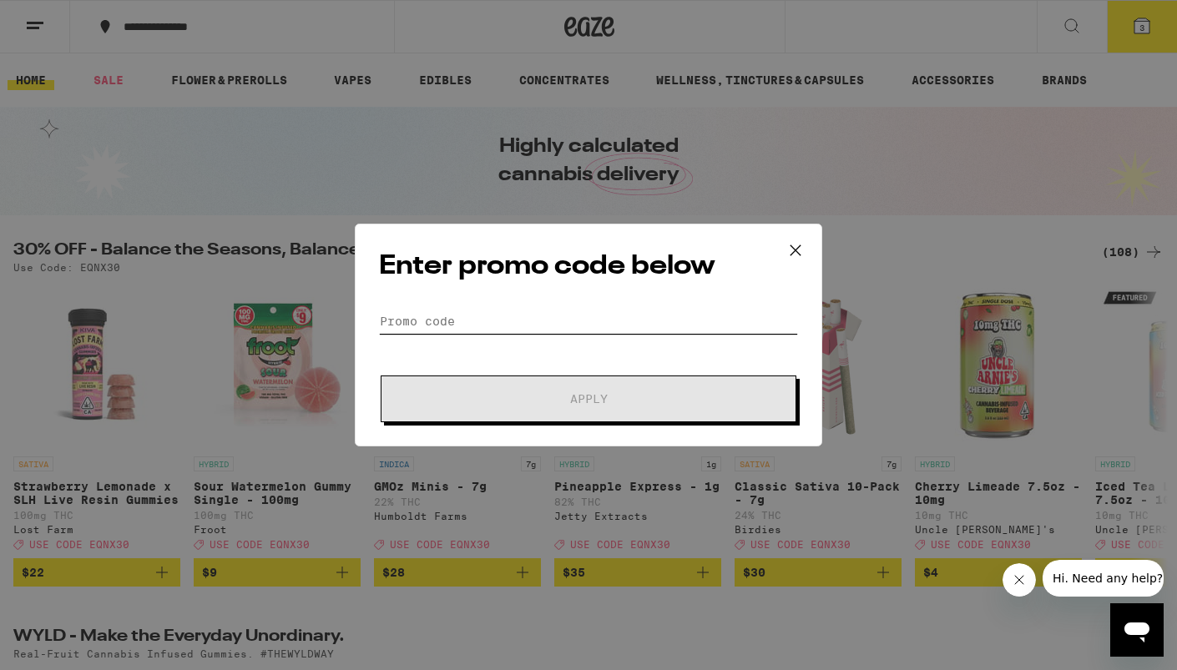
click at [453, 320] on input "Promo Code" at bounding box center [588, 321] width 419 height 25
paste input "WKND"
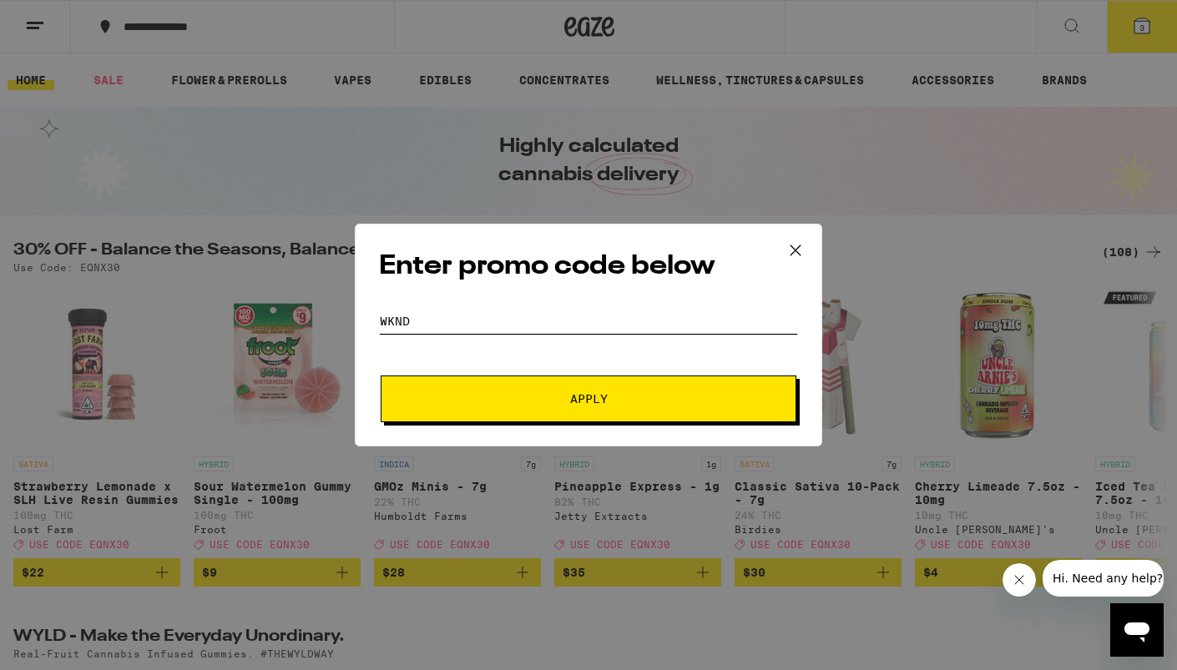
type input "WKND"
click at [567, 414] on button "Apply" at bounding box center [589, 399] width 416 height 47
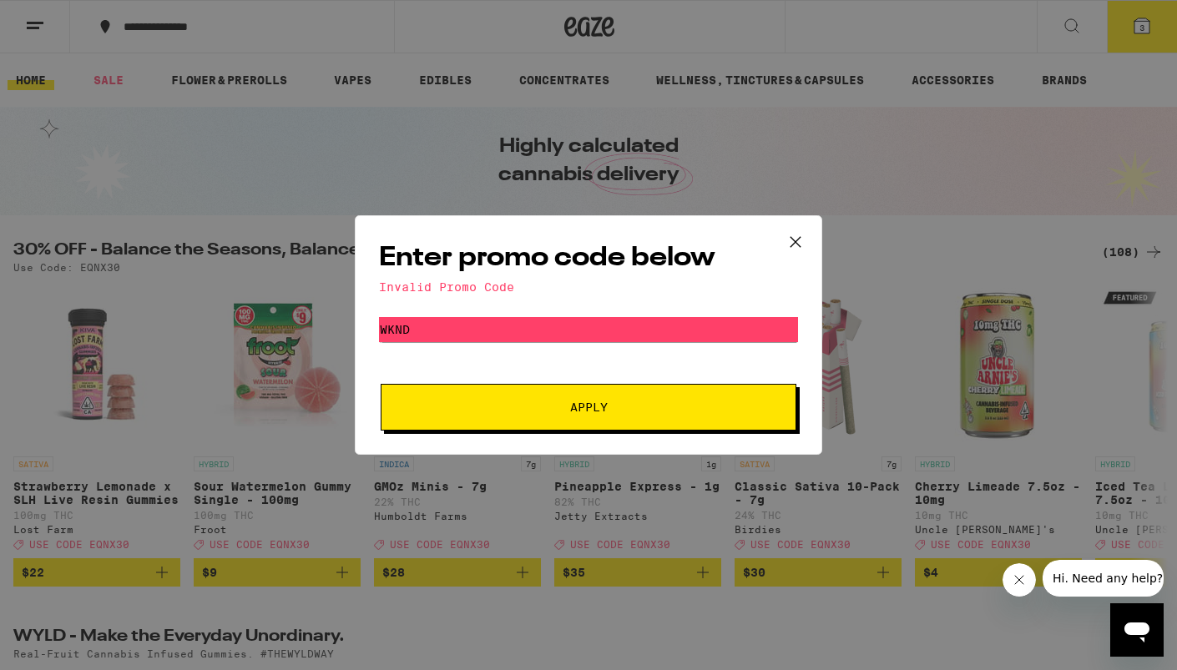
click at [783, 234] on icon at bounding box center [795, 242] width 25 height 25
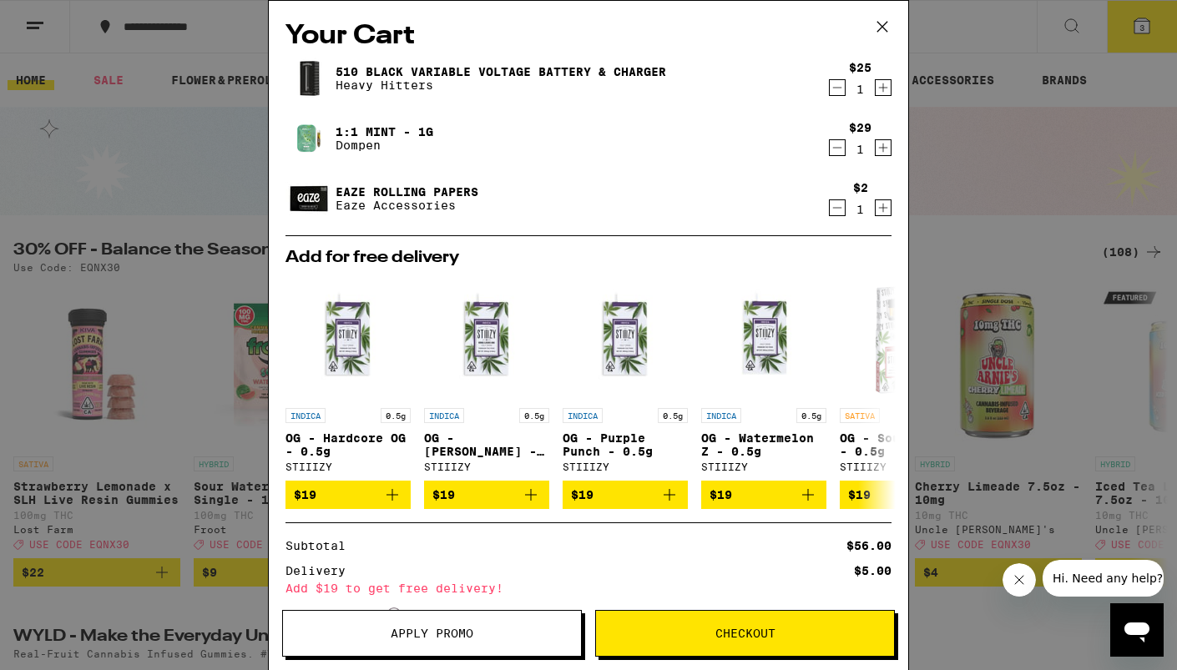
click at [883, 24] on icon at bounding box center [882, 26] width 25 height 25
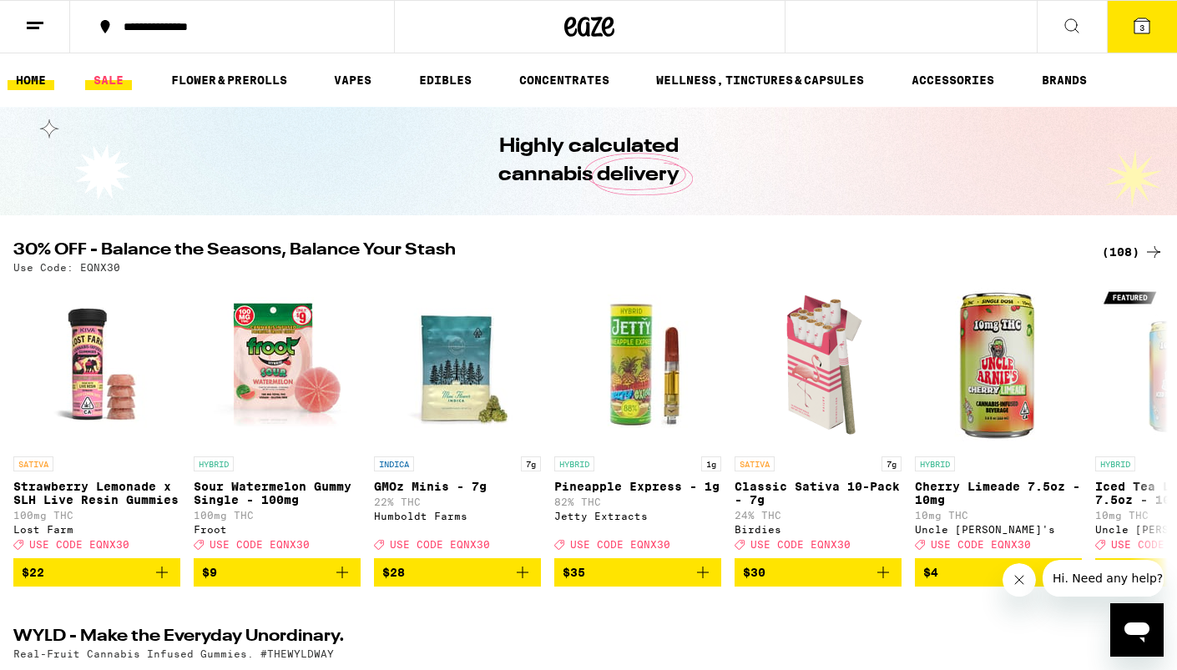
click at [97, 80] on link "SALE" at bounding box center [108, 80] width 47 height 20
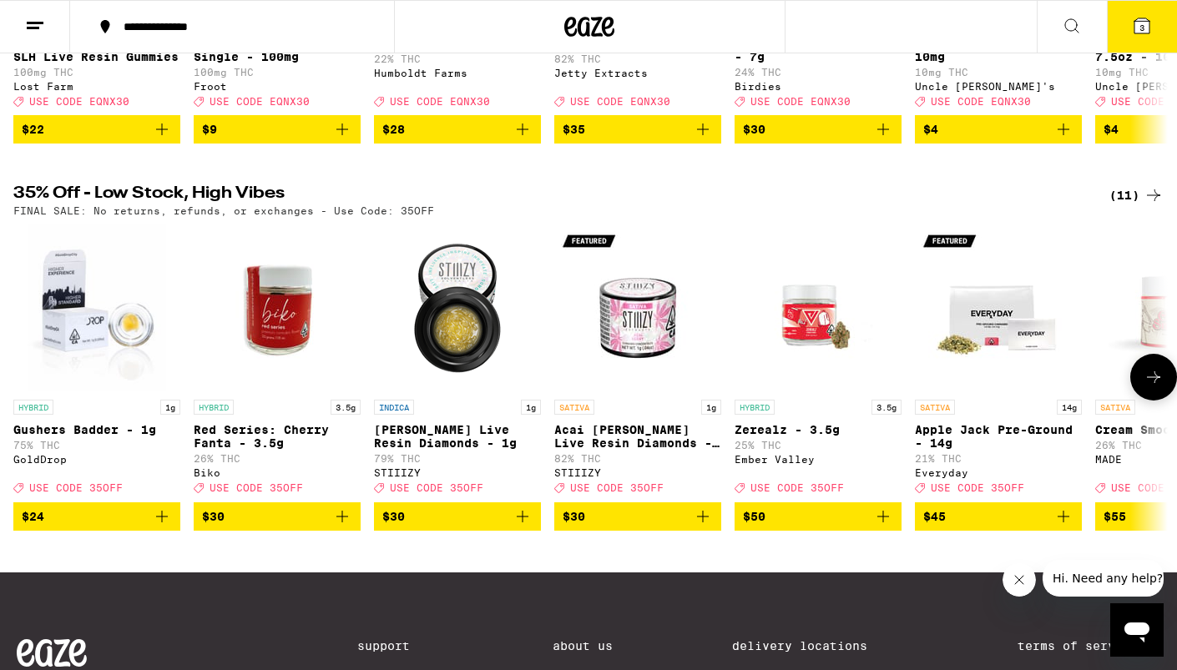
scroll to position [632, 0]
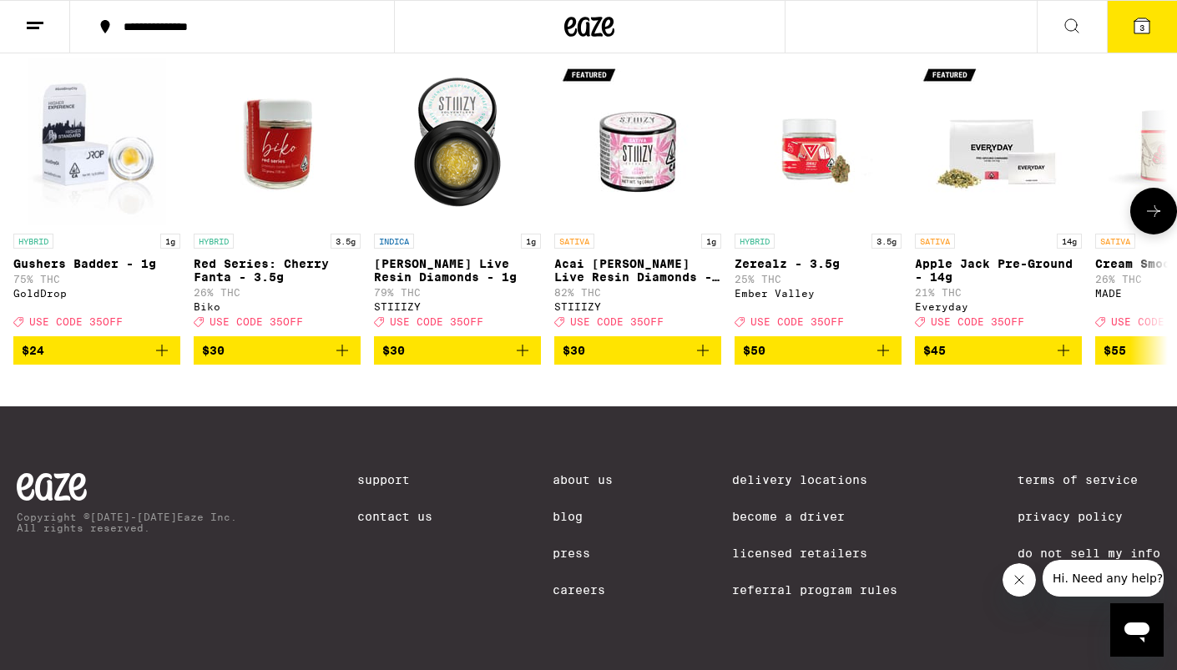
click at [1140, 201] on button at bounding box center [1154, 211] width 47 height 47
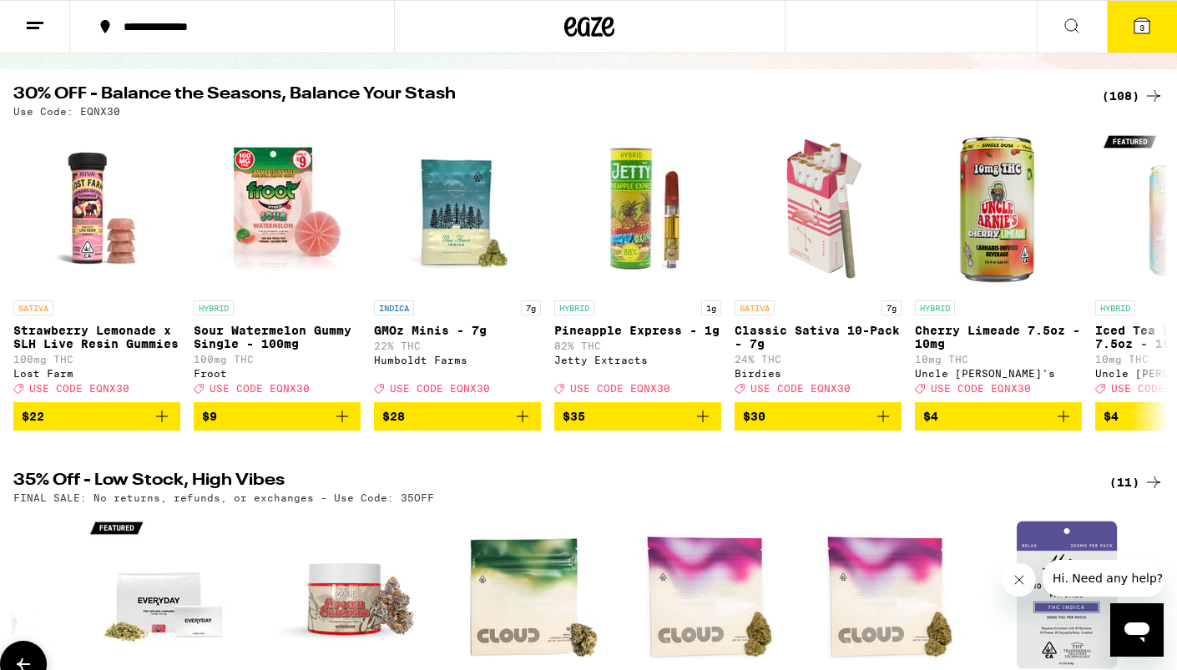
scroll to position [0, 0]
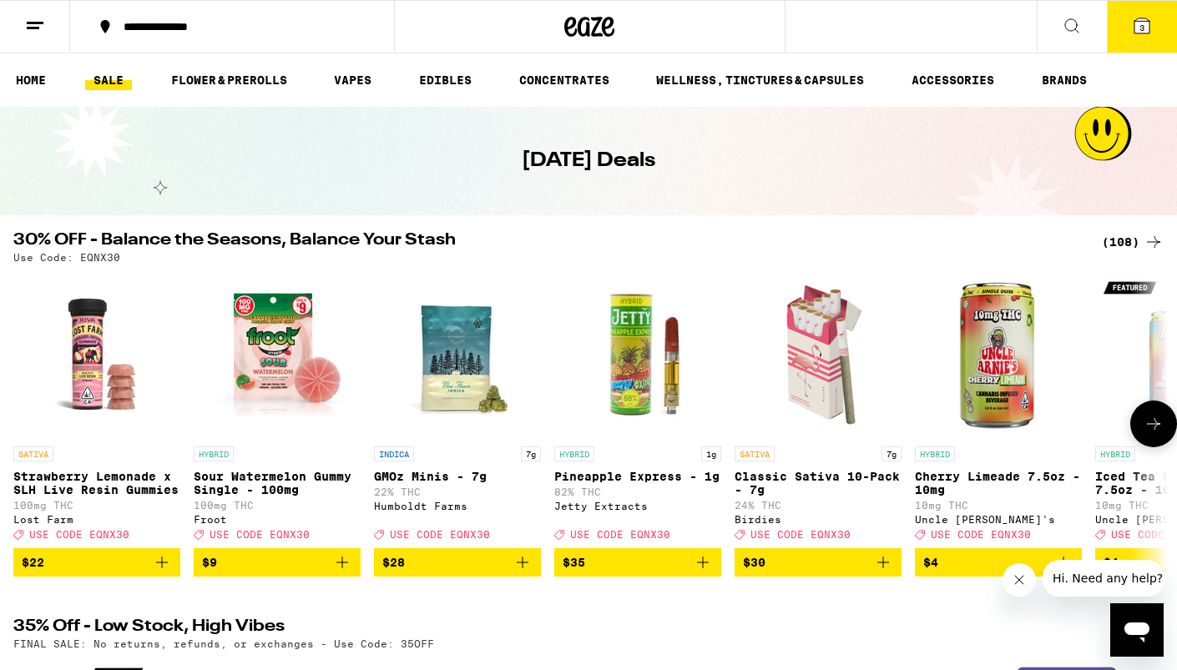
click at [1154, 422] on icon at bounding box center [1154, 424] width 20 height 20
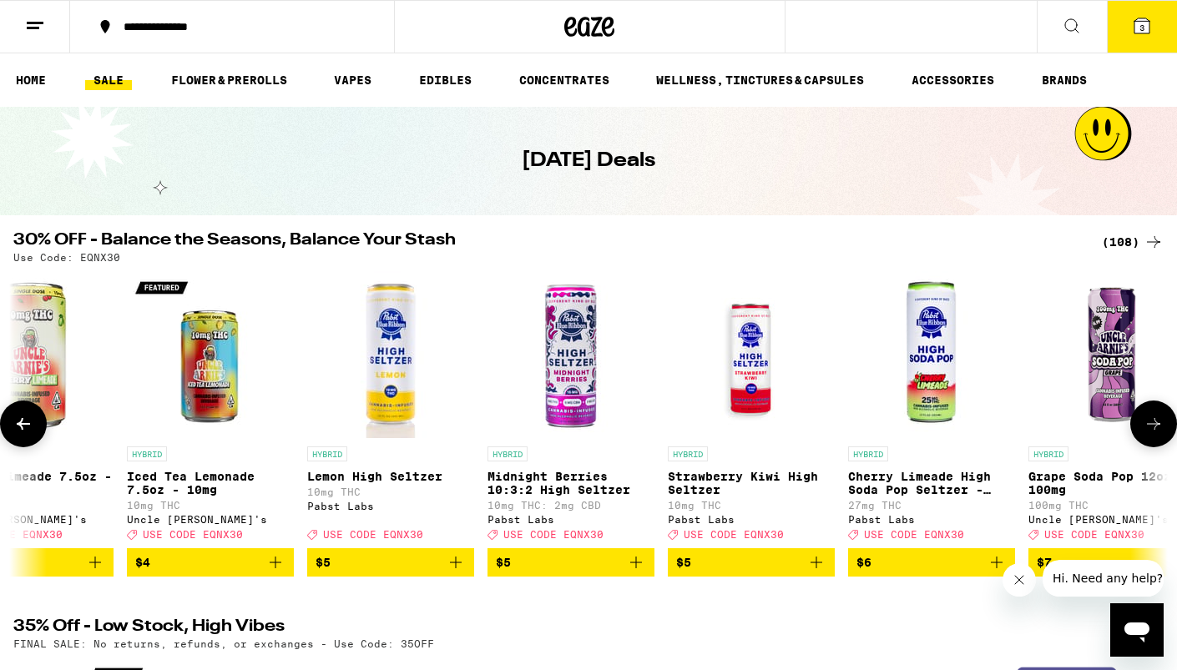
click at [1154, 422] on icon at bounding box center [1154, 424] width 20 height 20
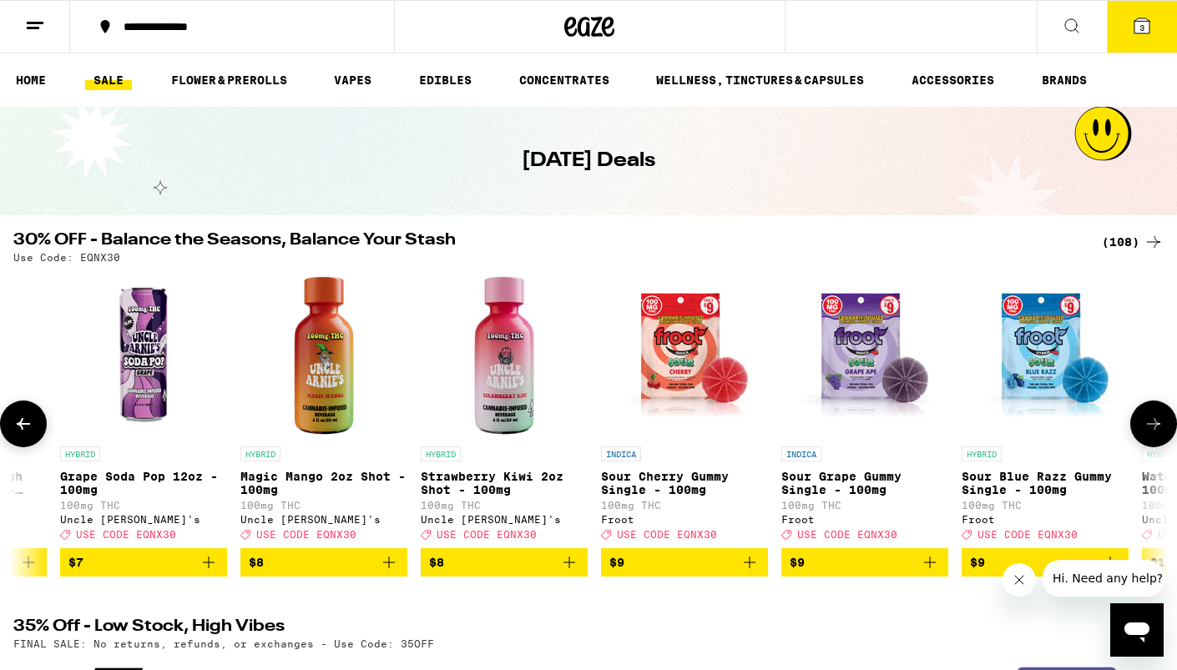
click at [1154, 422] on icon at bounding box center [1154, 424] width 20 height 20
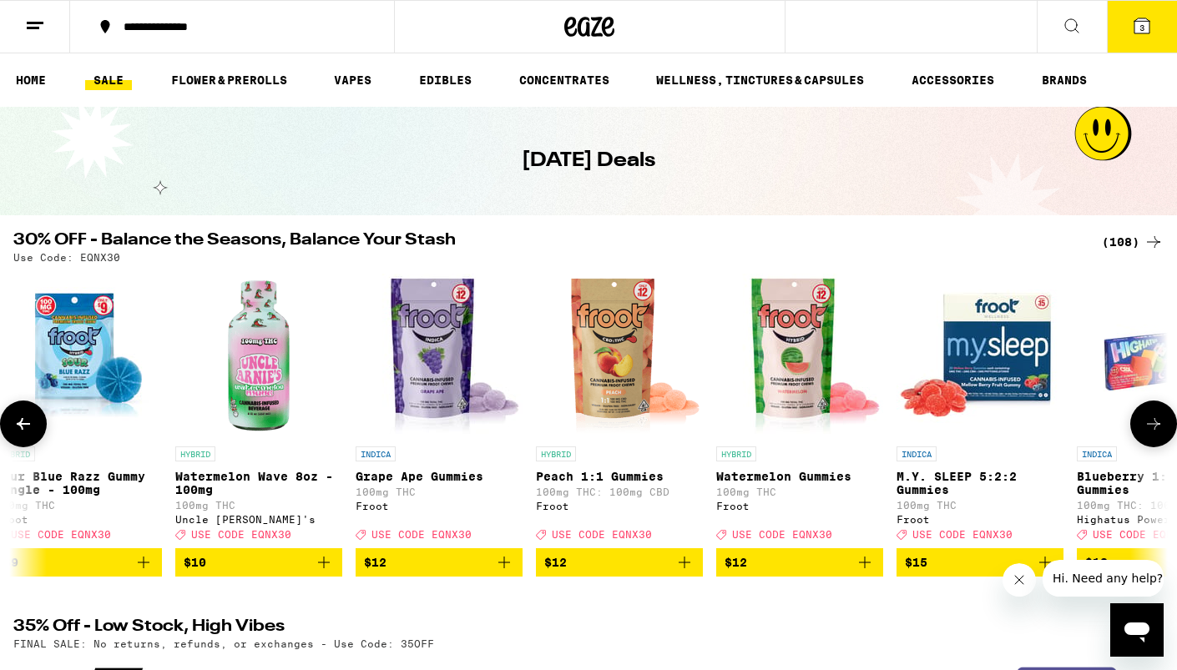
scroll to position [0, 2906]
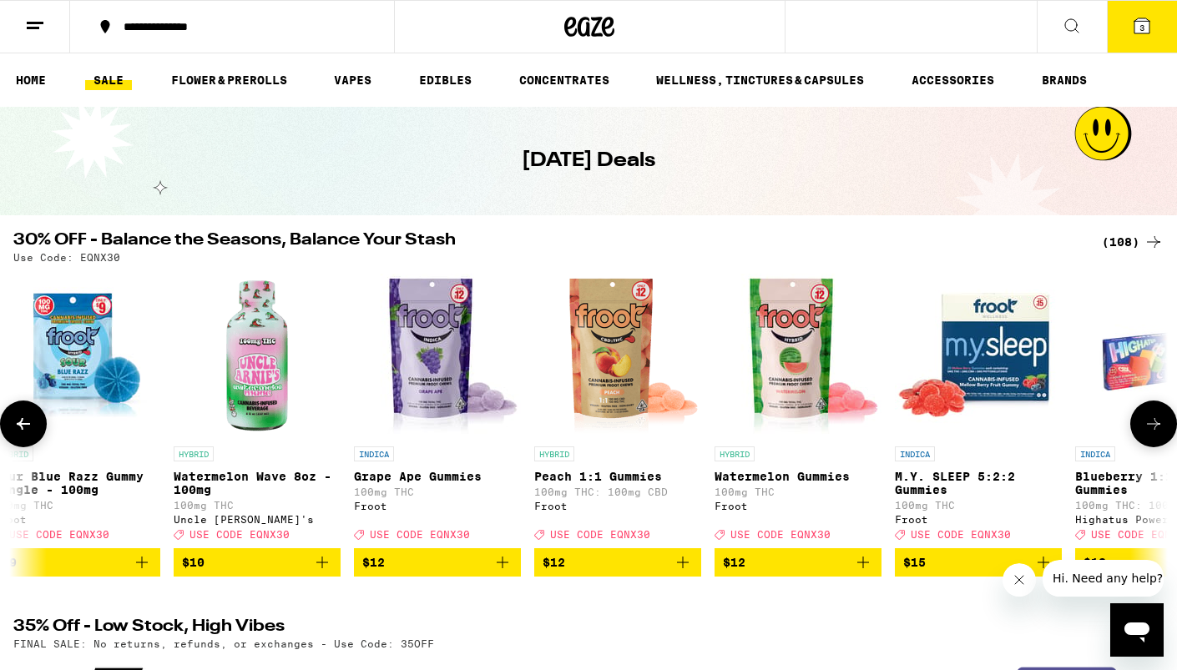
click at [28, 423] on icon at bounding box center [23, 424] width 20 height 20
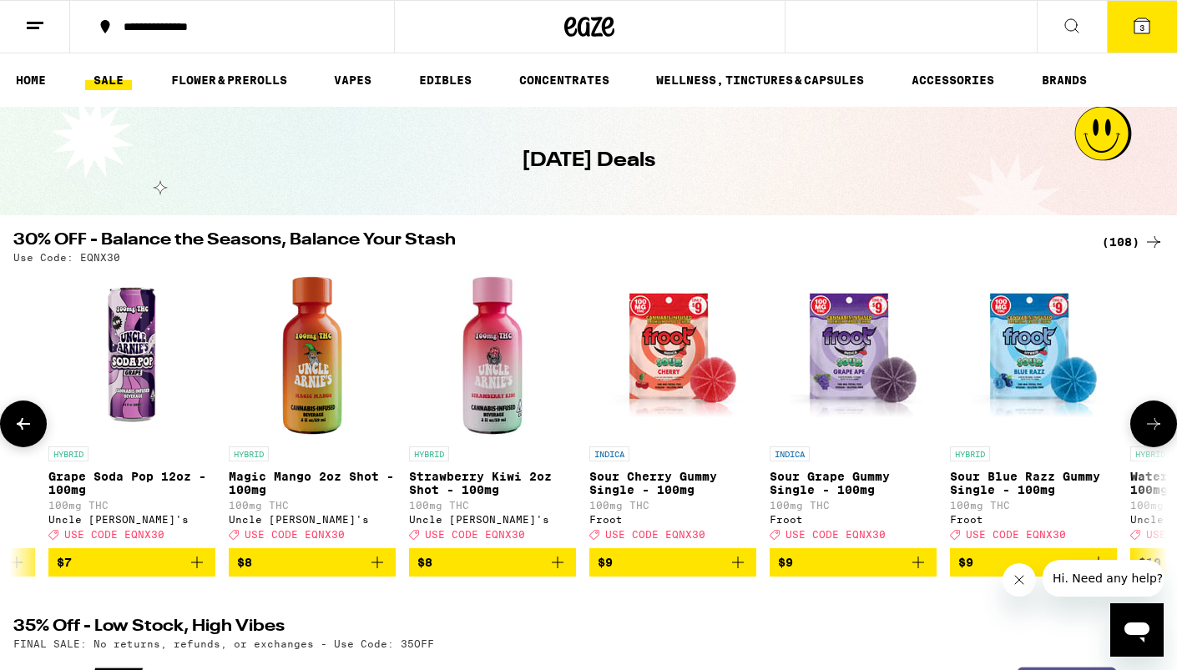
scroll to position [0, 1937]
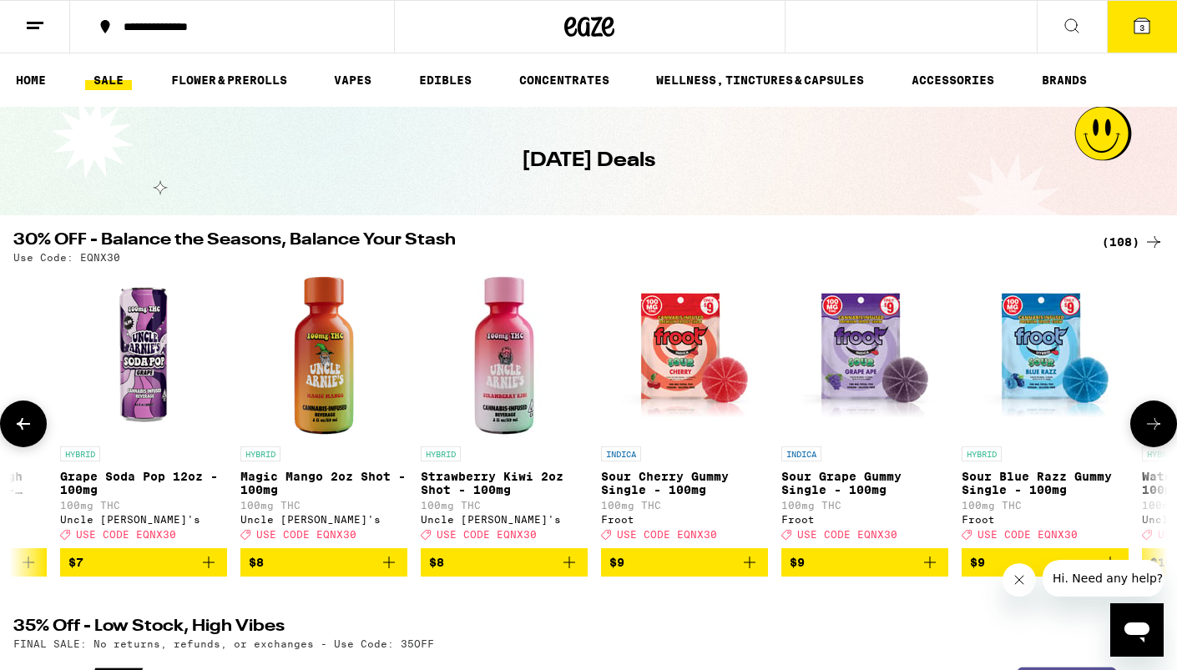
click at [28, 423] on icon at bounding box center [23, 424] width 20 height 20
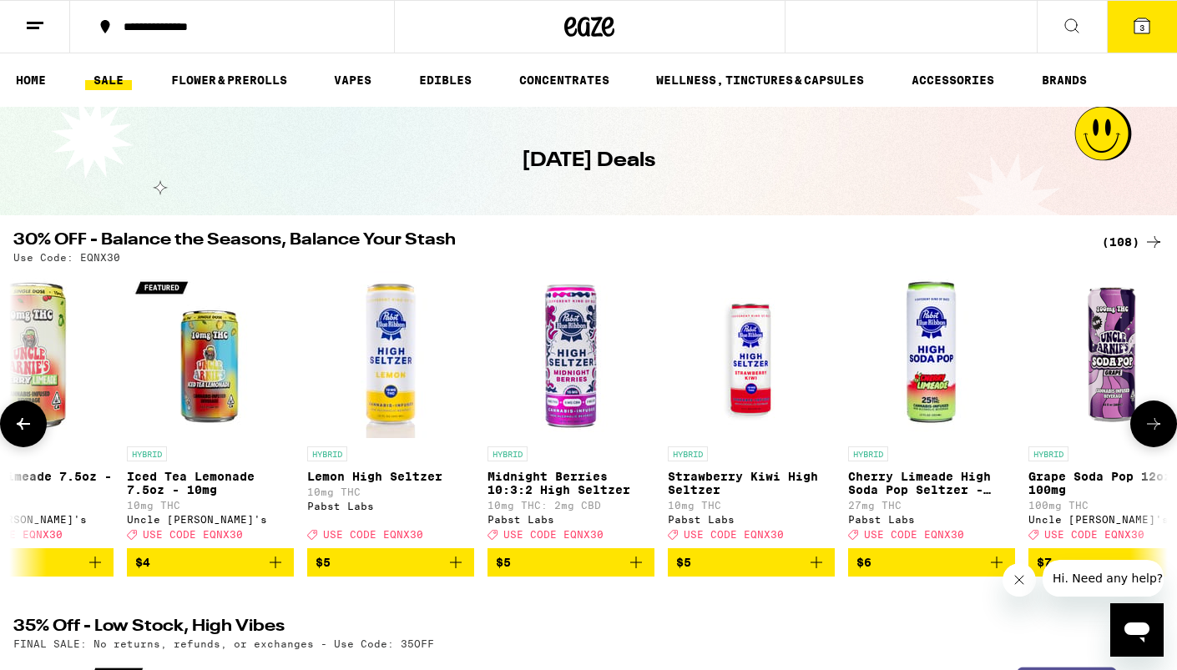
click at [28, 423] on icon at bounding box center [23, 424] width 20 height 20
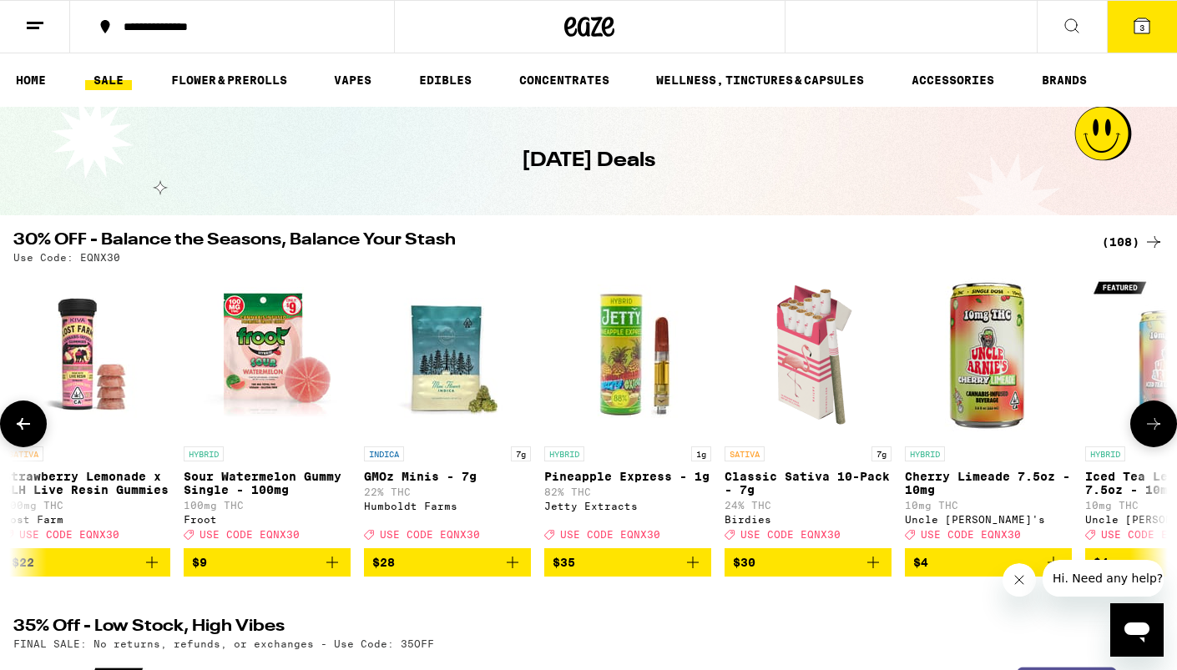
scroll to position [0, 0]
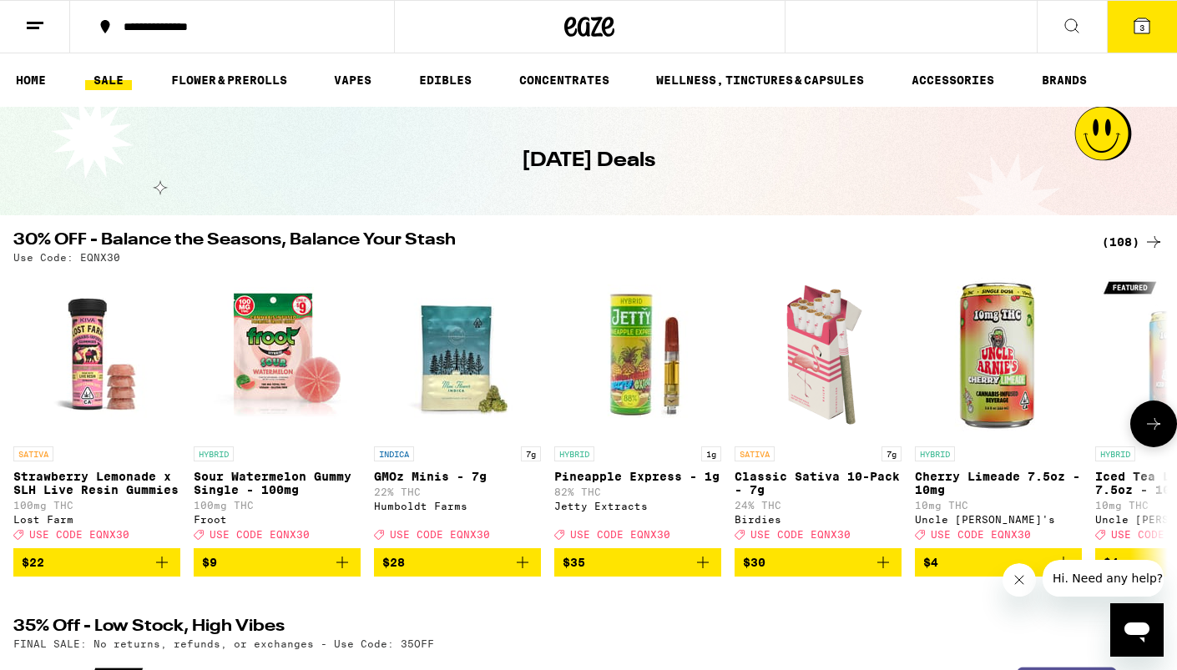
click at [265, 329] on img "Open page for Sour Watermelon Gummy Single - 100mg from Froot" at bounding box center [277, 354] width 167 height 167
click at [438, 80] on link "EDIBLES" at bounding box center [445, 80] width 69 height 20
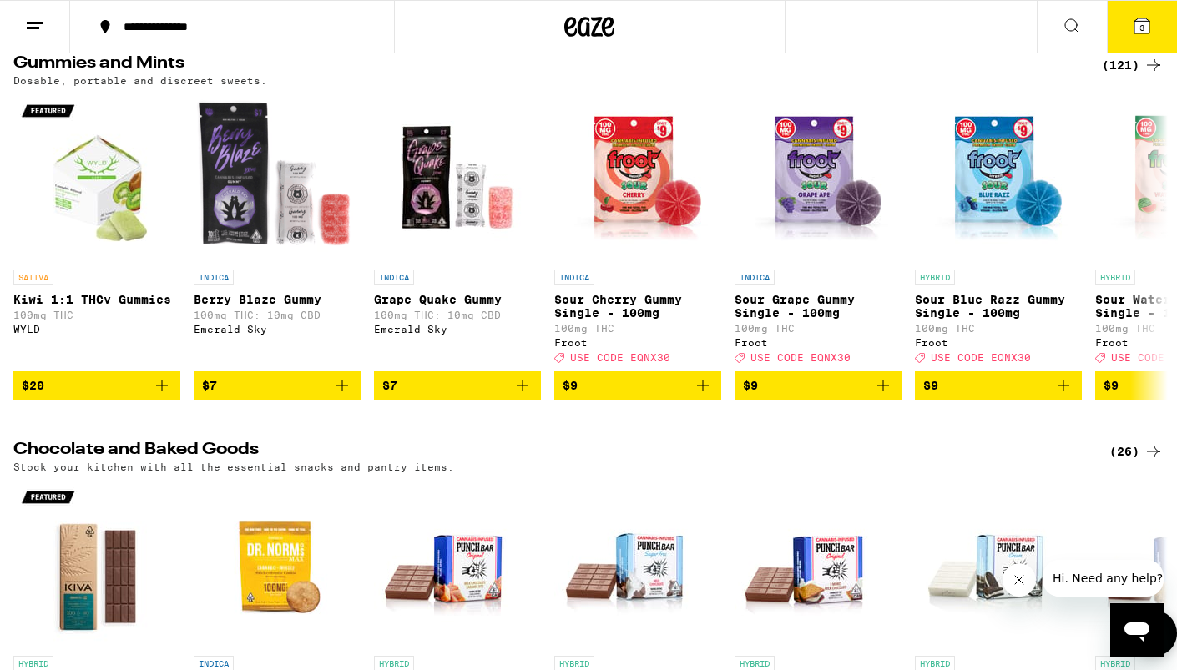
scroll to position [114, 0]
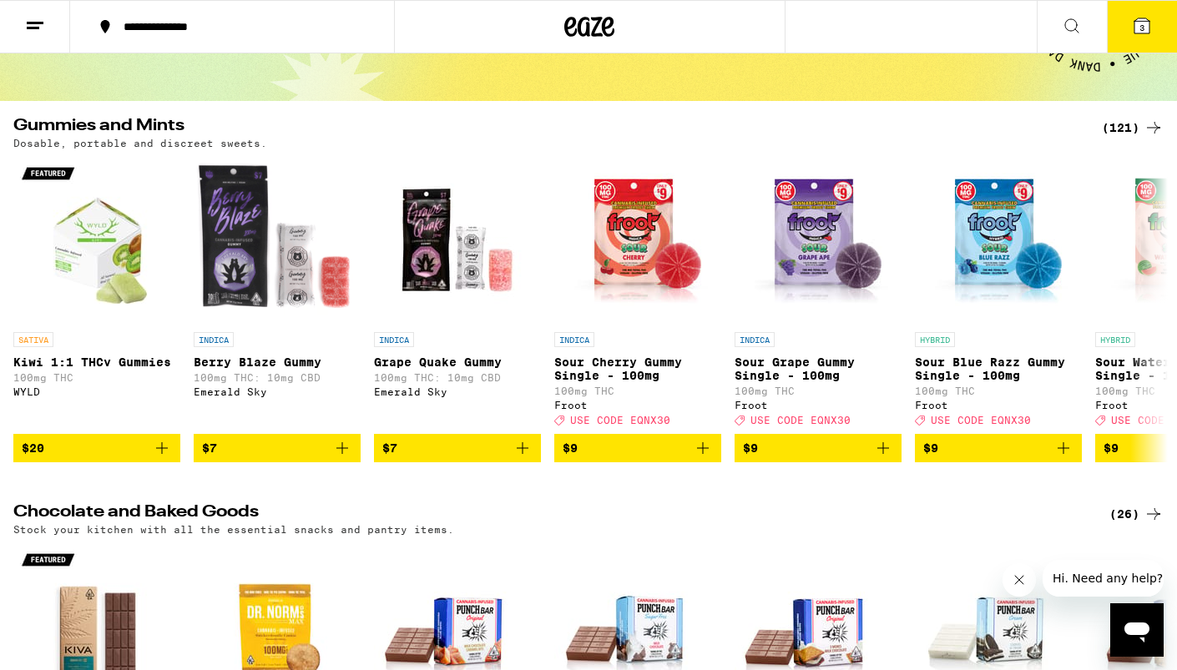
click at [159, 121] on h2 "Gummies and Mints" at bounding box center [547, 128] width 1069 height 20
click at [1122, 124] on div "(121)" at bounding box center [1133, 128] width 62 height 20
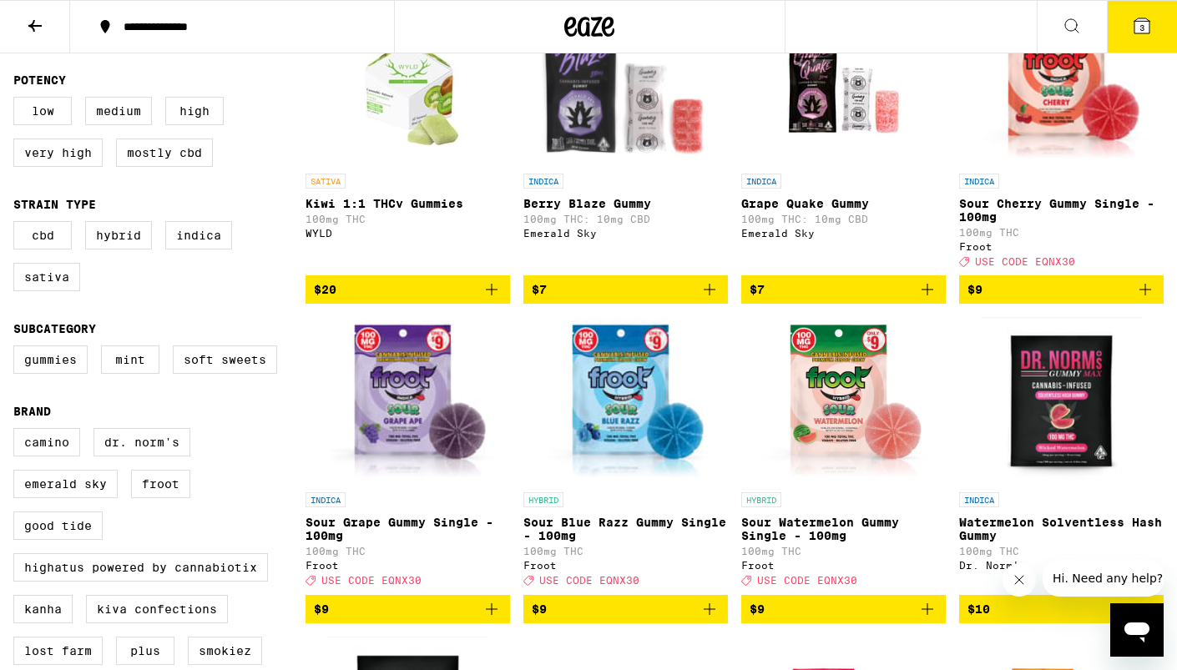
scroll to position [266, 0]
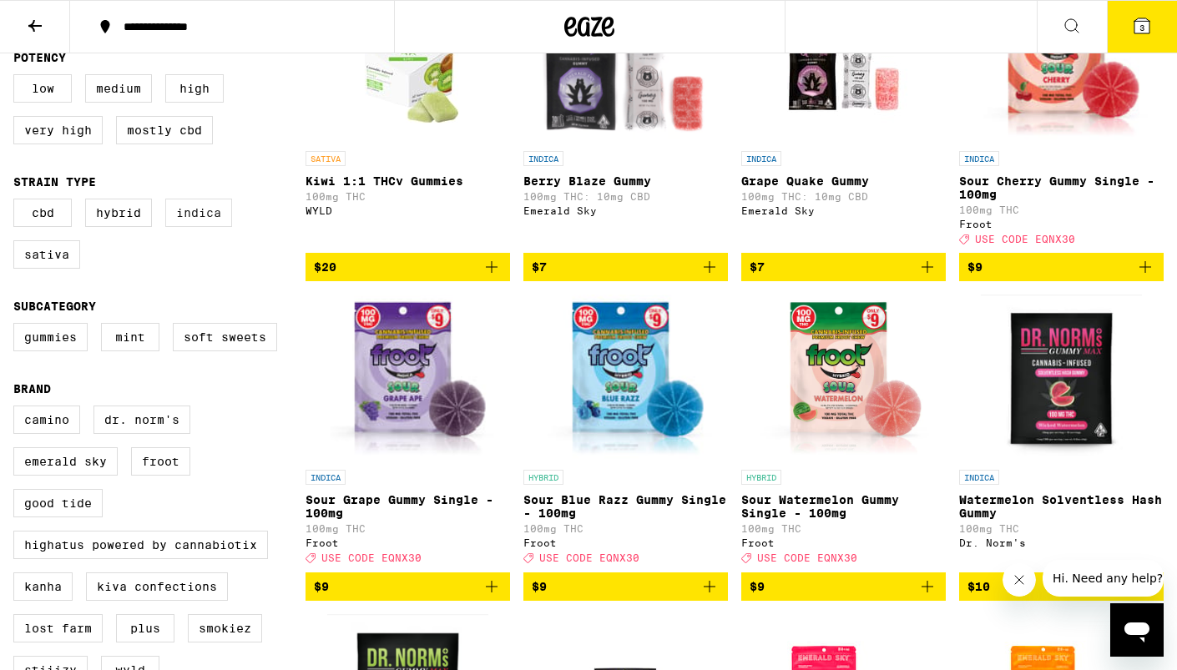
click at [195, 225] on label "Indica" at bounding box center [198, 213] width 67 height 28
click at [18, 202] on input "Indica" at bounding box center [17, 201] width 1 height 1
checkbox input "true"
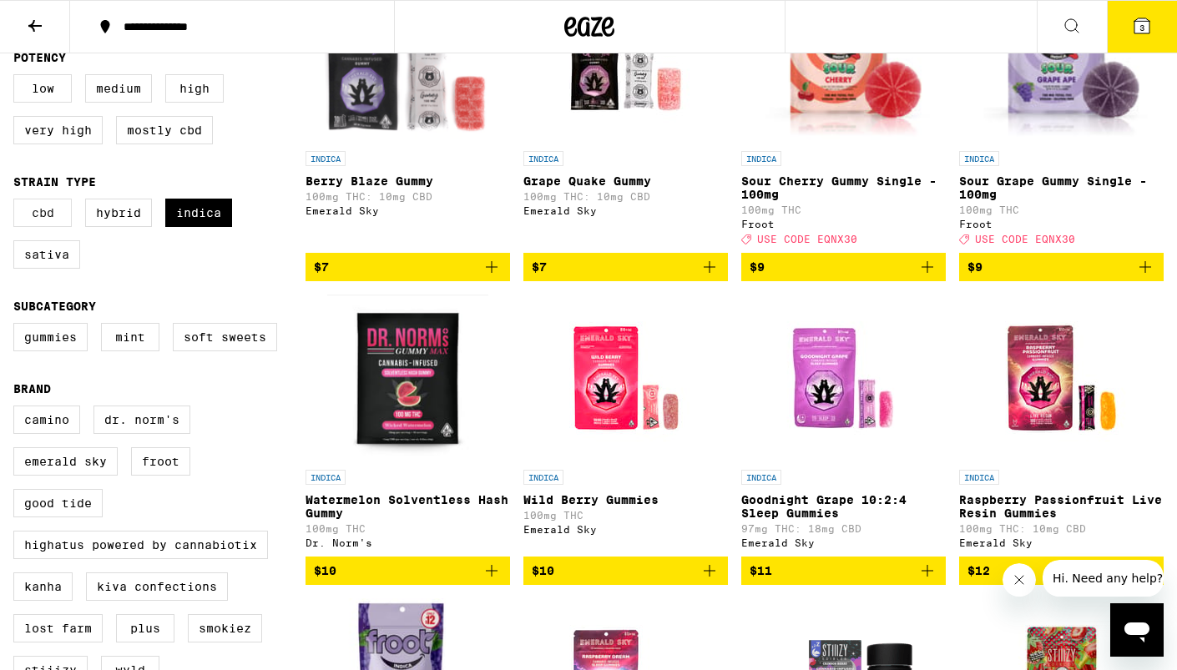
click at [22, 223] on label "CBD" at bounding box center [42, 213] width 58 height 28
click at [18, 202] on input "CBD" at bounding box center [17, 201] width 1 height 1
checkbox input "true"
click at [58, 351] on label "Gummies" at bounding box center [50, 337] width 74 height 28
click at [18, 326] on input "Gummies" at bounding box center [17, 326] width 1 height 1
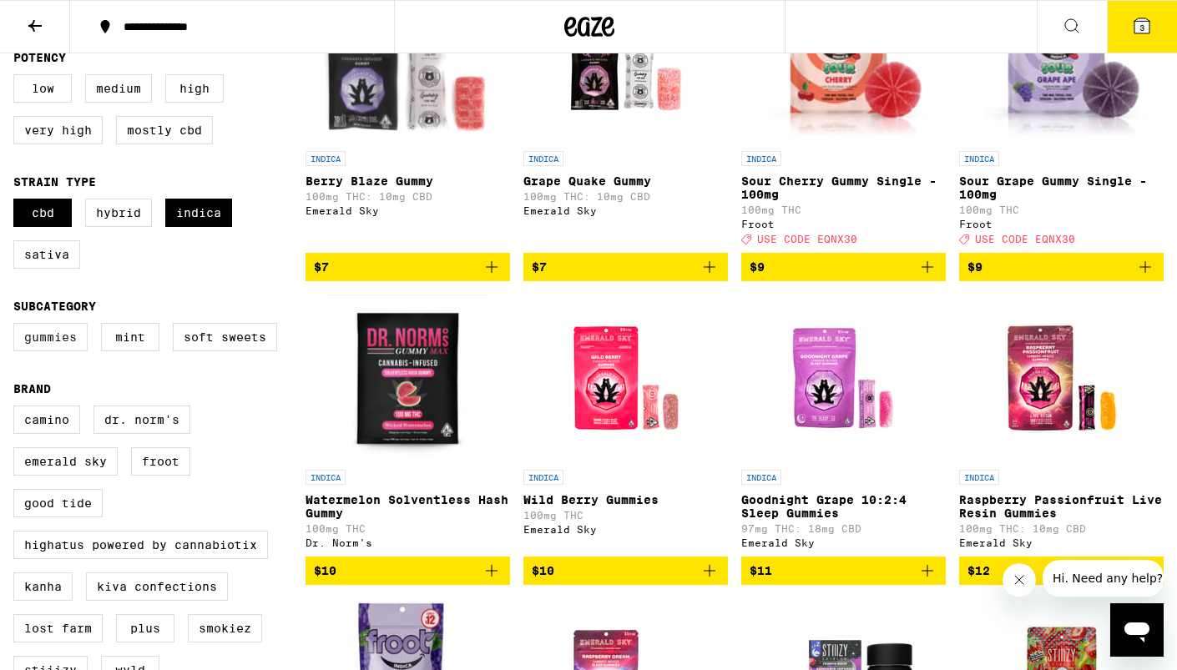
checkbox input "true"
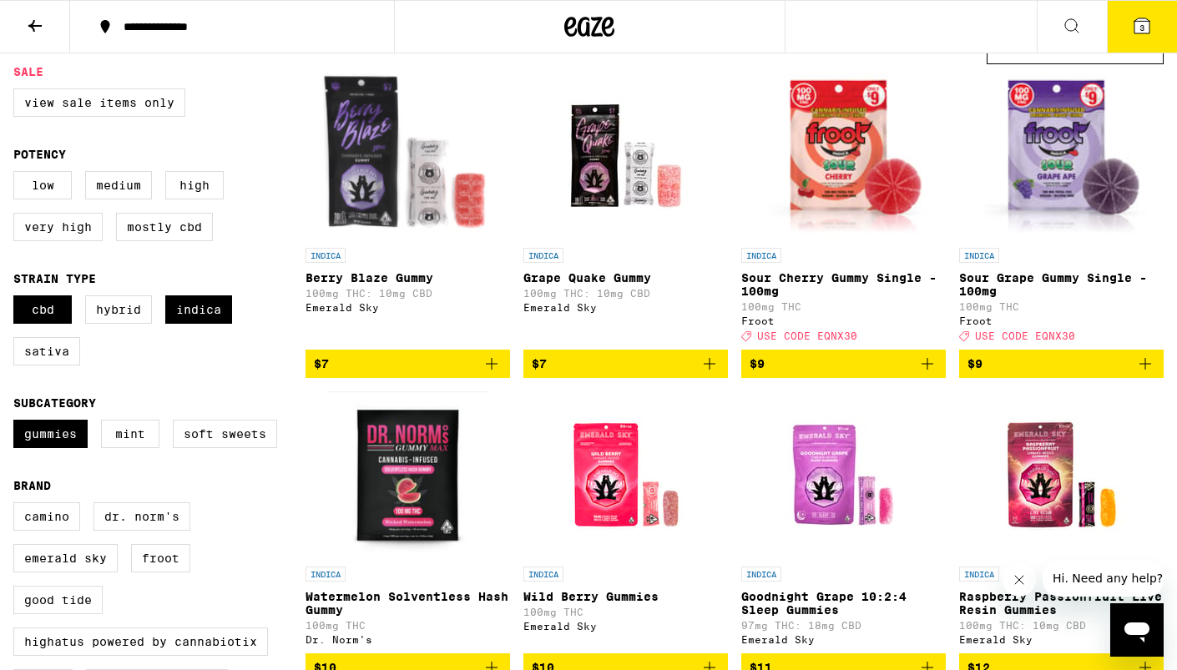
scroll to position [190, 0]
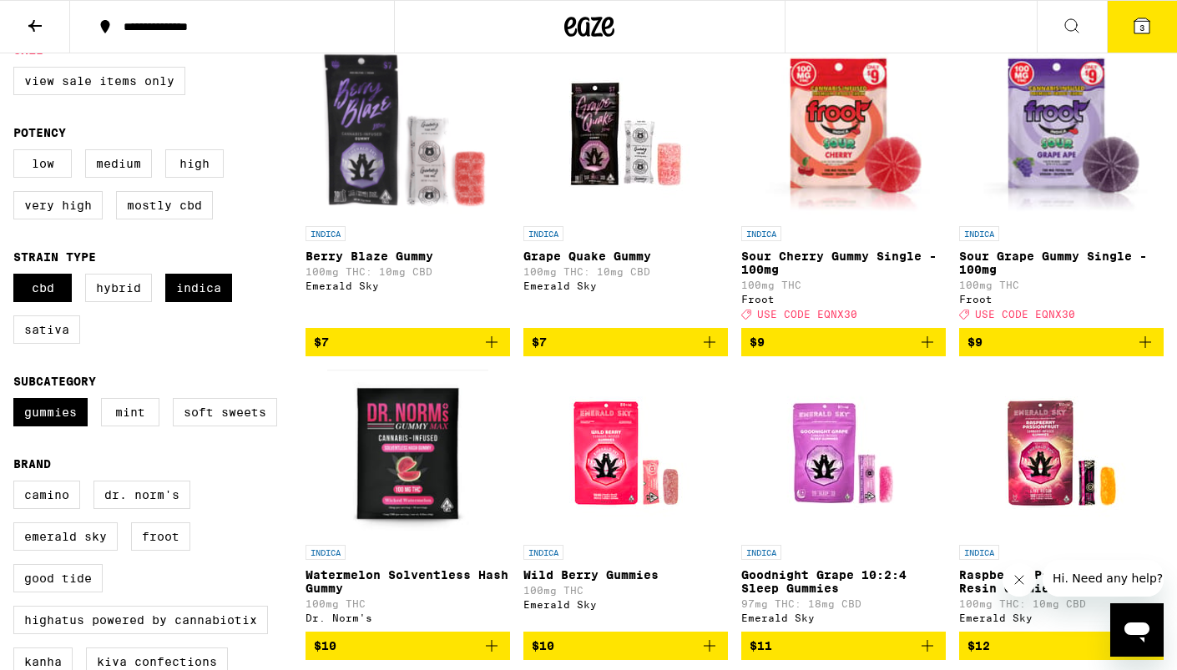
click at [347, 114] on img "Open page for Berry Blaze Gummy from Emerald Sky" at bounding box center [408, 134] width 178 height 167
click at [615, 99] on img "Open page for Grape Quake Gummy from Emerald Sky" at bounding box center [626, 134] width 167 height 167
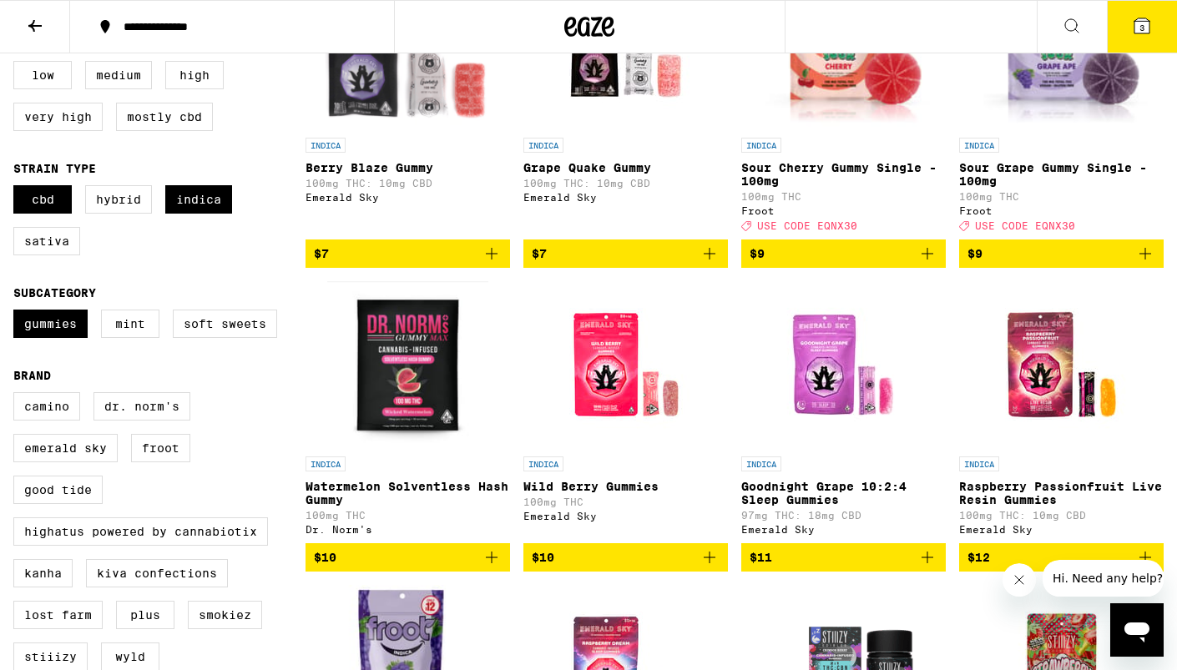
scroll to position [281, 0]
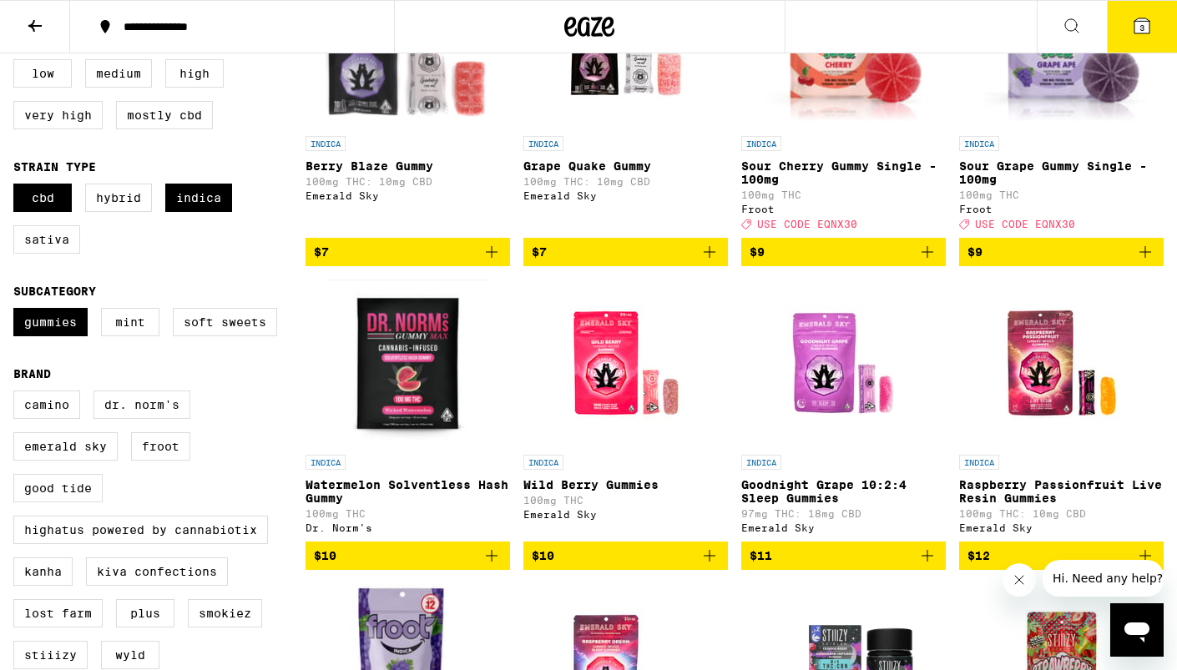
click at [434, 409] on img "Open page for Watermelon Solventless Hash Gummy from Dr. Norm's" at bounding box center [407, 363] width 161 height 167
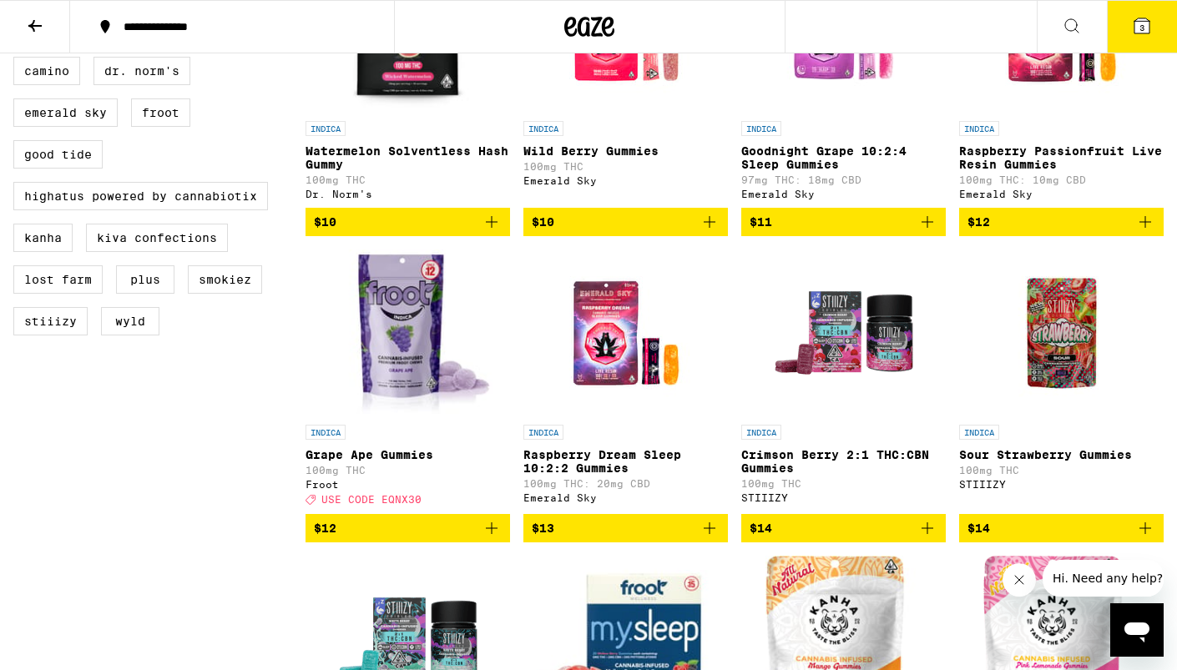
scroll to position [617, 0]
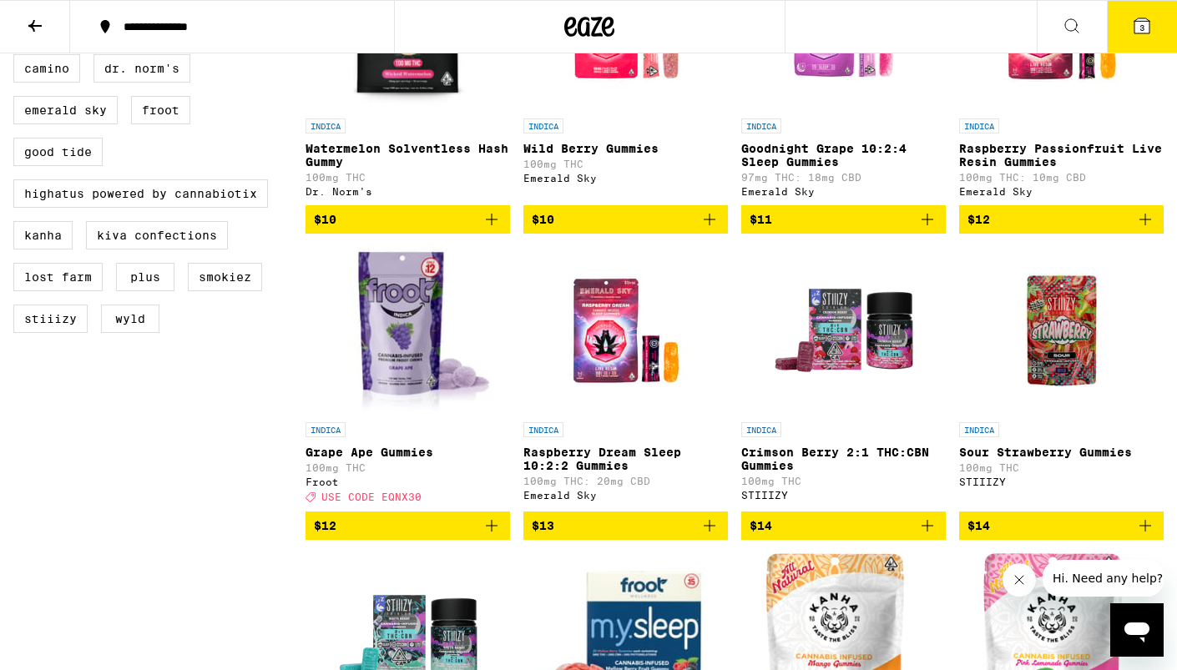
click at [653, 384] on img "Open page for Raspberry Dream Sleep 10:2:2 Gummies from Emerald Sky" at bounding box center [626, 330] width 167 height 167
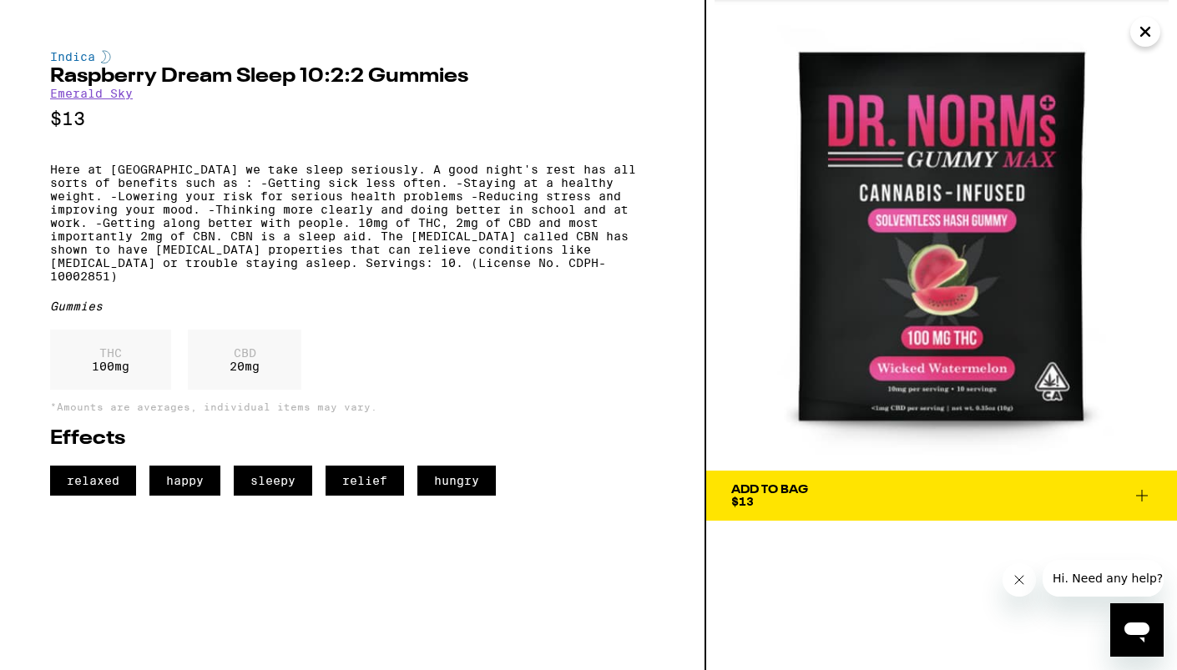
click at [817, 484] on span "Add To Bag $13" at bounding box center [941, 495] width 421 height 23
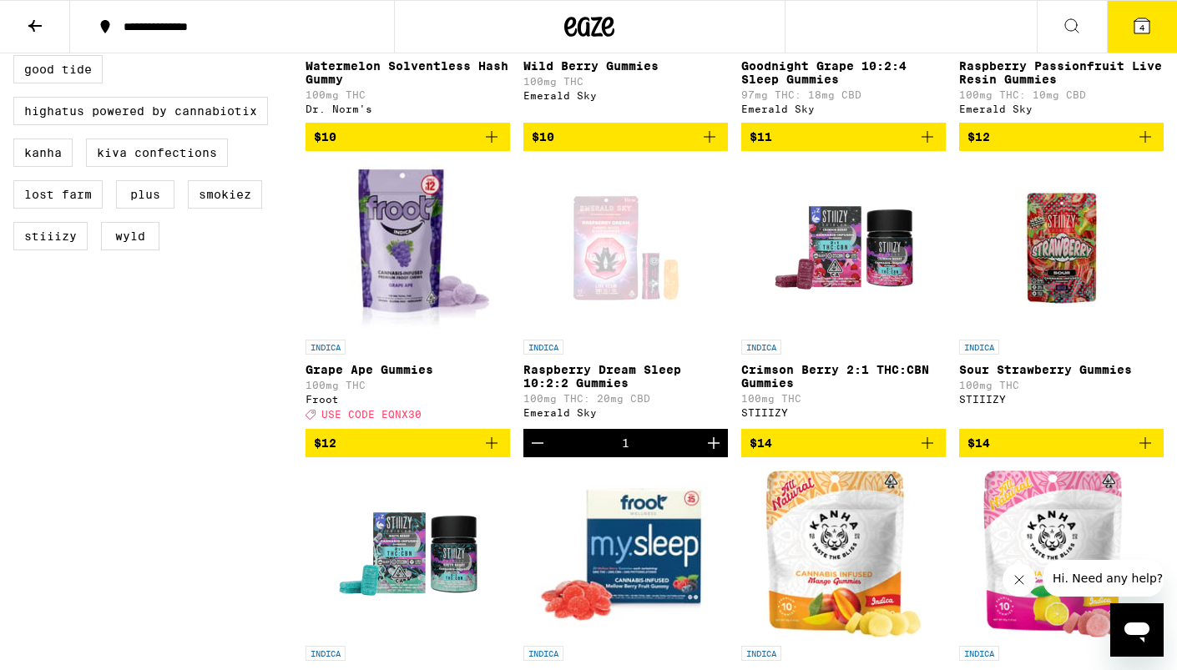
scroll to position [912, 0]
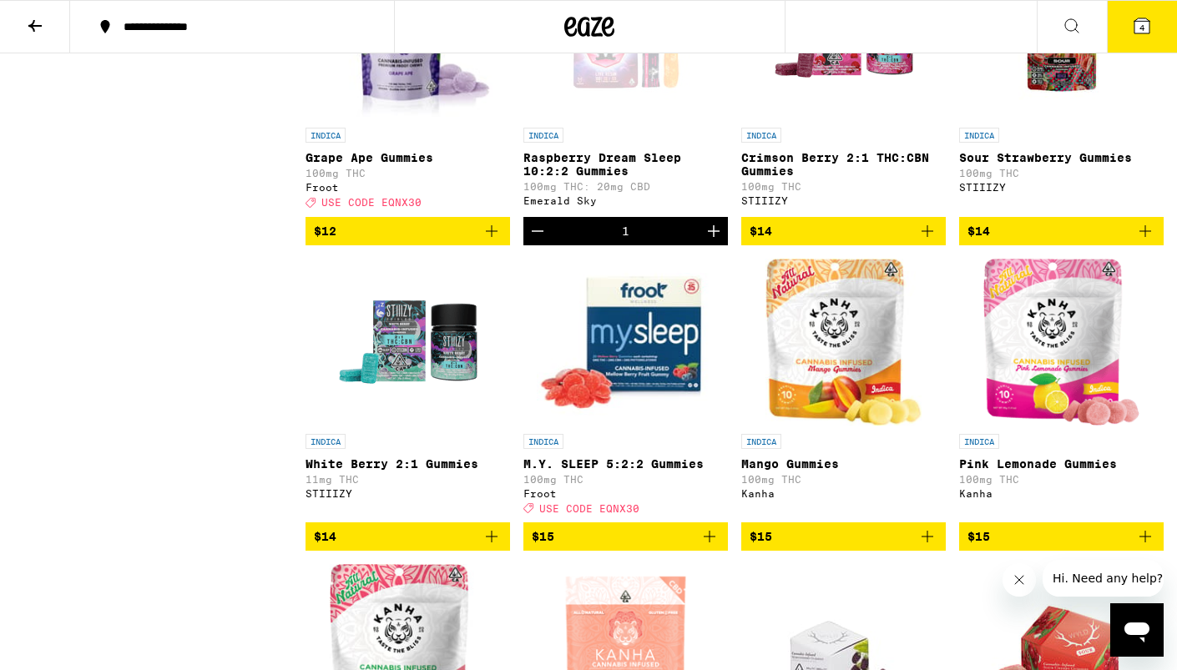
click at [686, 409] on img "Open page for M.Y. SLEEP 5:2:2 Gummies from Froot" at bounding box center [626, 342] width 178 height 167
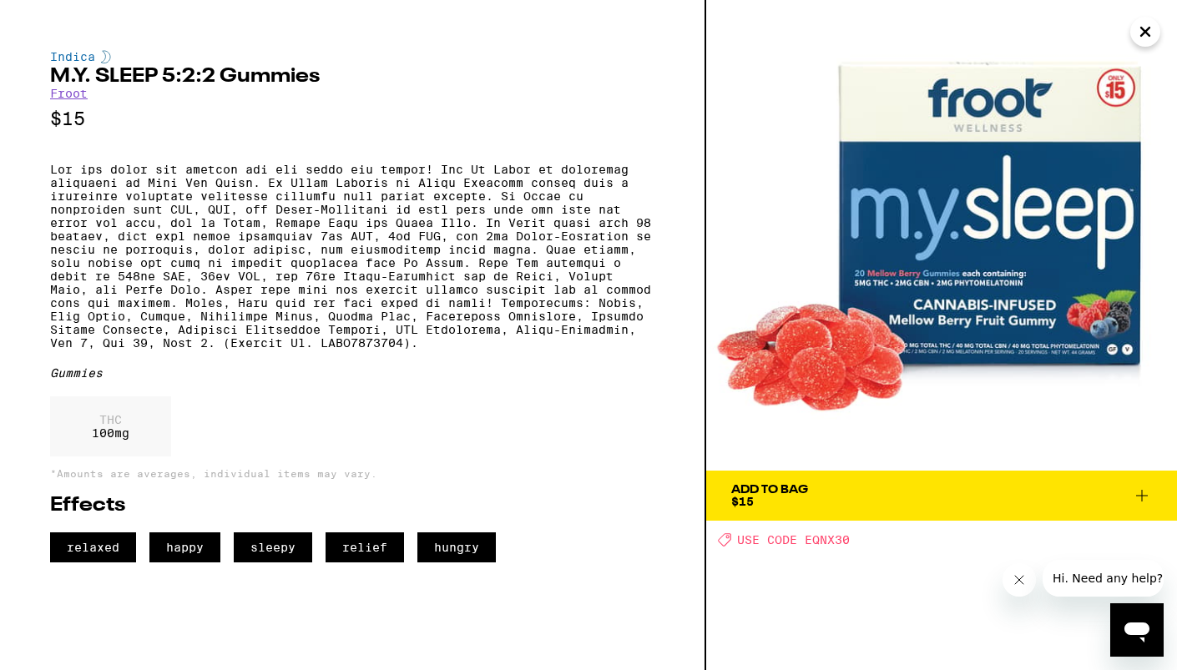
click at [1144, 24] on icon "Close" at bounding box center [1146, 31] width 20 height 25
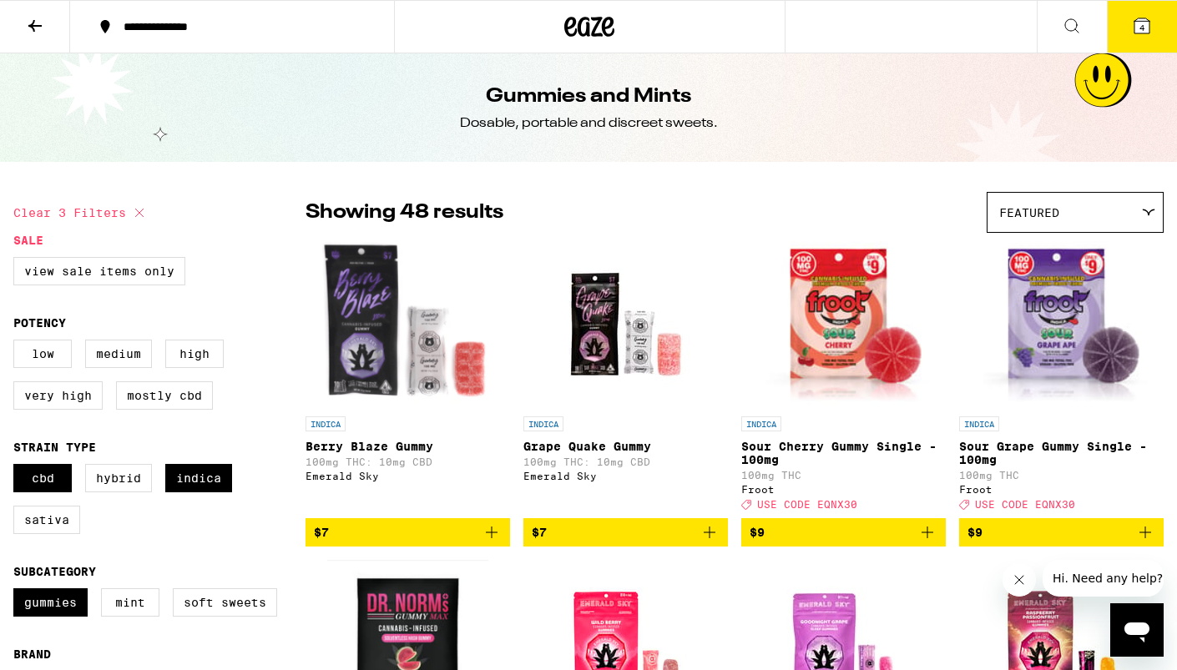
click at [1130, 25] on button "4" at bounding box center [1142, 27] width 70 height 52
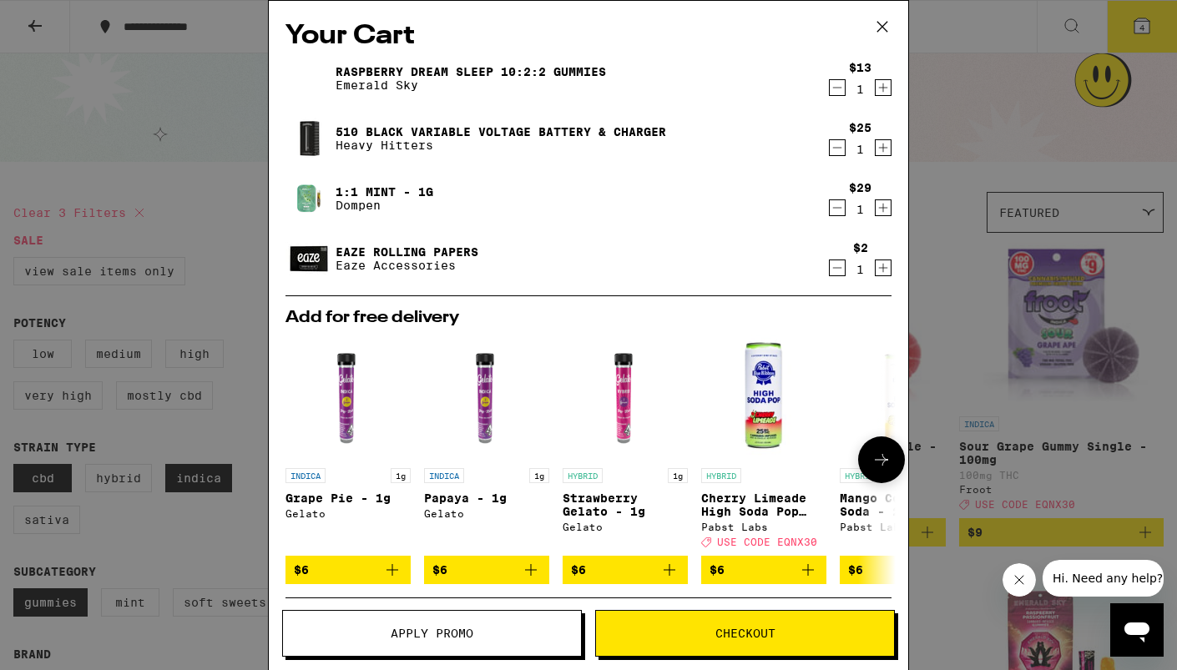
scroll to position [220, 0]
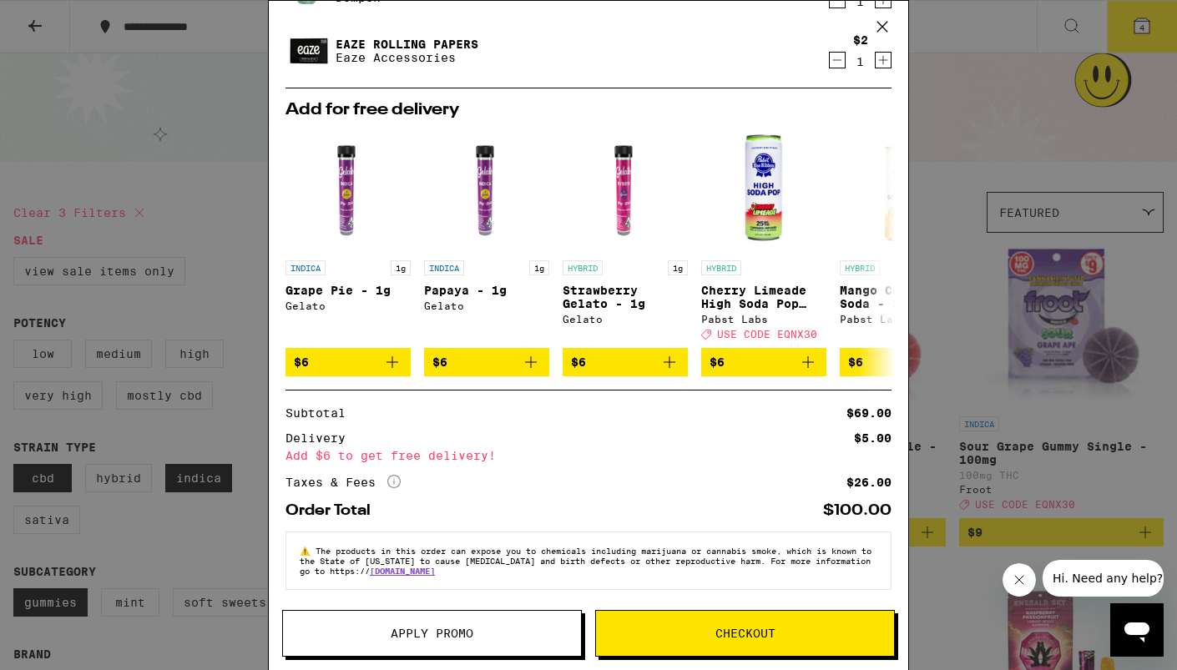
click at [728, 628] on span "Checkout" at bounding box center [746, 634] width 60 height 12
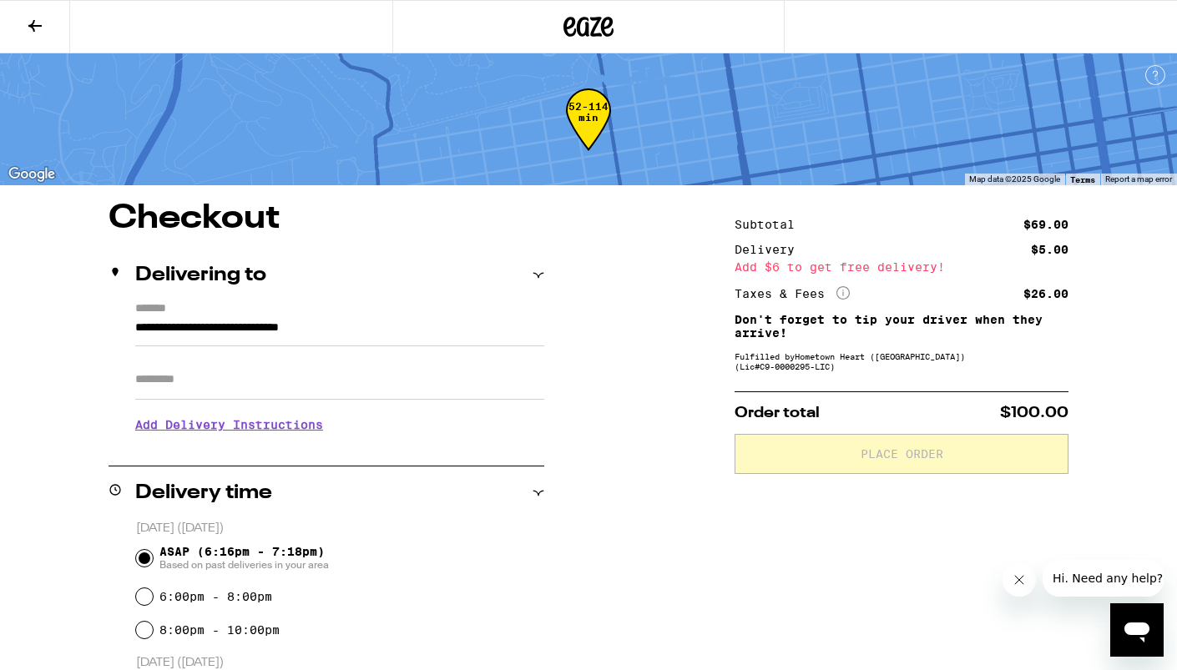
click at [819, 265] on div "Add $6 to get free delivery!" at bounding box center [902, 267] width 334 height 12
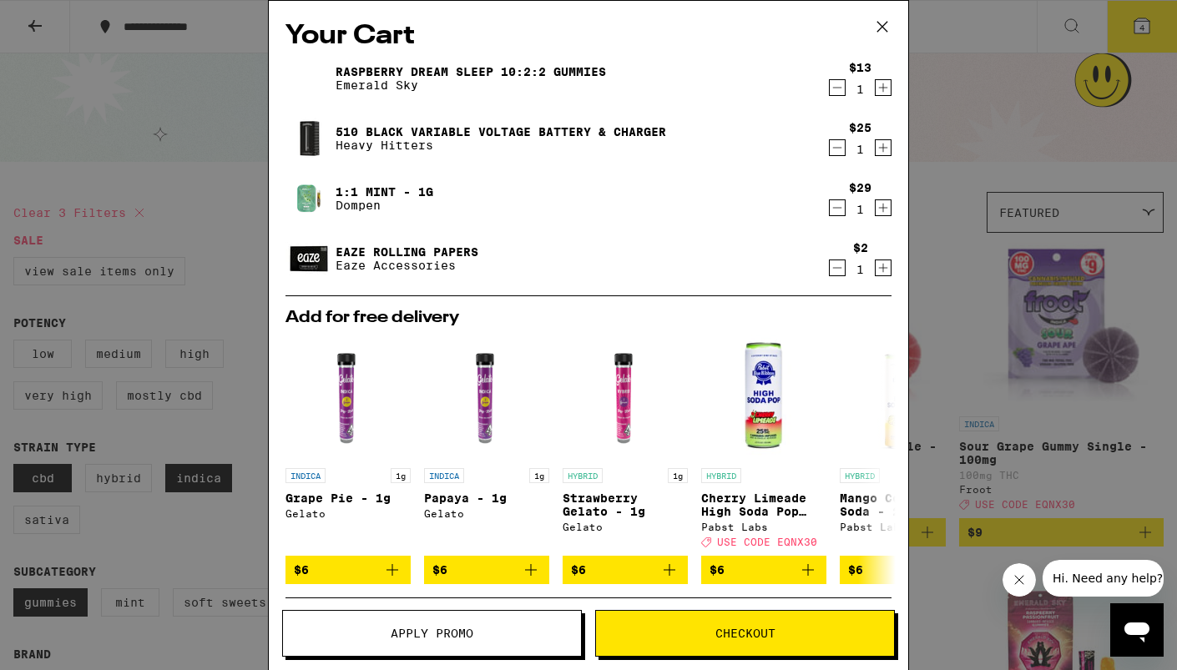
click at [880, 22] on icon at bounding box center [882, 26] width 25 height 25
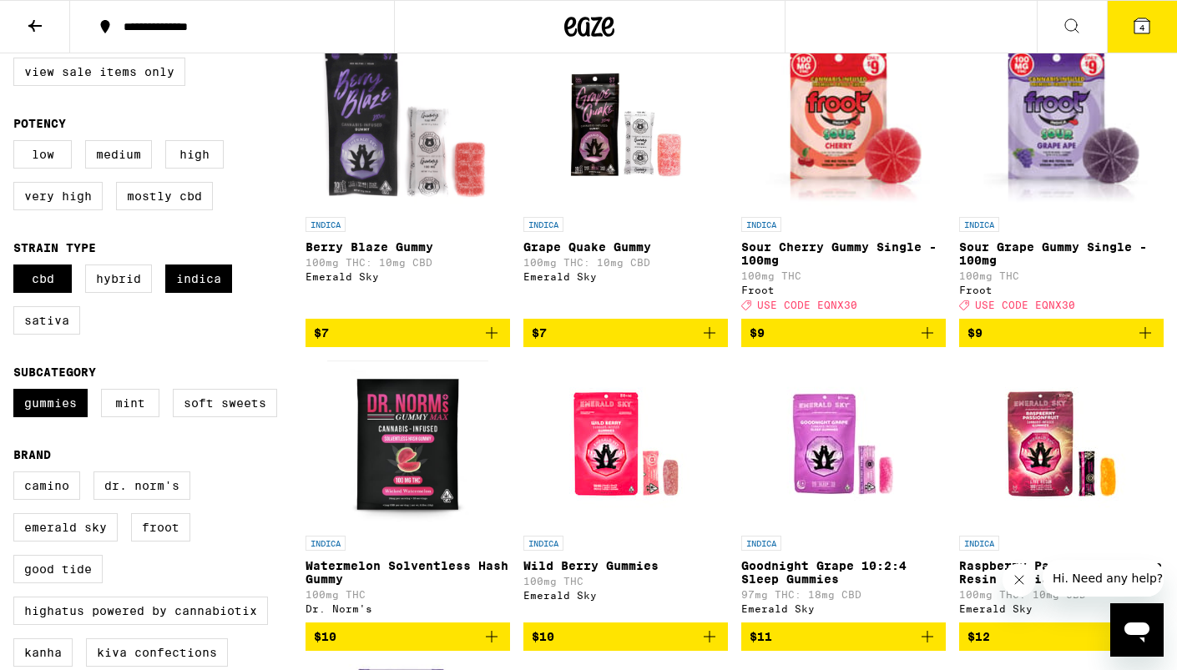
scroll to position [31, 0]
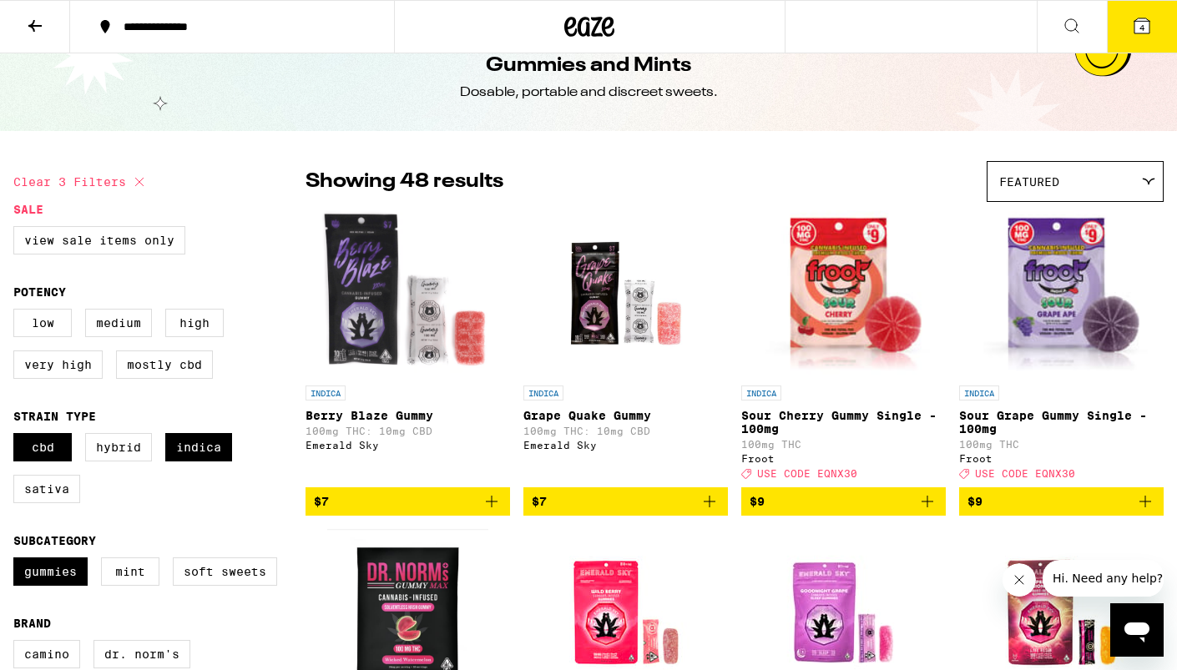
click at [620, 301] on img "Open page for Grape Quake Gummy from Emerald Sky" at bounding box center [626, 293] width 167 height 167
click at [394, 301] on img "Open page for Berry Blaze Gummy from Emerald Sky" at bounding box center [408, 293] width 178 height 167
click at [712, 512] on icon "Add to bag" at bounding box center [710, 502] width 20 height 20
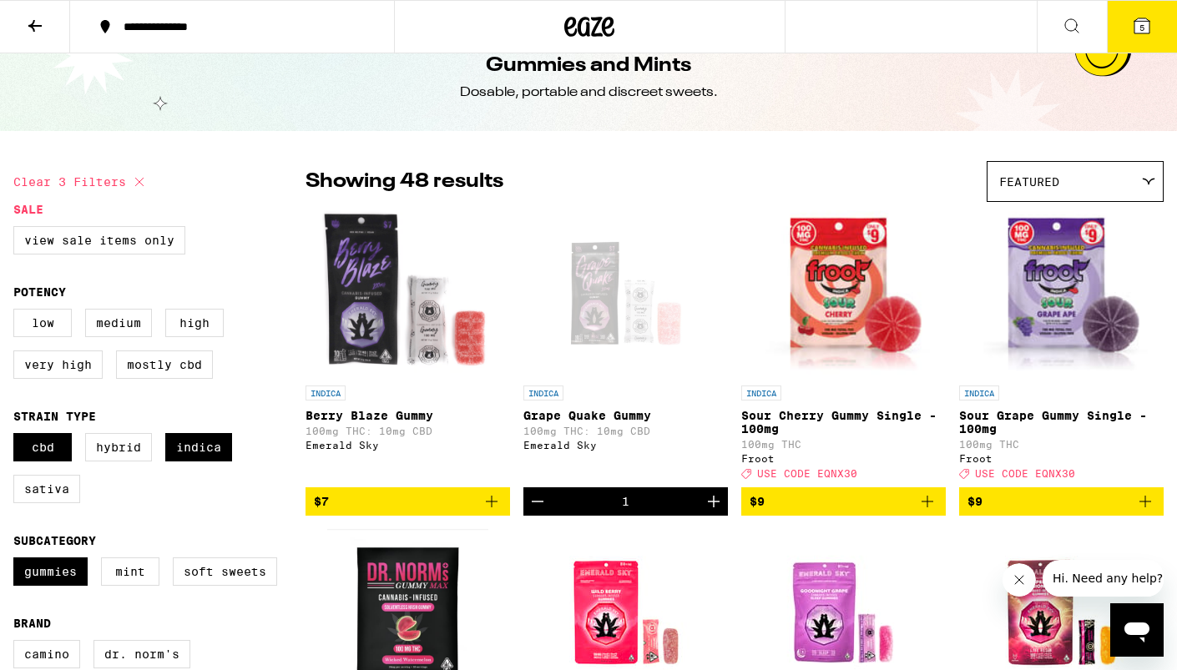
click at [1141, 29] on span "5" at bounding box center [1142, 28] width 5 height 10
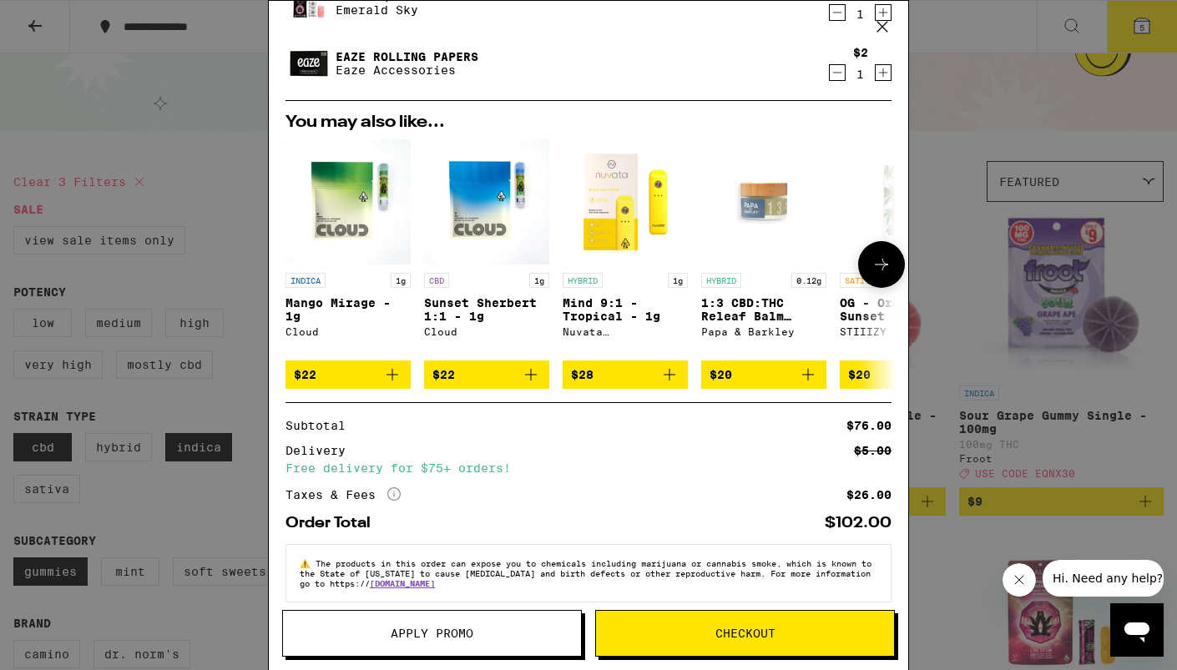
scroll to position [280, 0]
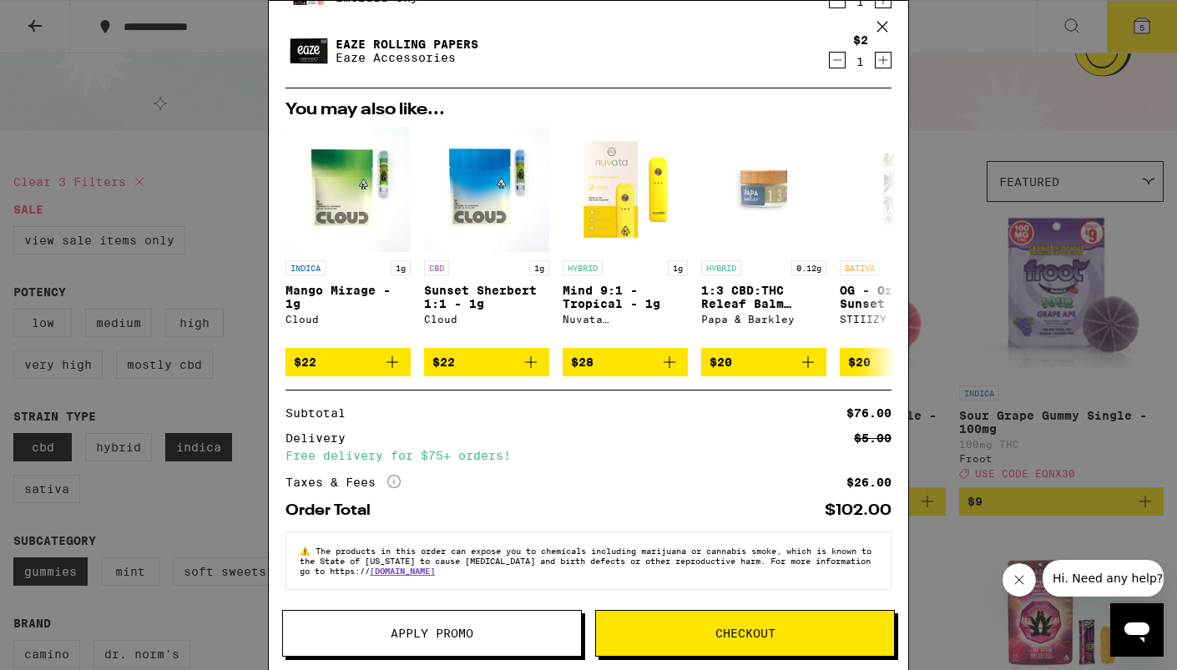
click at [652, 654] on button "Checkout" at bounding box center [745, 633] width 300 height 47
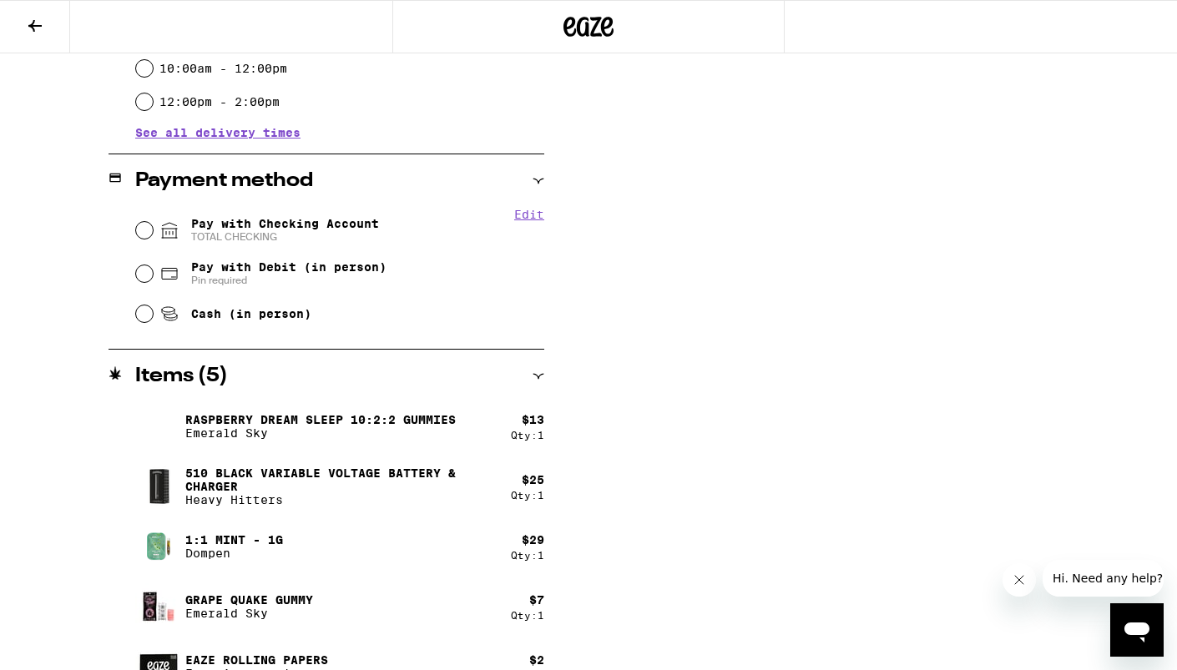
scroll to position [654, 0]
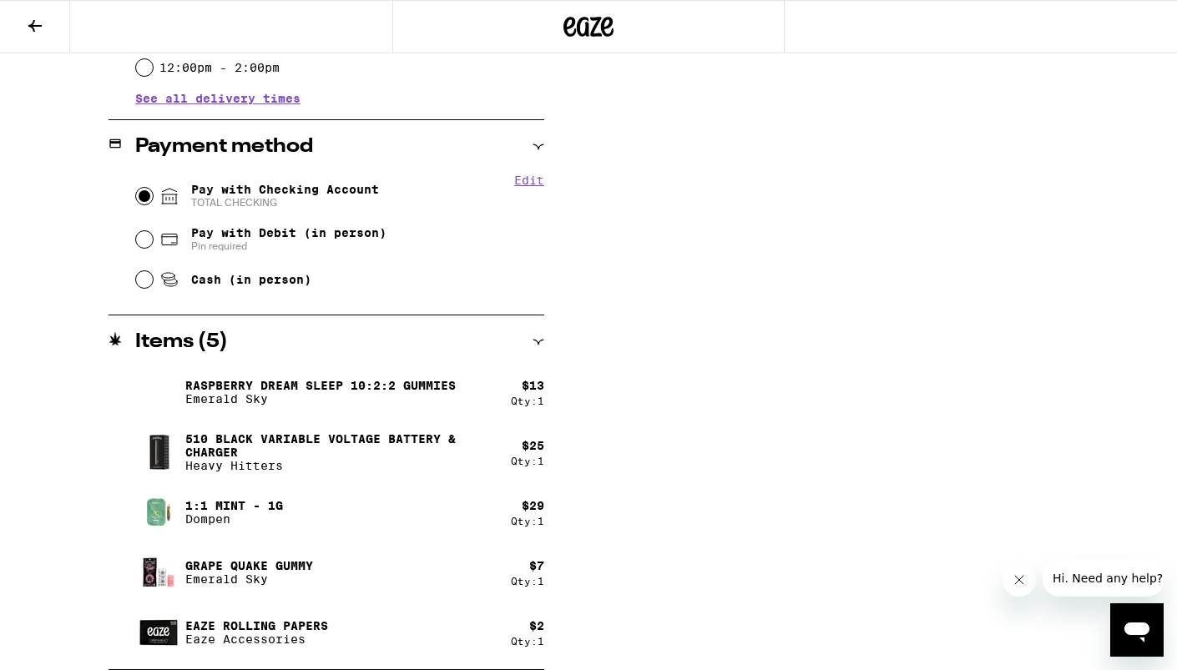
click at [144, 199] on input "Pay with Checking Account TOTAL CHECKING" at bounding box center [144, 196] width 17 height 17
radio input "true"
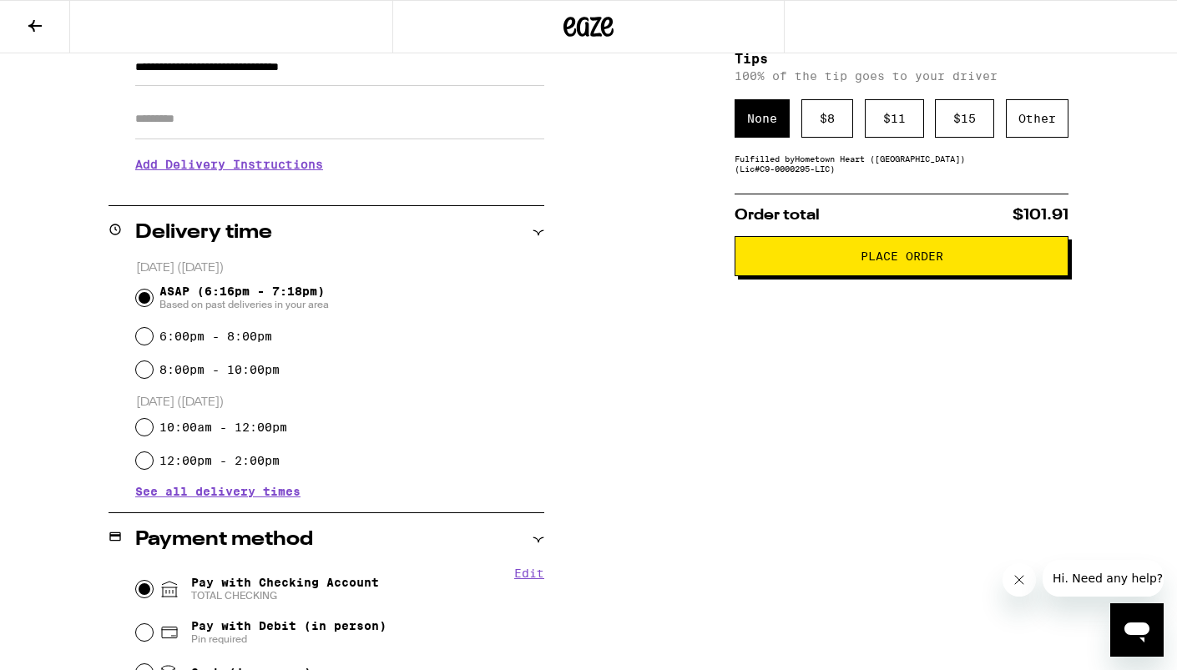
scroll to position [262, 0]
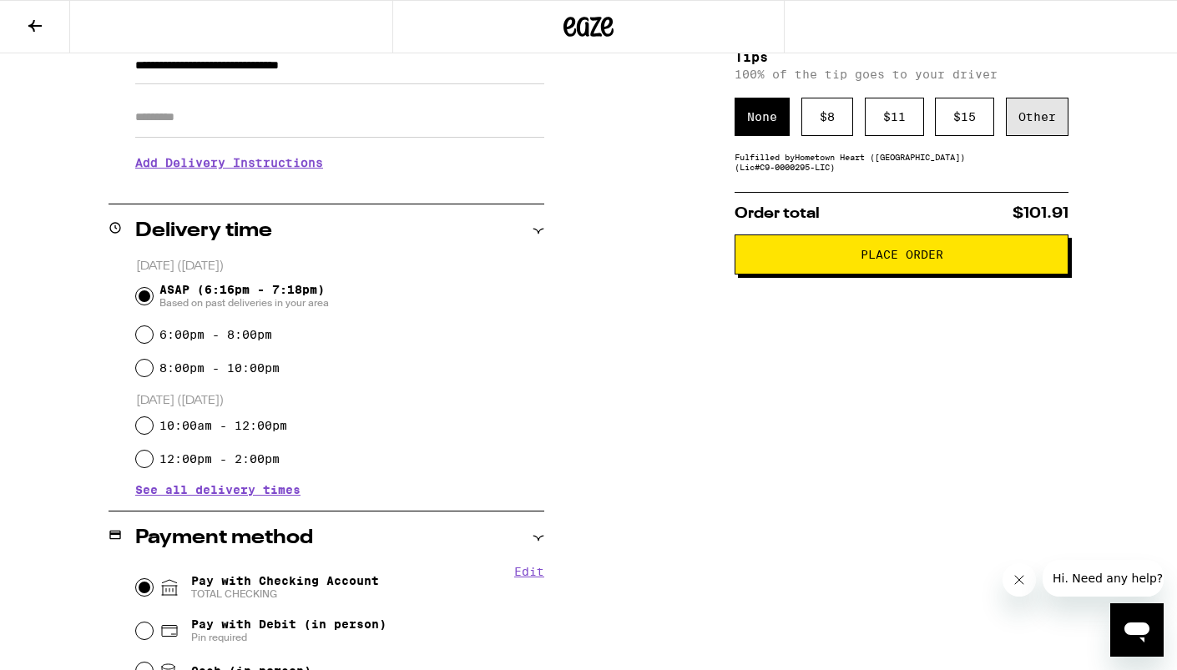
click at [1056, 131] on div "Other" at bounding box center [1037, 117] width 63 height 38
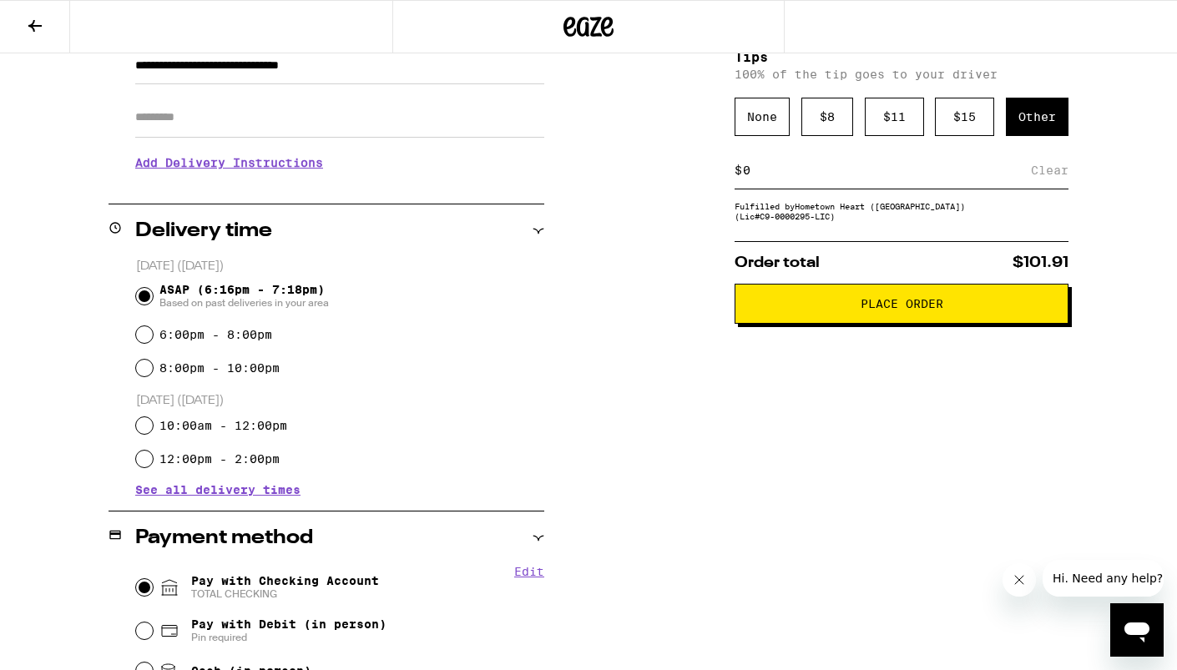
click at [916, 170] on input at bounding box center [886, 170] width 289 height 15
click at [836, 107] on div "$ 8" at bounding box center [828, 117] width 52 height 38
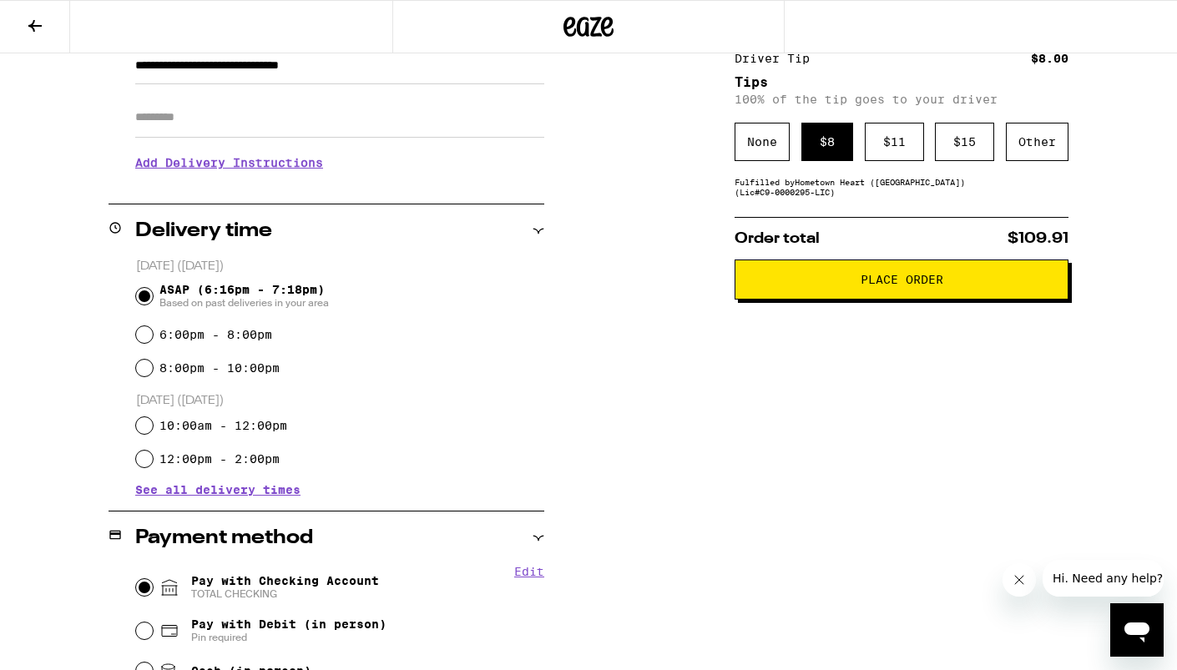
click at [879, 276] on button "Place Order" at bounding box center [902, 280] width 334 height 40
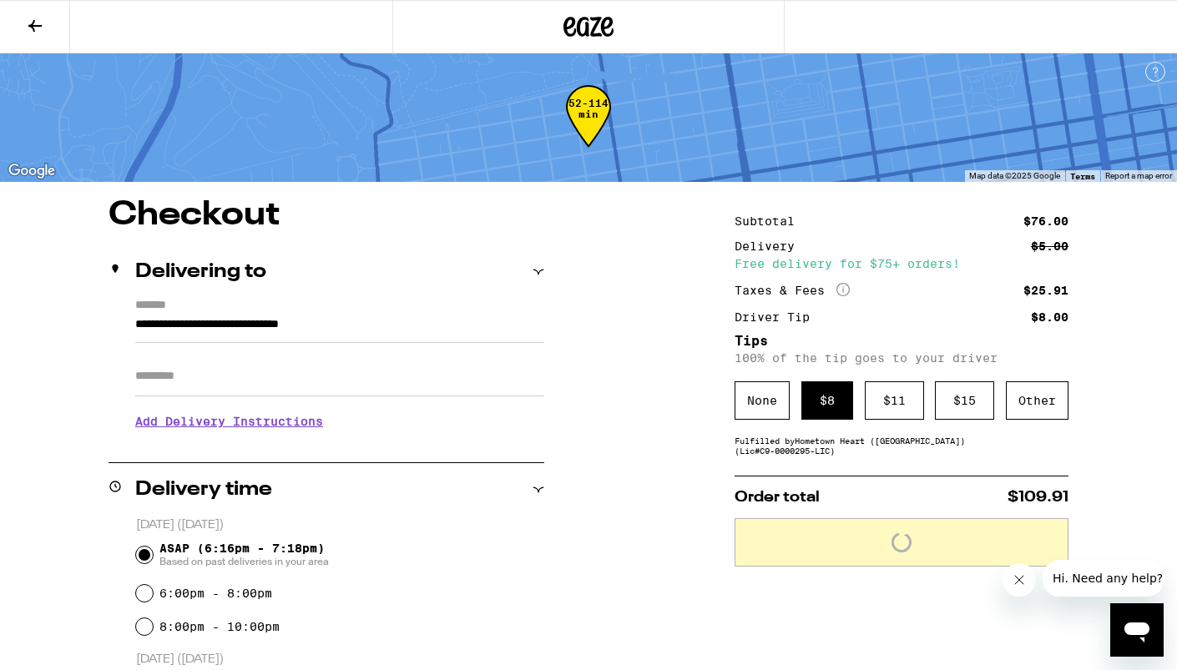
scroll to position [12, 0]
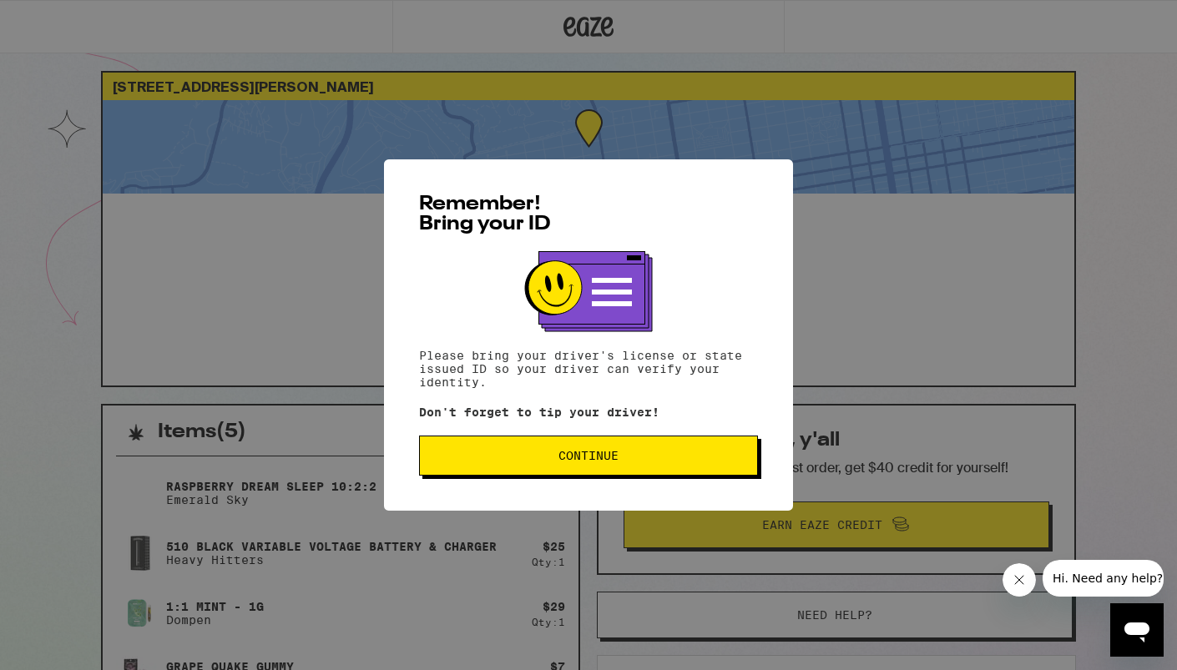
scroll to position [22, 0]
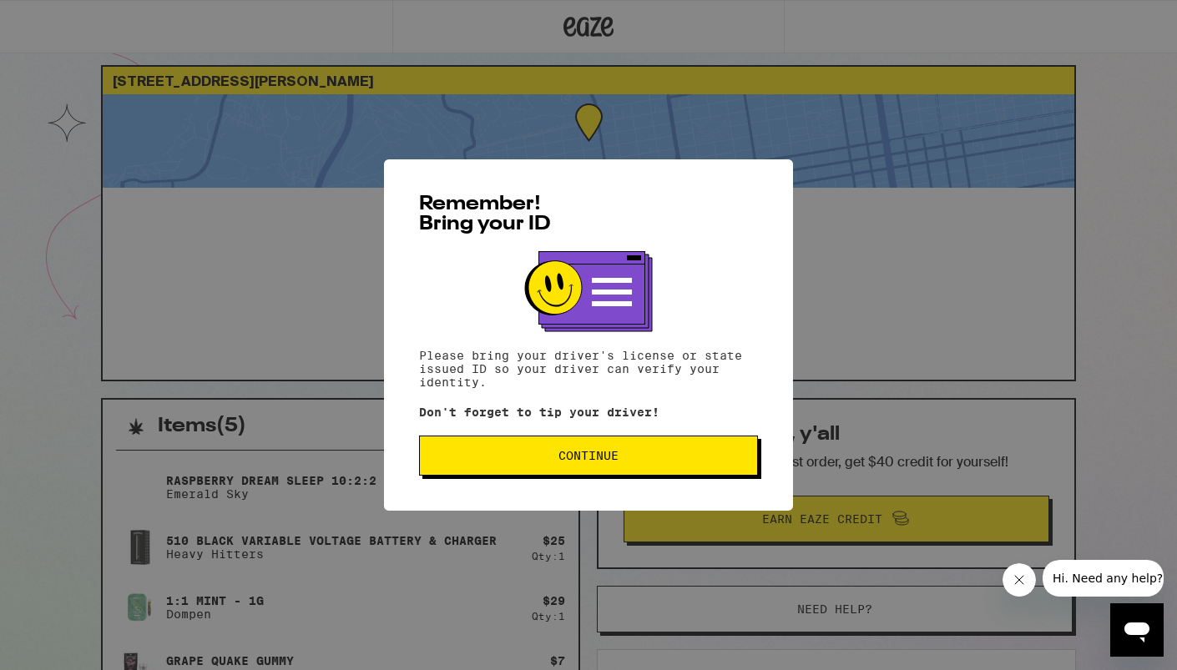
click at [702, 459] on span "Continue" at bounding box center [588, 456] width 311 height 12
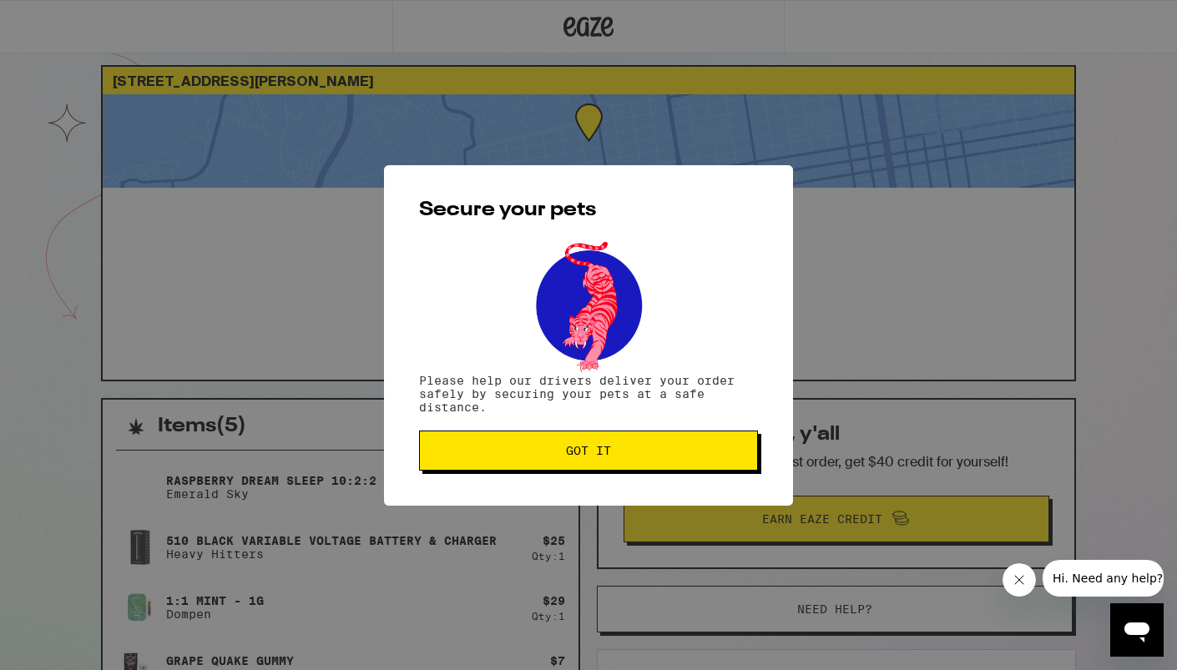
click at [702, 459] on button "Got it" at bounding box center [588, 451] width 339 height 40
